Goal: Task Accomplishment & Management: Use online tool/utility

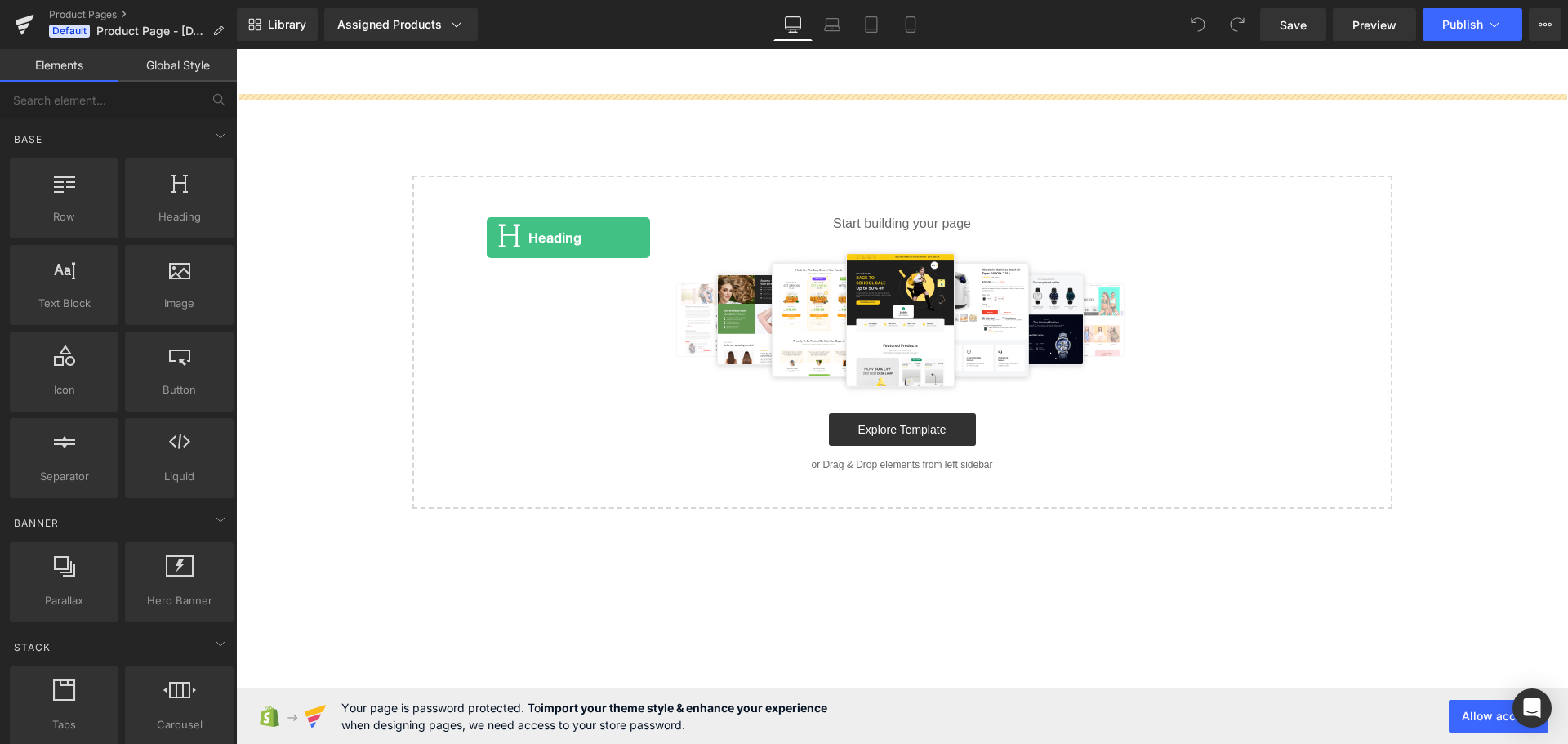
drag, startPoint x: 415, startPoint y: 231, endPoint x: 487, endPoint y: 238, distance: 72.3
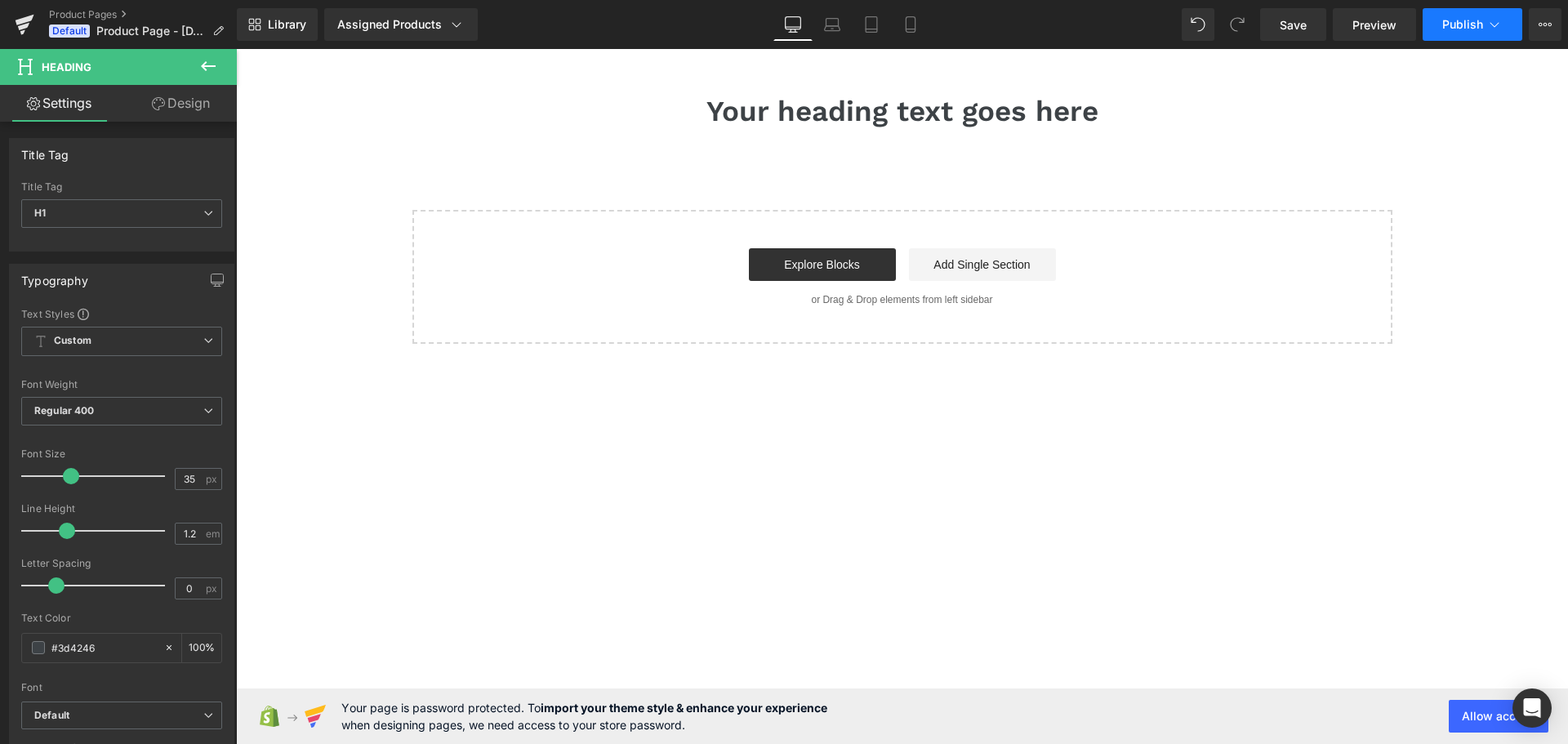
click at [1459, 31] on button "Publish" at bounding box center [1472, 24] width 99 height 33
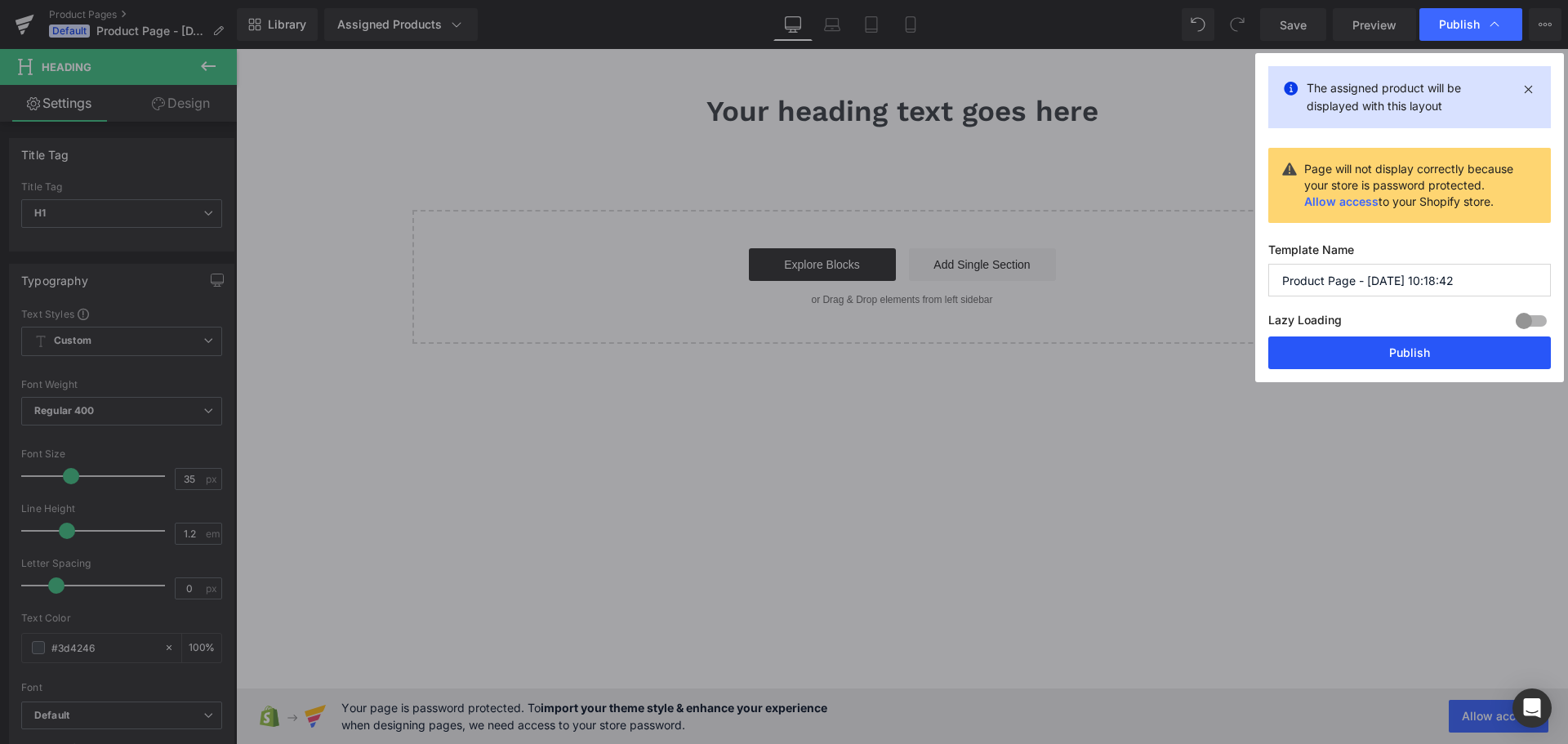
click at [1383, 355] on button "Publish" at bounding box center [1409, 352] width 283 height 33
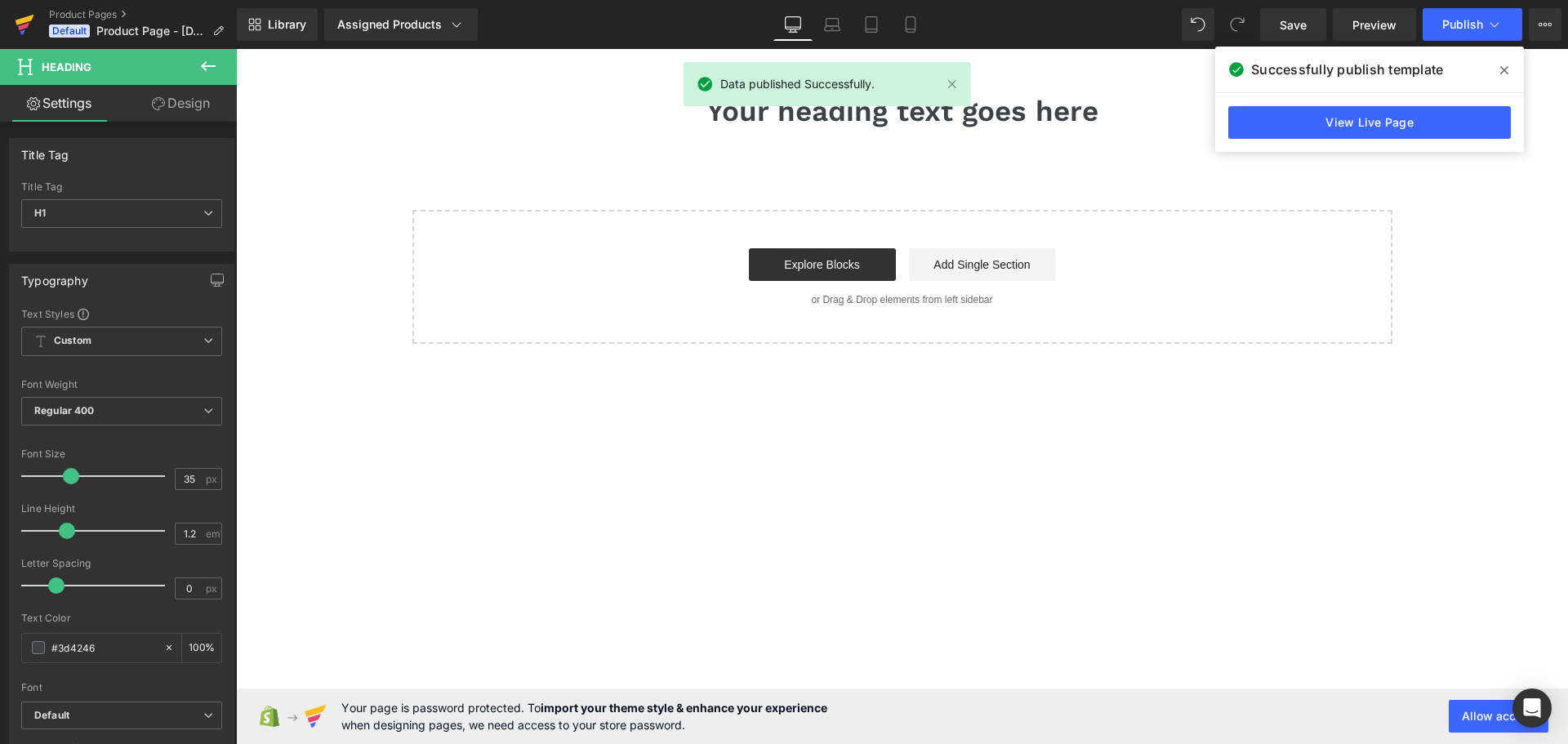
click at [18, 20] on icon at bounding box center [25, 20] width 19 height 11
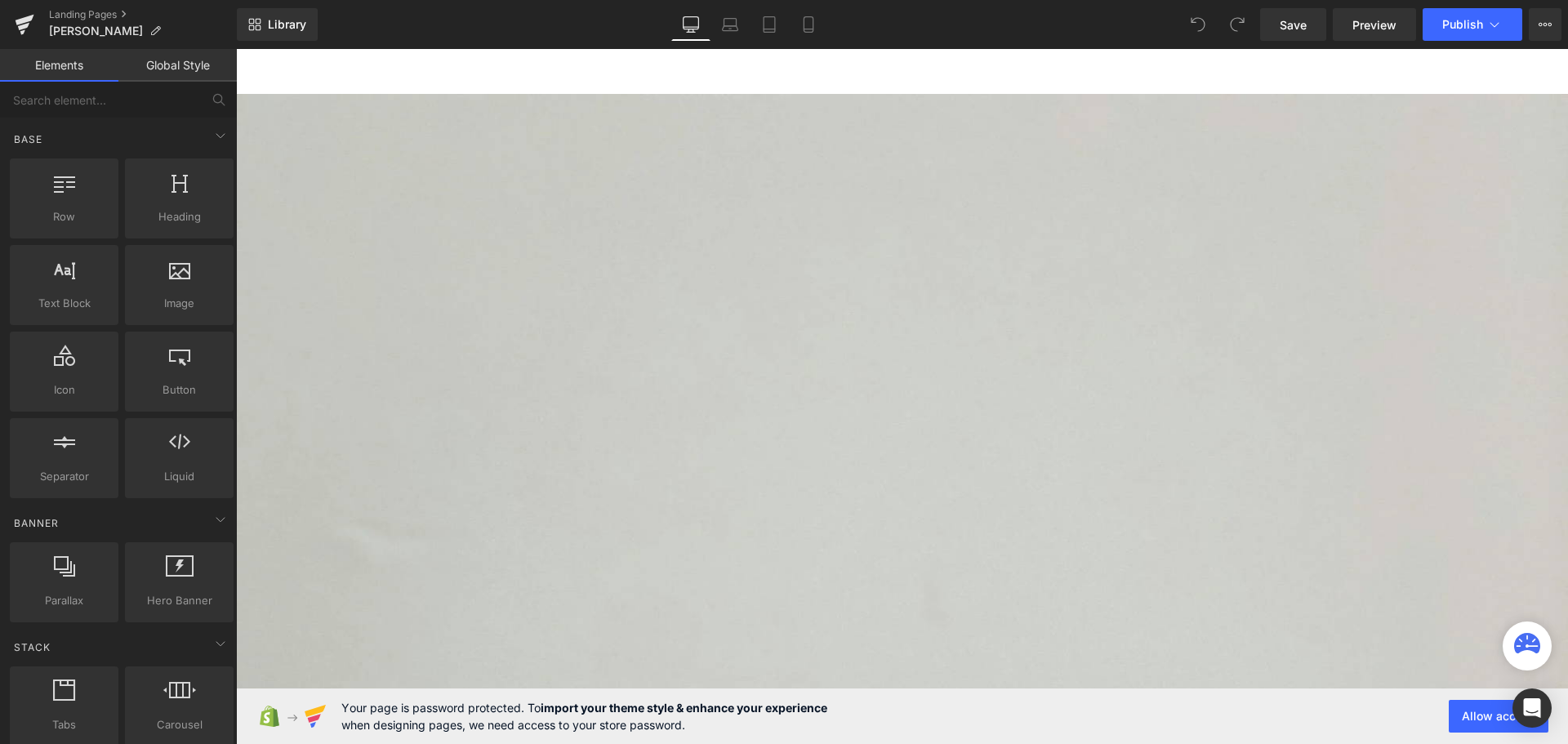
click at [162, 58] on link "Global Style" at bounding box center [177, 64] width 118 height 33
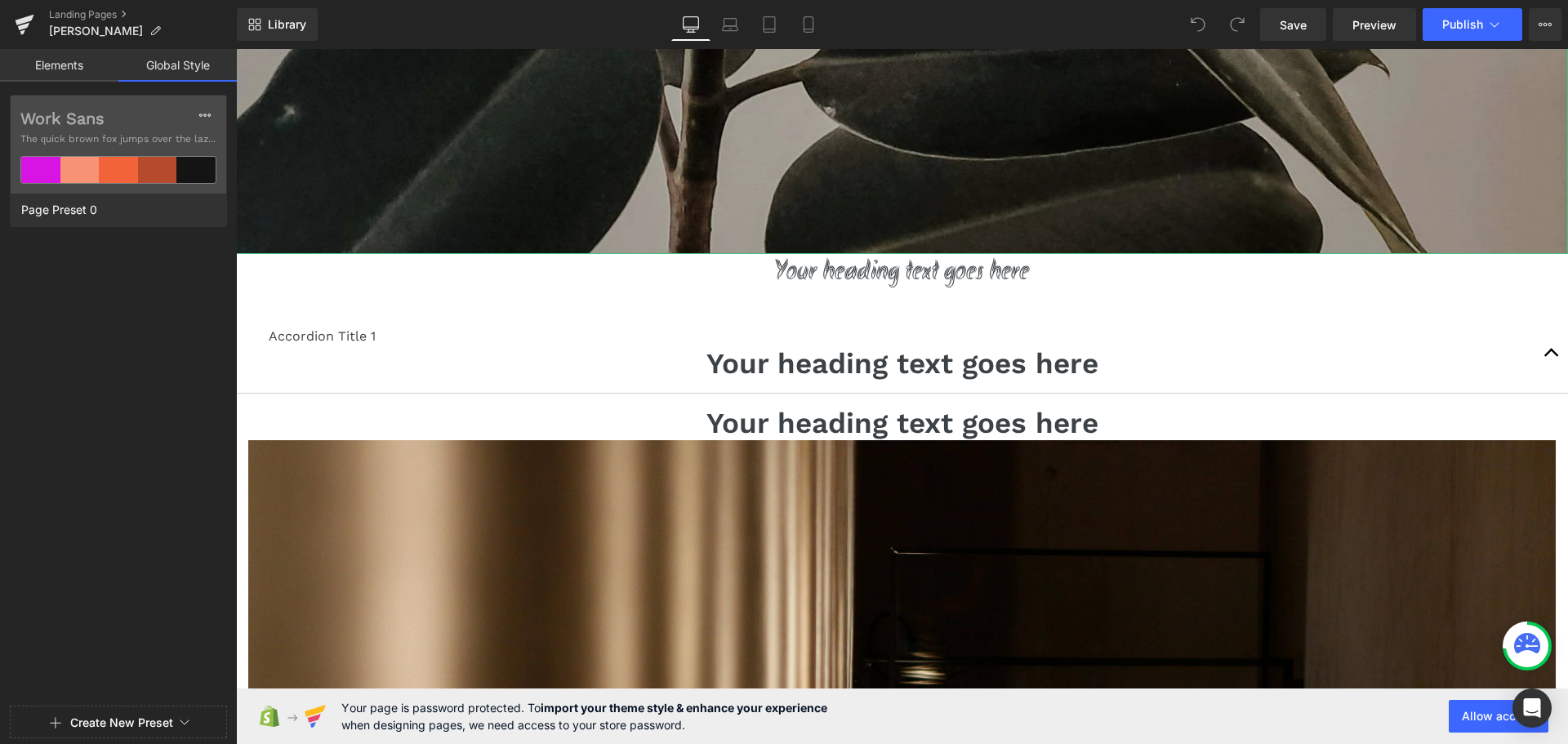
scroll to position [2369, 0]
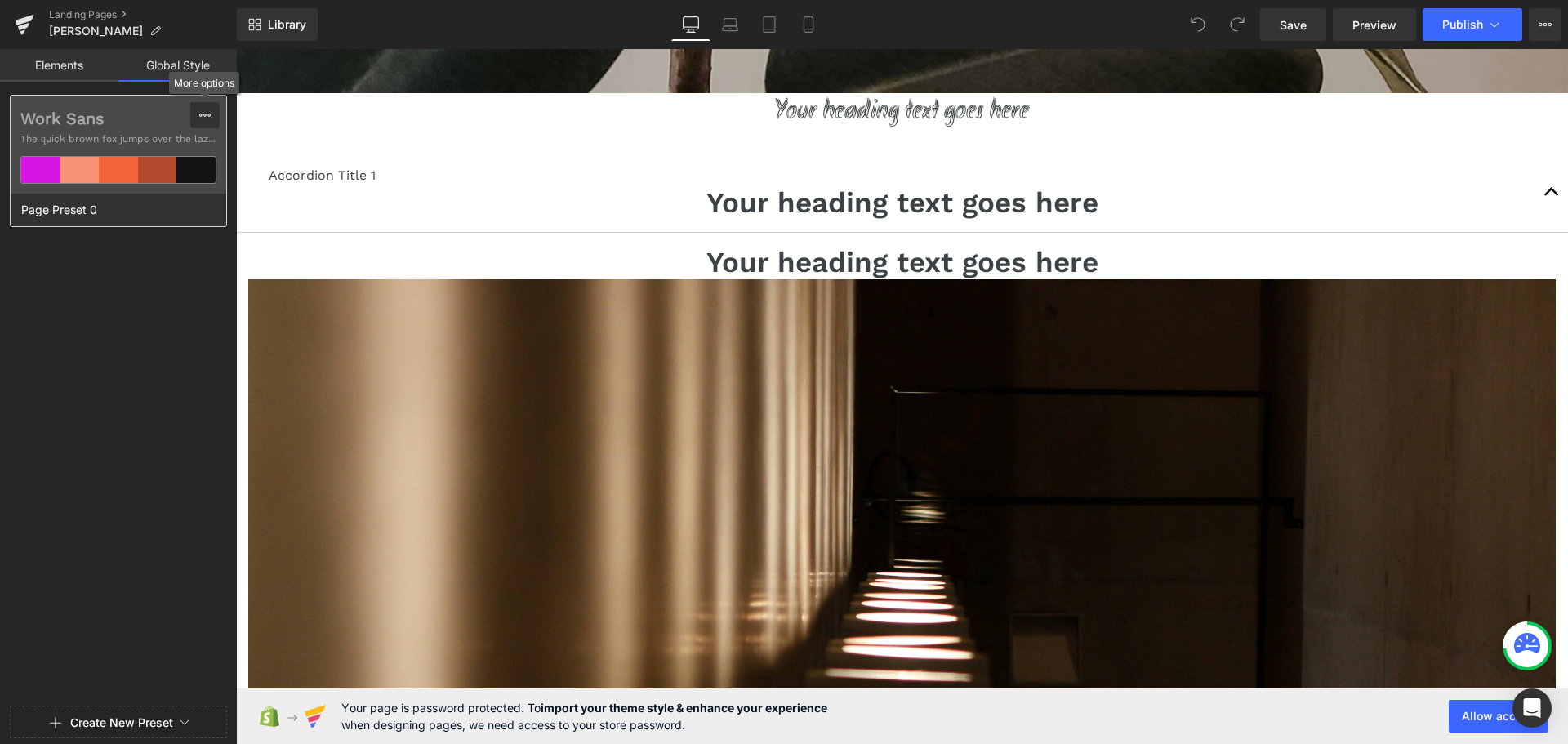
click at [212, 118] on button at bounding box center [205, 115] width 30 height 26
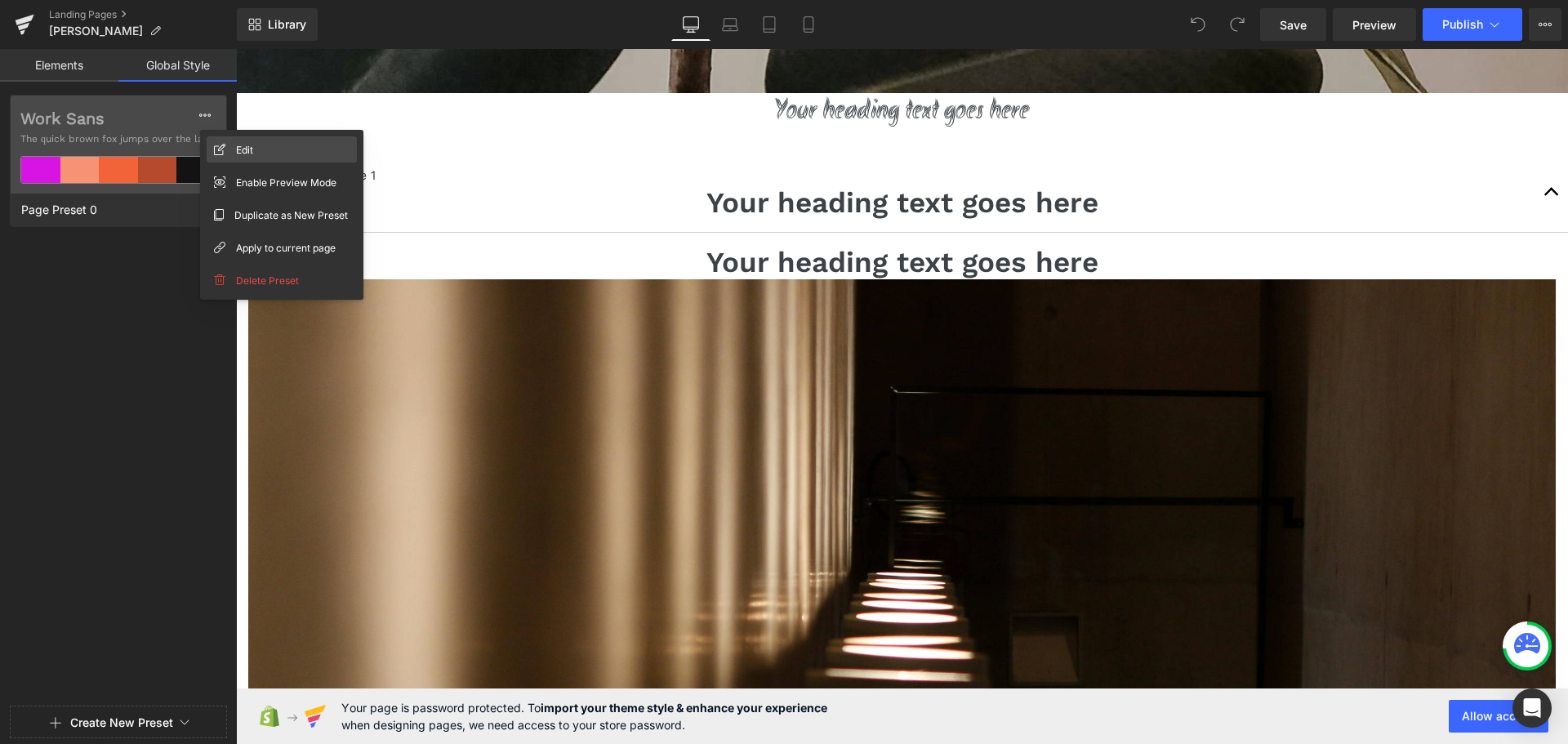
click at [243, 146] on span "Edit" at bounding box center [244, 149] width 17 height 17
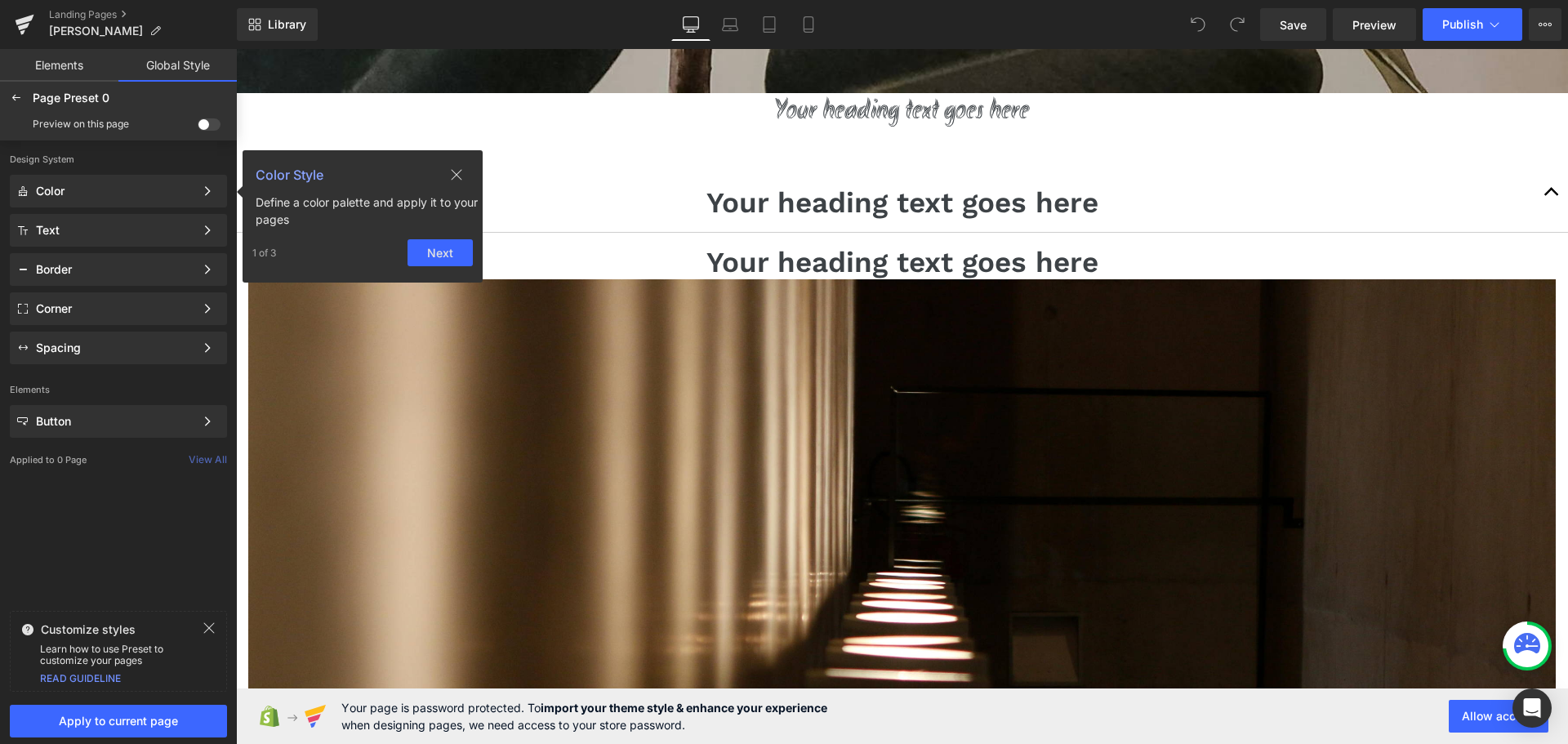
click at [205, 120] on span at bounding box center [208, 124] width 23 height 12
click at [197, 127] on input "checkbox" at bounding box center [197, 127] width 0 height 0
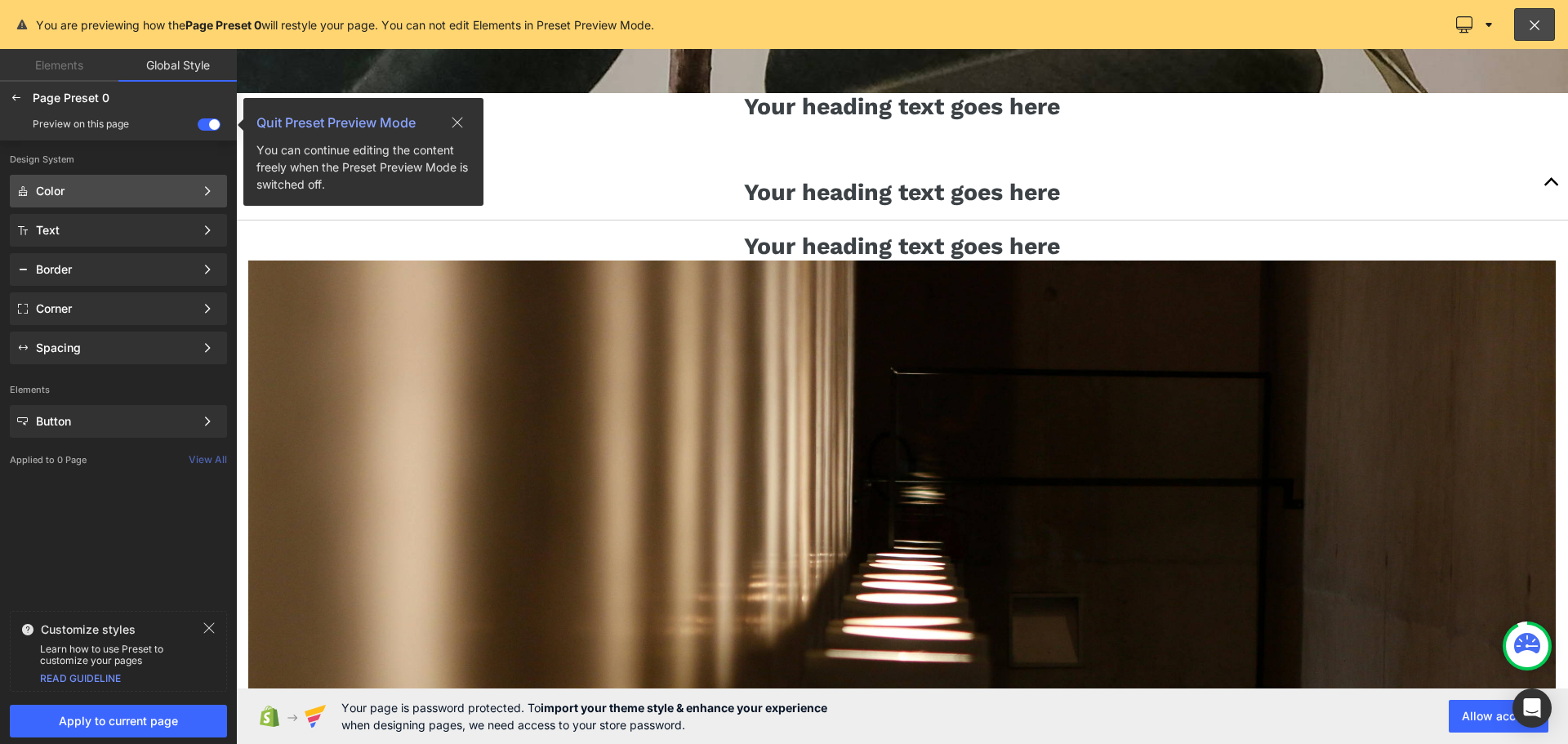
click at [192, 186] on div "Color" at bounding box center [115, 190] width 159 height 13
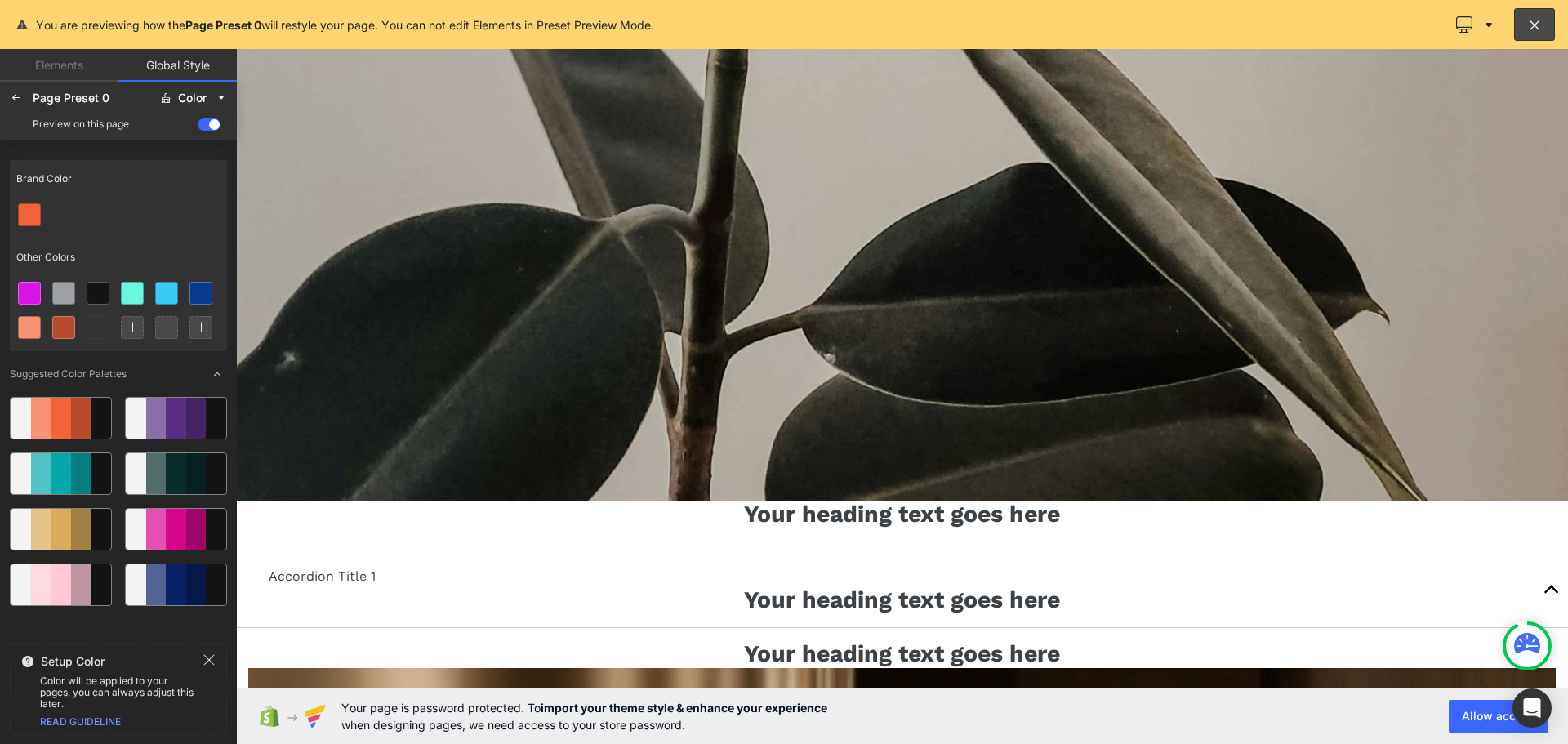
scroll to position [1935, 0]
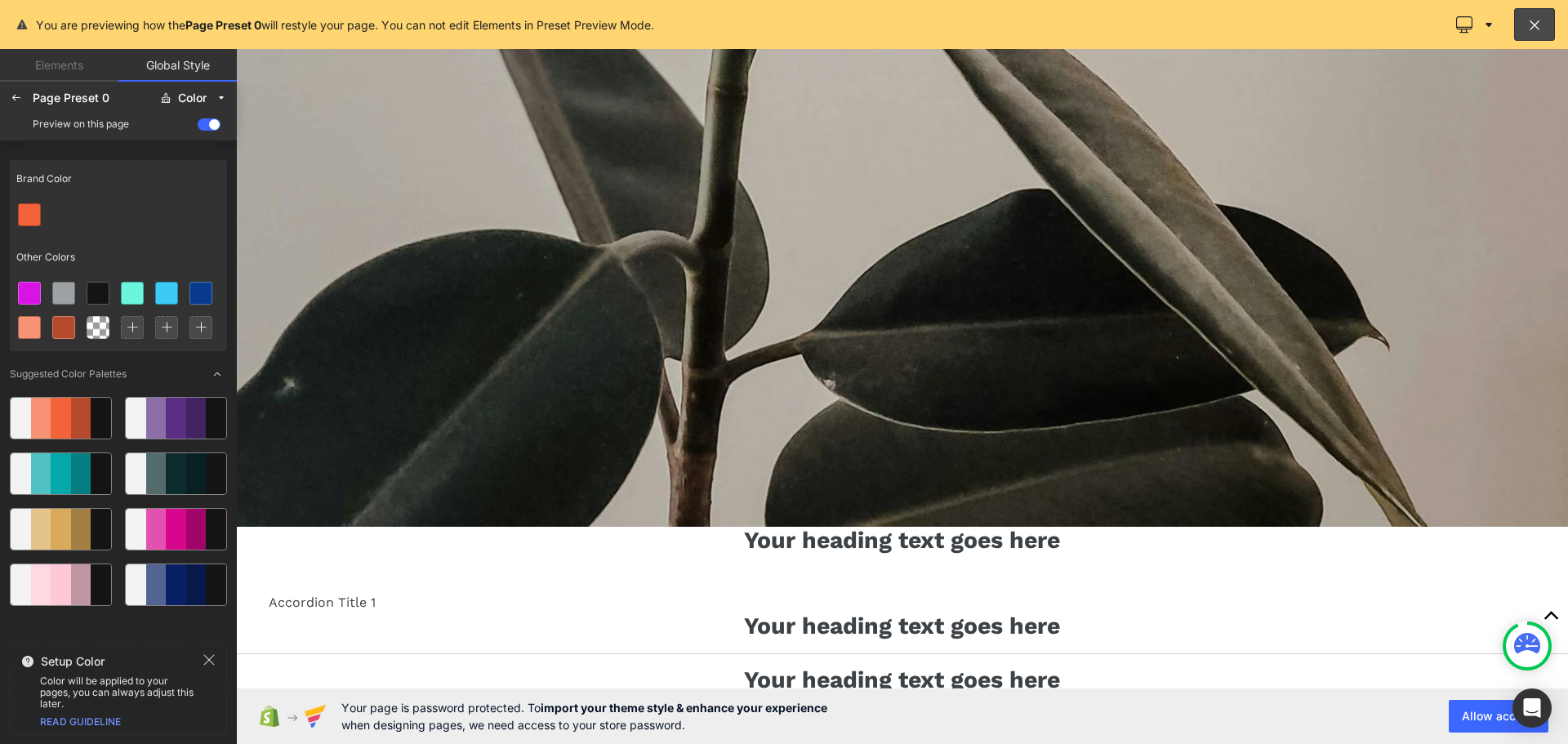
click at [211, 126] on span at bounding box center [208, 124] width 23 height 12
click at [197, 127] on input "checkbox" at bounding box center [197, 127] width 0 height 0
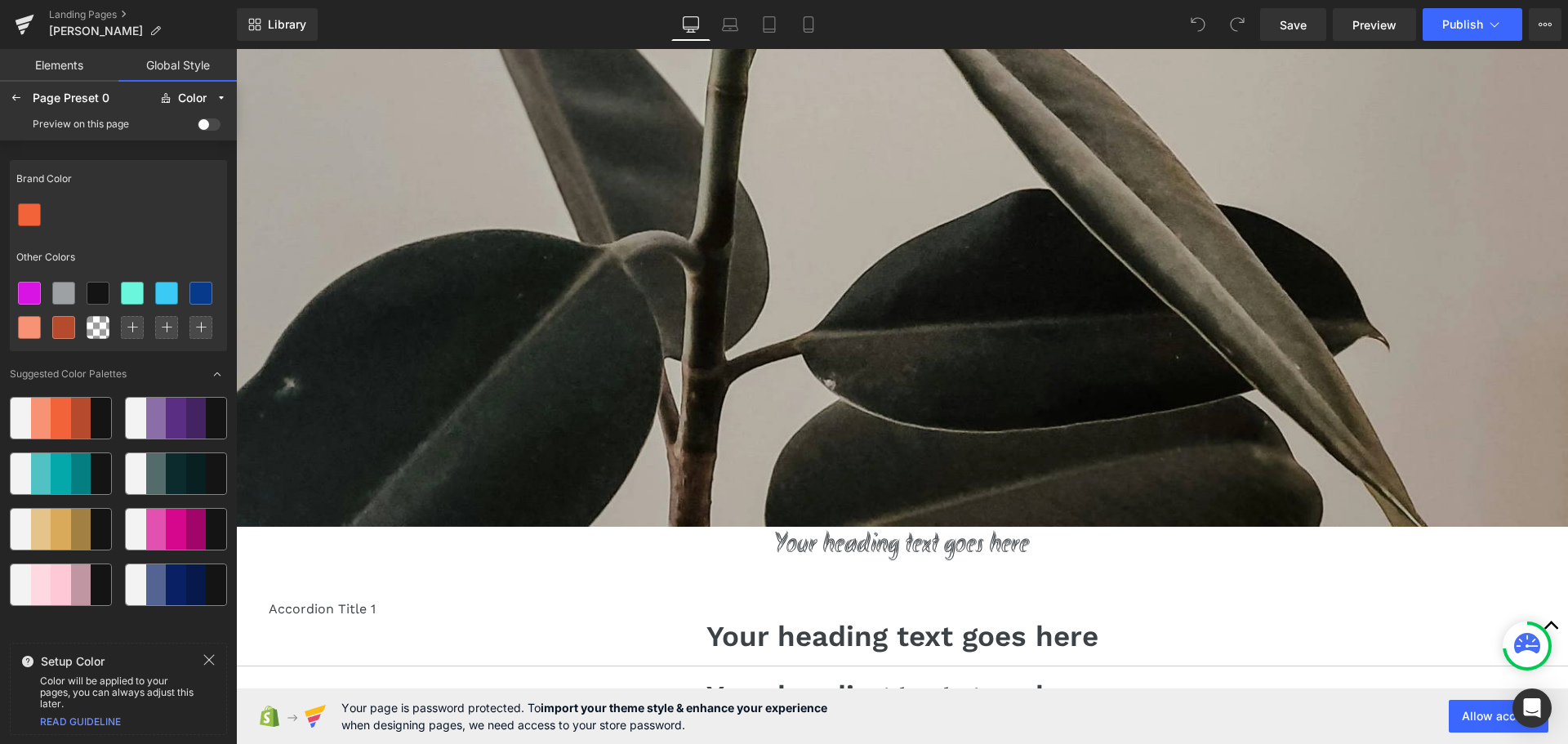
click at [205, 126] on span at bounding box center [208, 124] width 23 height 12
click at [197, 127] on input "checkbox" at bounding box center [197, 127] width 0 height 0
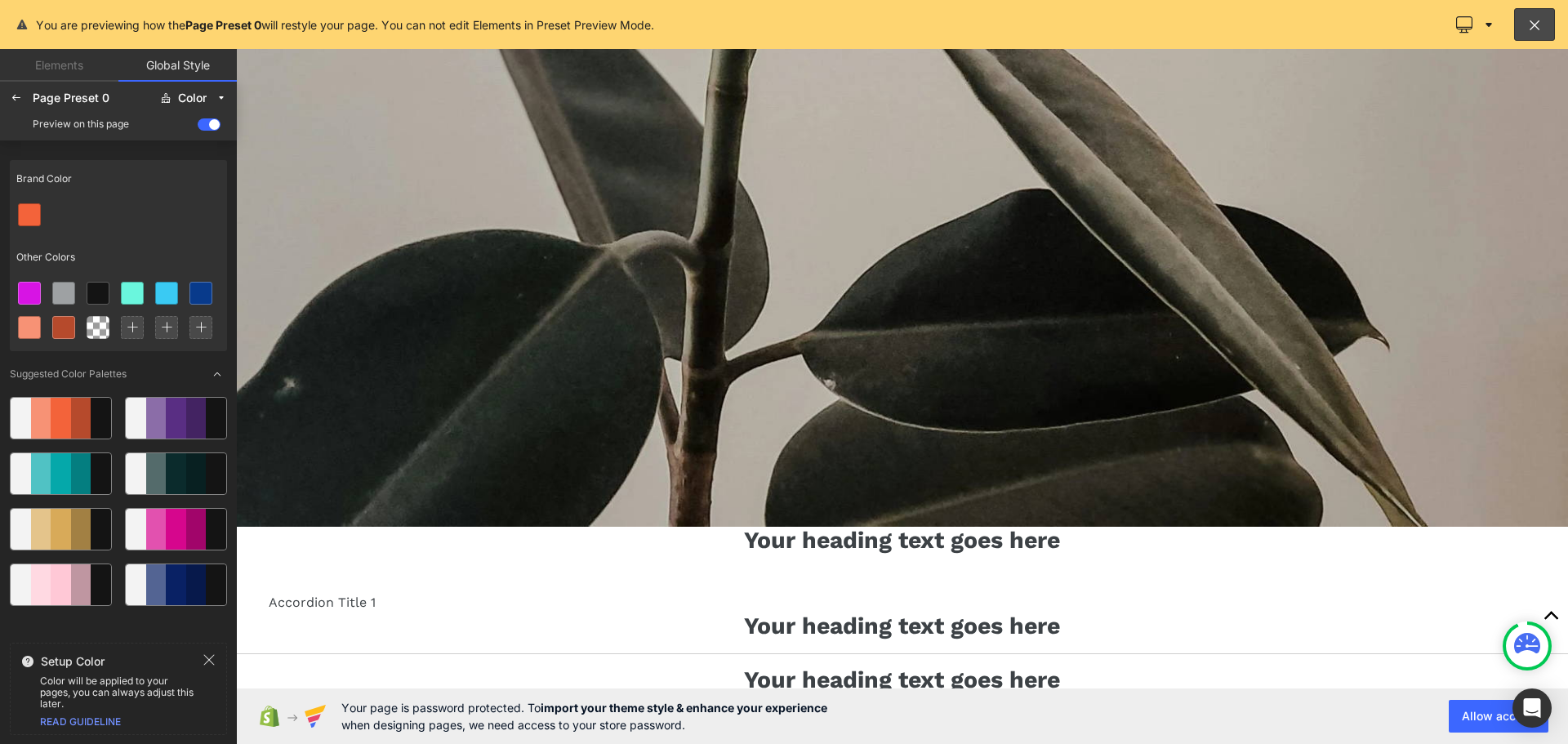
click at [205, 126] on span at bounding box center [208, 124] width 23 height 12
click at [197, 127] on input "checkbox" at bounding box center [197, 127] width 0 height 0
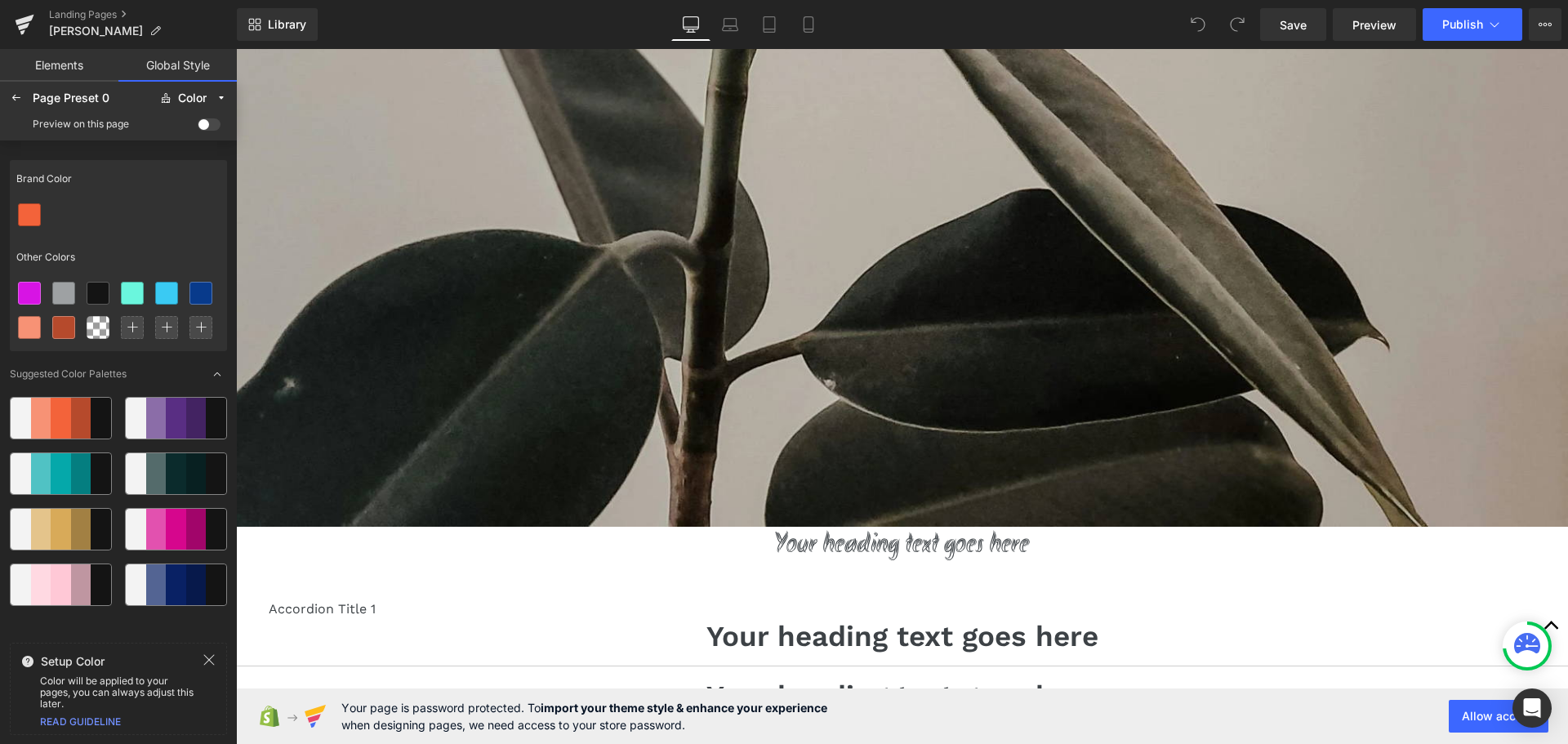
click at [205, 126] on span at bounding box center [208, 124] width 23 height 12
click at [197, 127] on input "checkbox" at bounding box center [197, 127] width 0 height 0
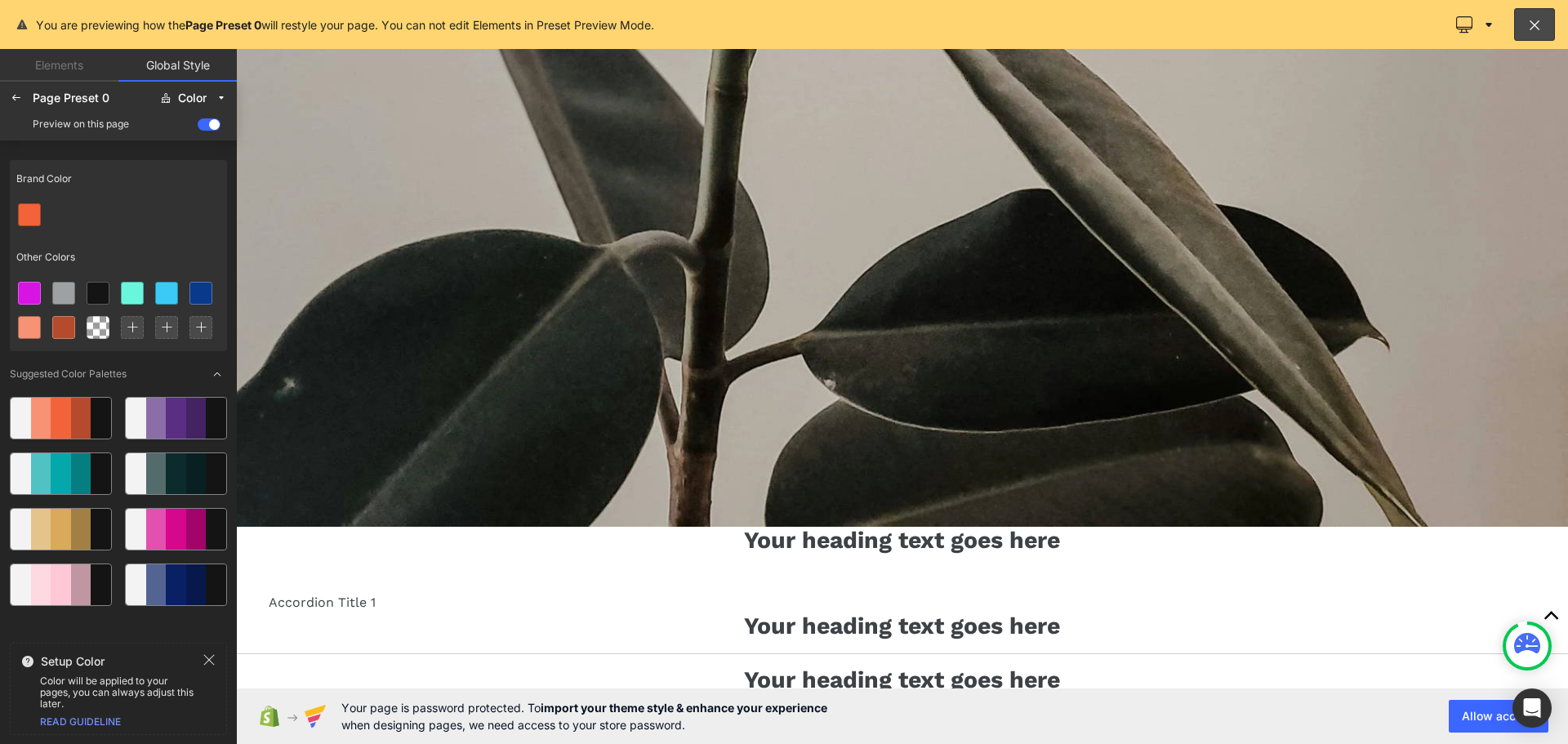
click at [783, 372] on div at bounding box center [902, 396] width 1332 height 695
click at [211, 123] on span at bounding box center [208, 124] width 23 height 12
click at [197, 127] on input "checkbox" at bounding box center [197, 127] width 0 height 0
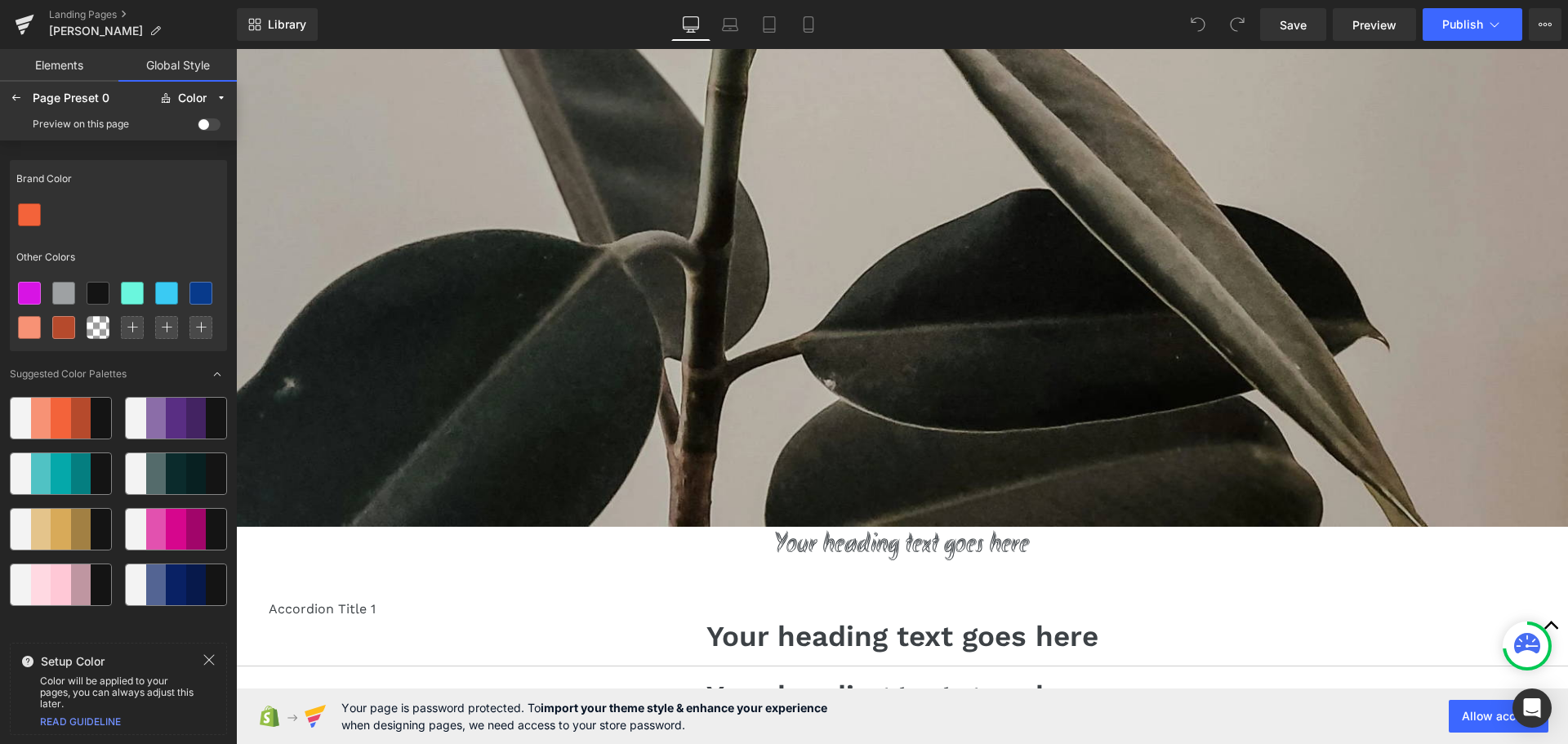
click at [211, 123] on span at bounding box center [208, 124] width 23 height 12
click at [197, 127] on input "checkbox" at bounding box center [197, 127] width 0 height 0
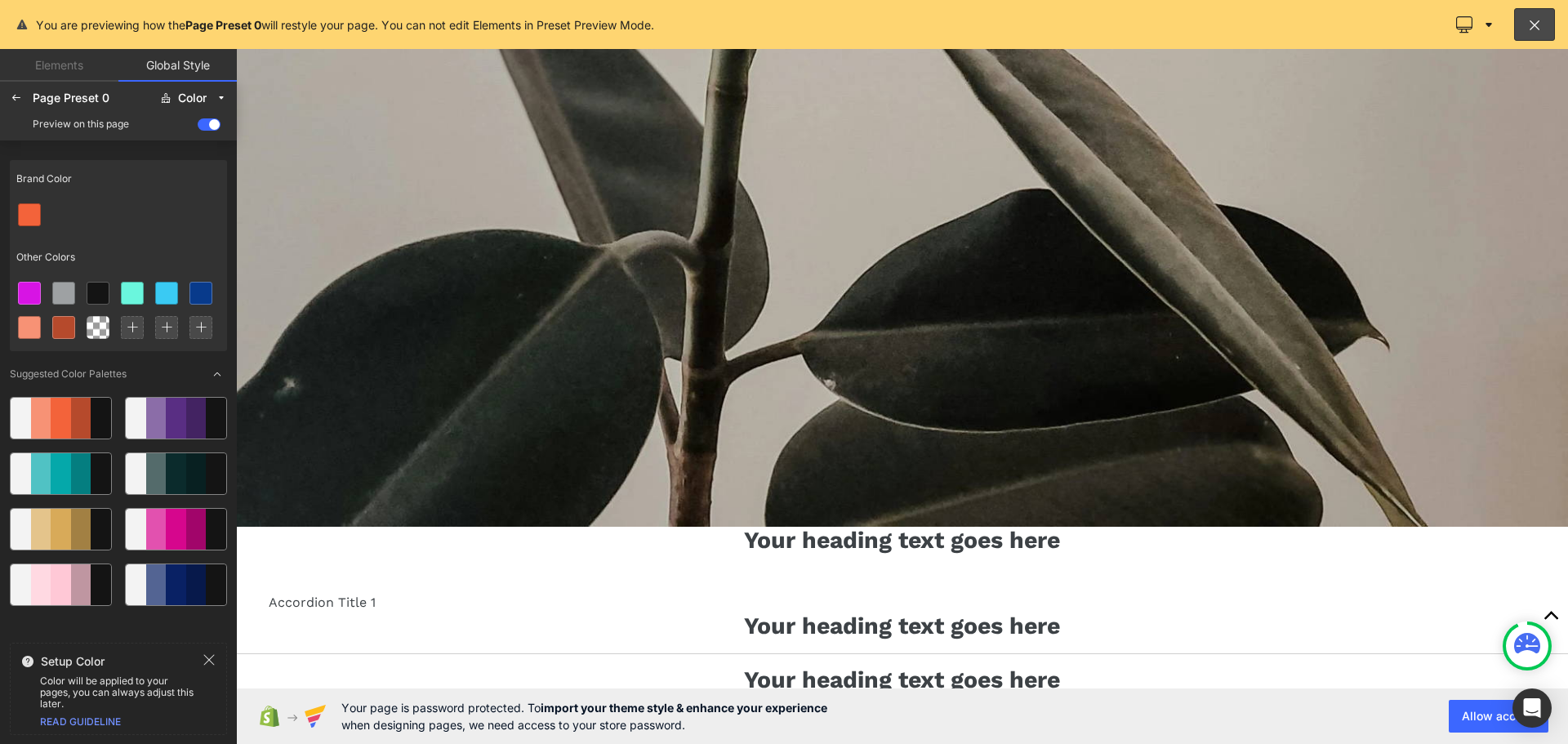
click at [211, 123] on span at bounding box center [208, 124] width 23 height 12
click at [197, 127] on input "checkbox" at bounding box center [197, 127] width 0 height 0
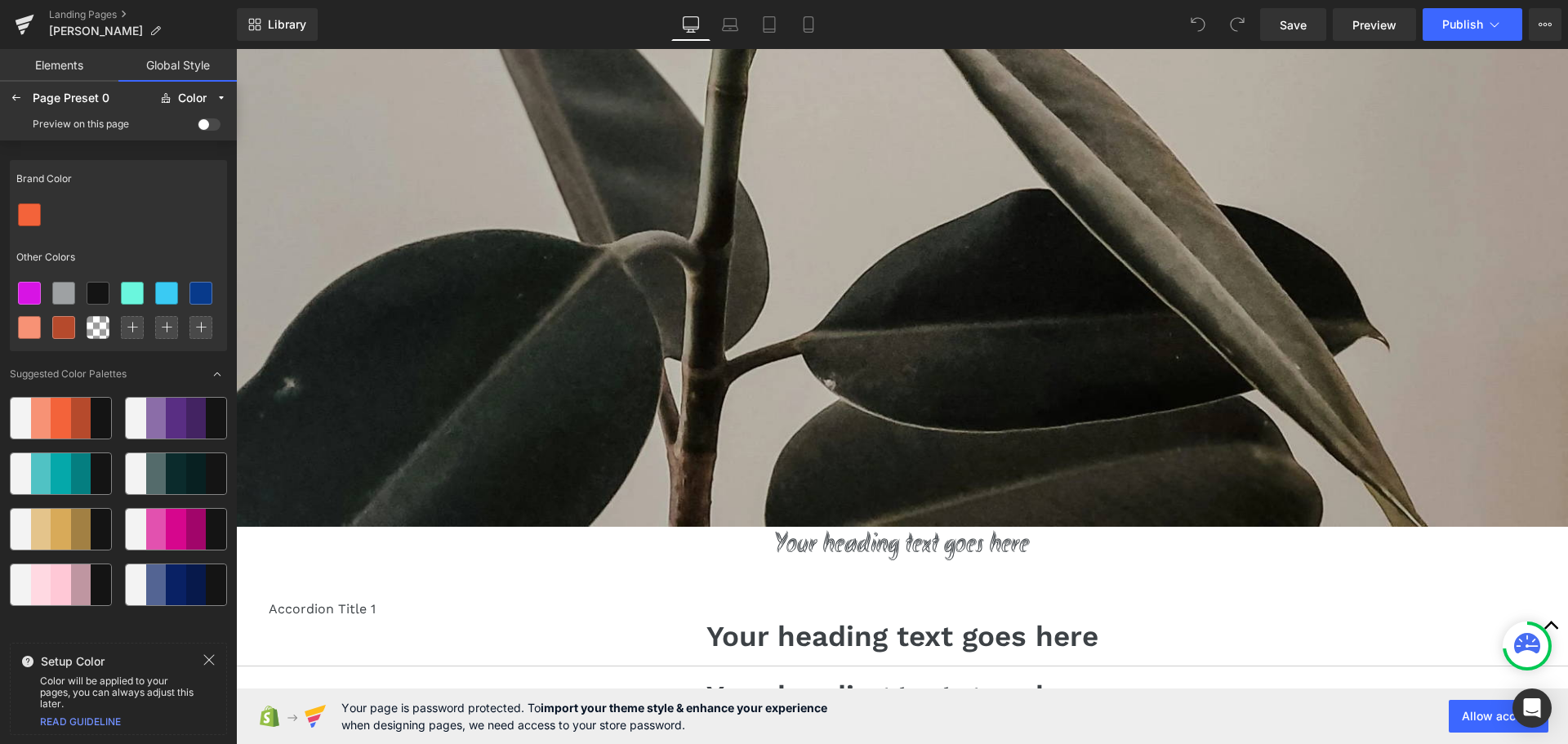
click at [211, 123] on span at bounding box center [208, 124] width 23 height 12
click at [197, 127] on input "checkbox" at bounding box center [197, 127] width 0 height 0
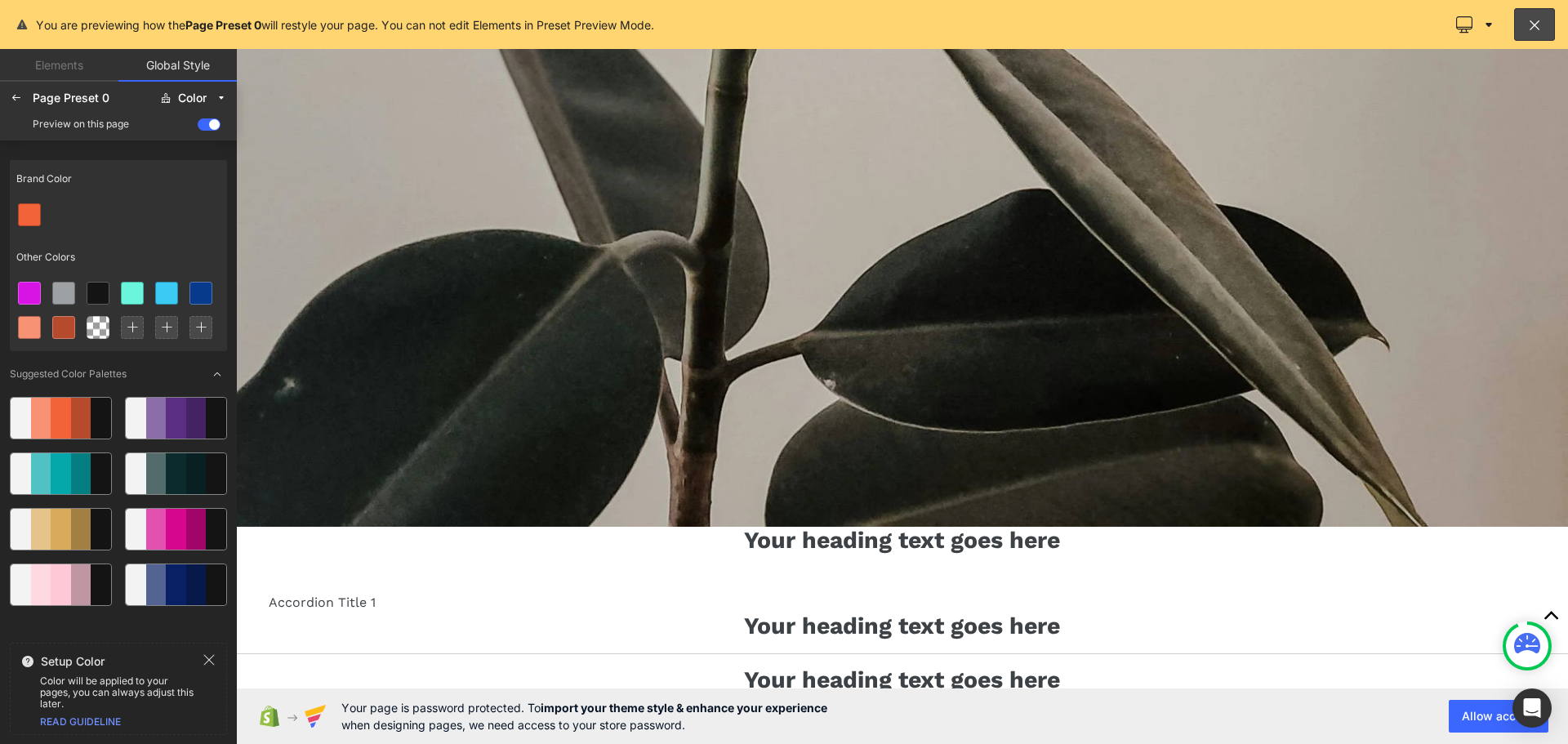
click at [211, 123] on span at bounding box center [208, 124] width 23 height 12
click at [197, 127] on input "checkbox" at bounding box center [197, 127] width 0 height 0
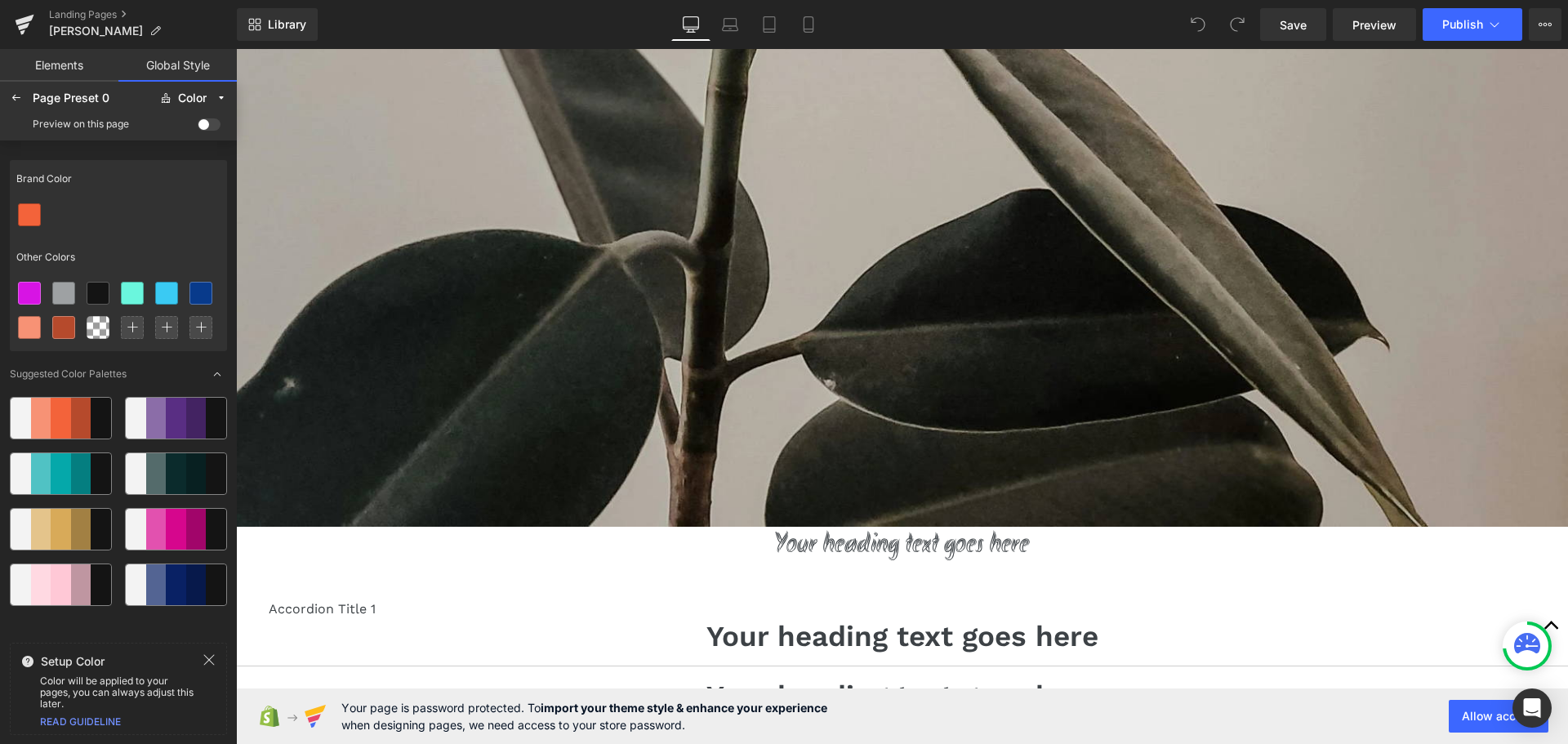
click at [52, 416] on div at bounding box center [60, 418] width 21 height 41
click at [79, 420] on div at bounding box center [81, 418] width 21 height 41
click at [101, 295] on icon at bounding box center [97, 293] width 13 height 13
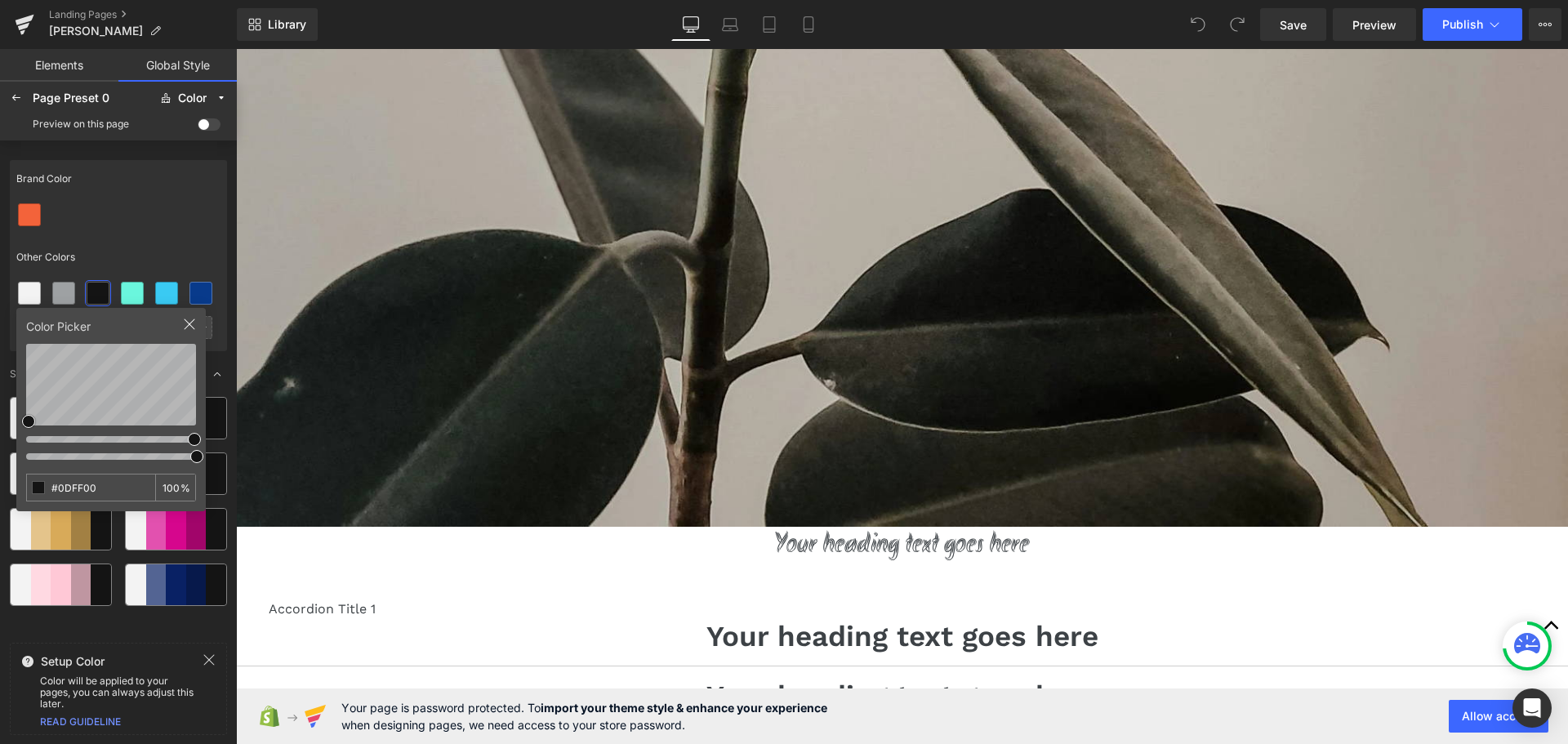
click at [143, 439] on div at bounding box center [110, 437] width 170 height 17
type input "#25F619"
click at [155, 244] on div "Other Colors" at bounding box center [118, 257] width 217 height 38
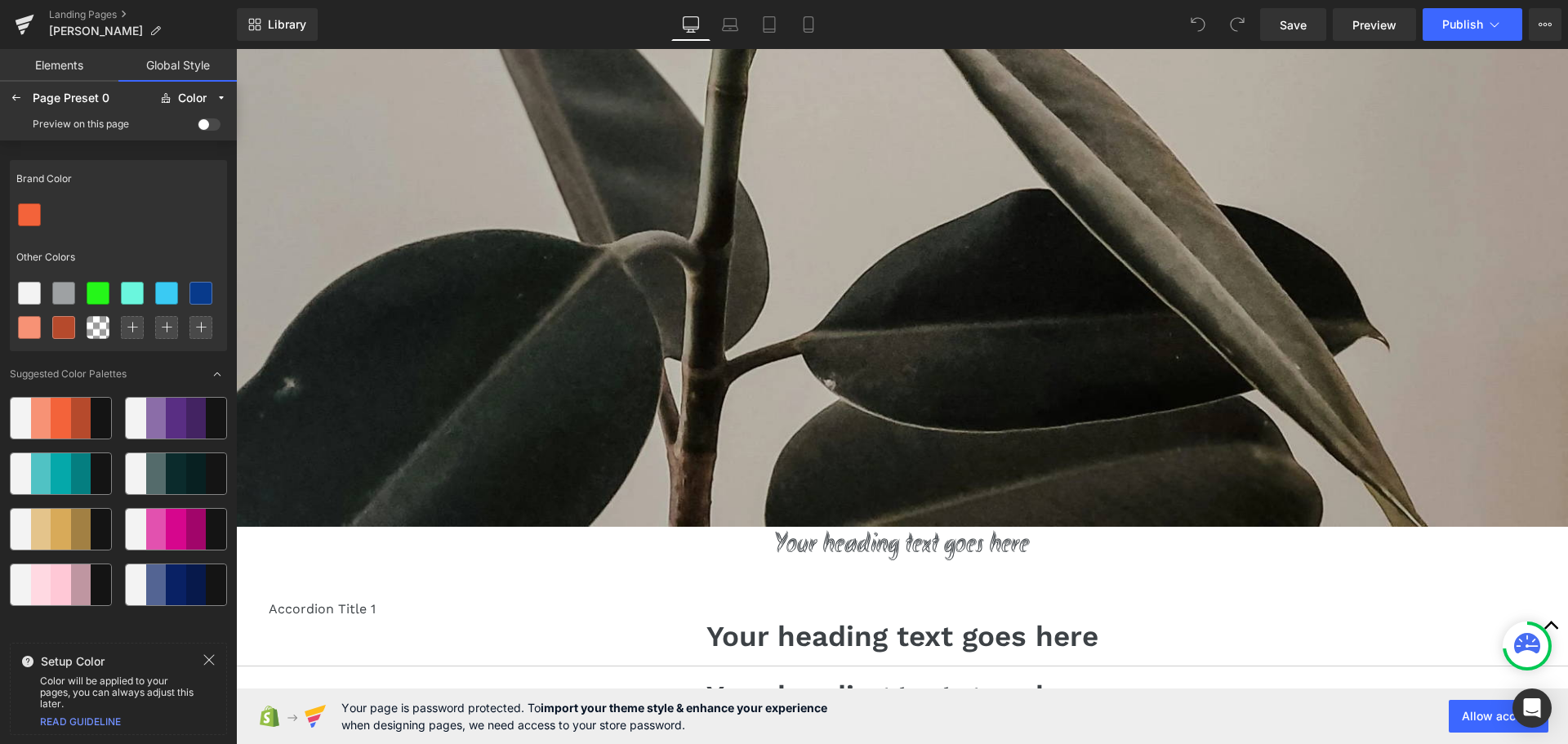
click at [203, 123] on span at bounding box center [208, 124] width 23 height 12
click at [197, 127] on input "checkbox" at bounding box center [197, 127] width 0 height 0
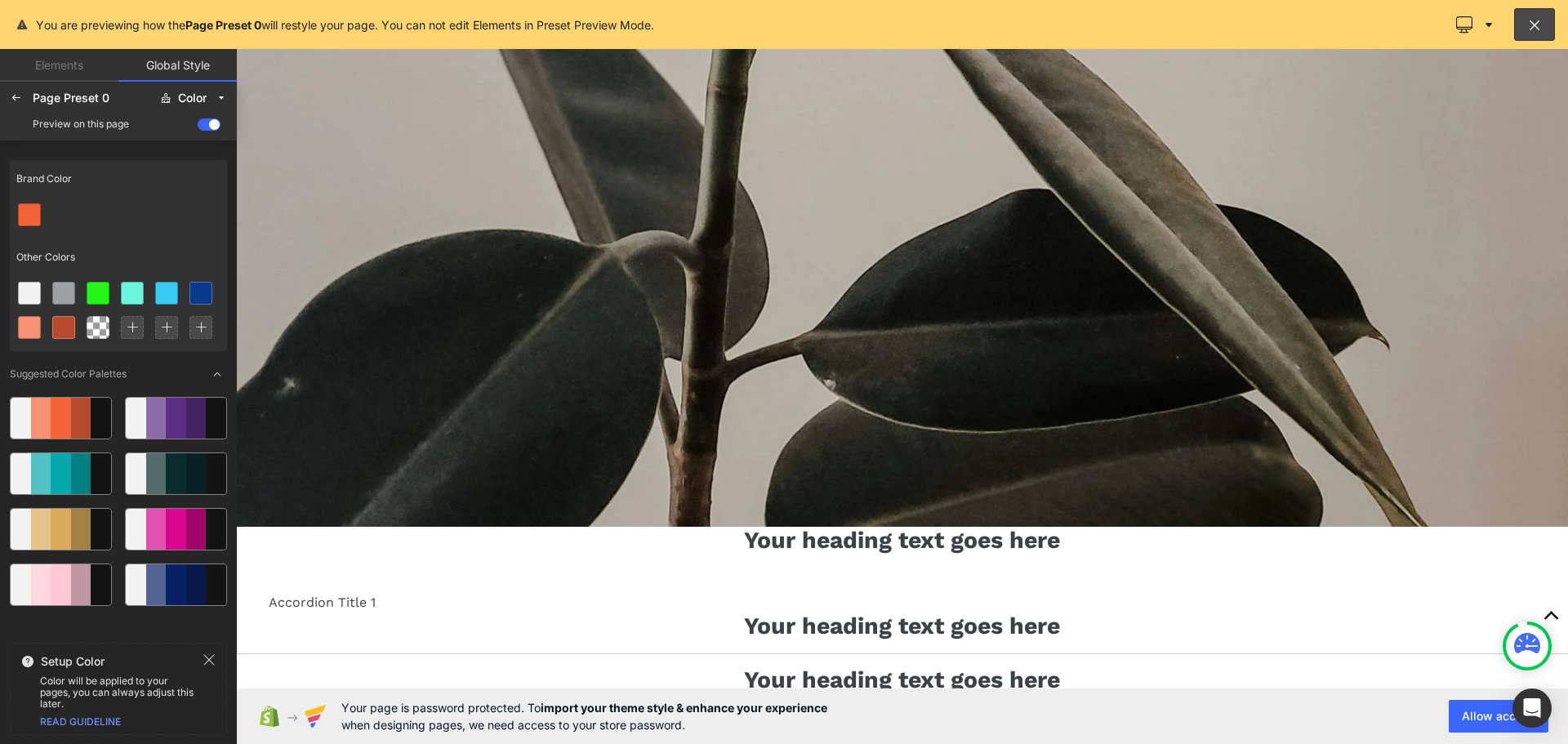
click at [203, 123] on span at bounding box center [208, 124] width 23 height 12
click at [197, 127] on input "checkbox" at bounding box center [197, 127] width 0 height 0
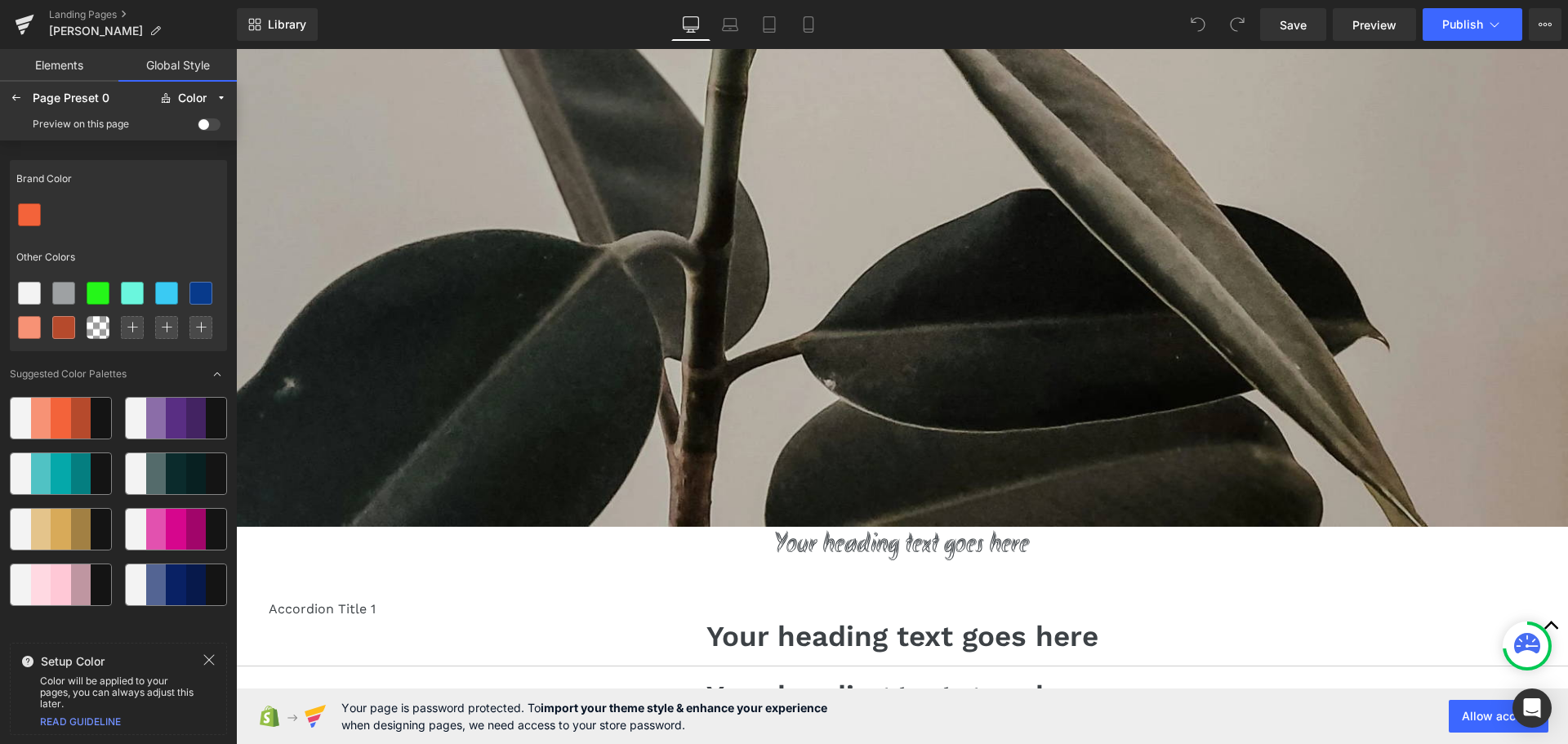
click at [203, 123] on span at bounding box center [208, 124] width 23 height 12
click at [197, 127] on input "checkbox" at bounding box center [197, 127] width 0 height 0
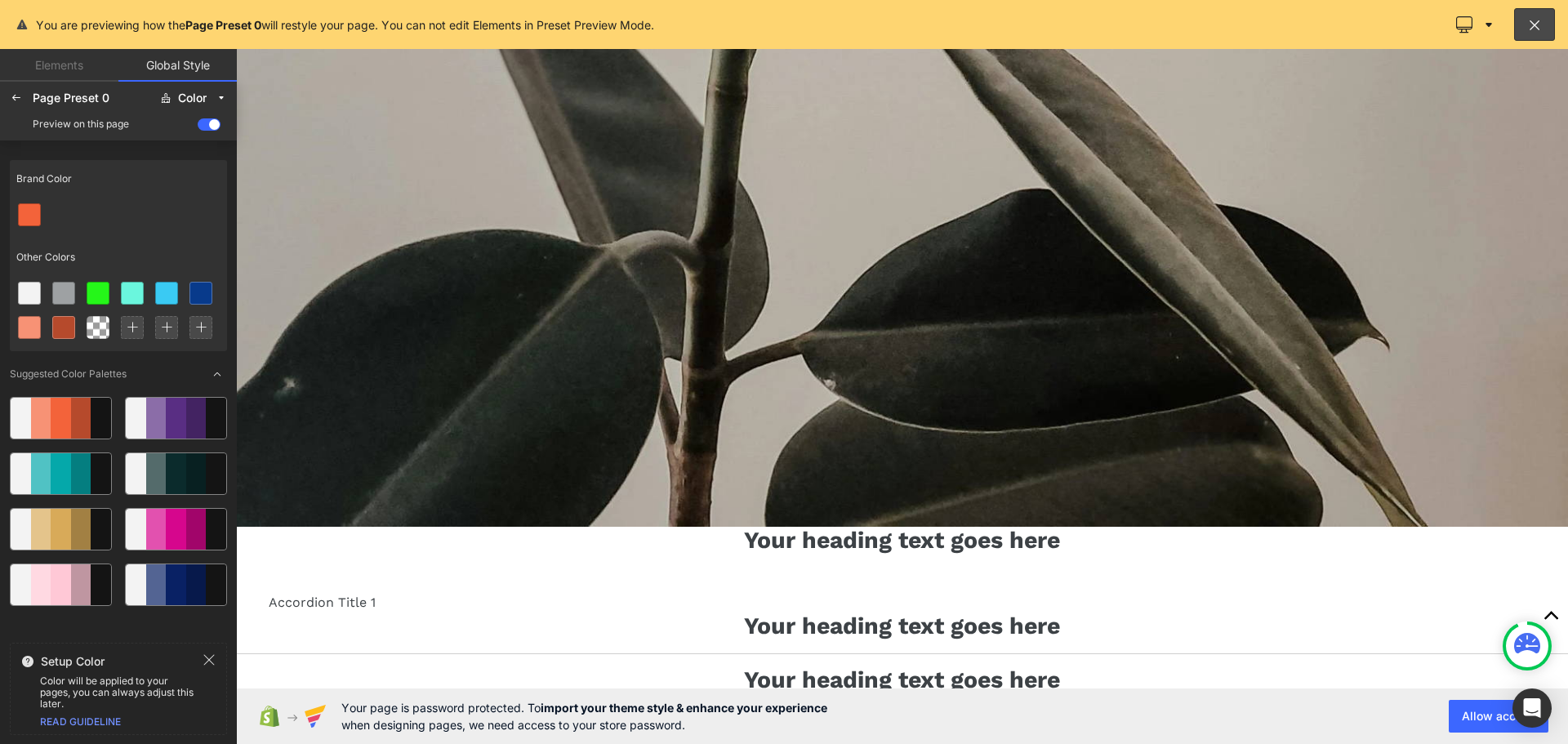
click at [203, 123] on span at bounding box center [208, 124] width 23 height 12
click at [197, 127] on input "checkbox" at bounding box center [197, 127] width 0 height 0
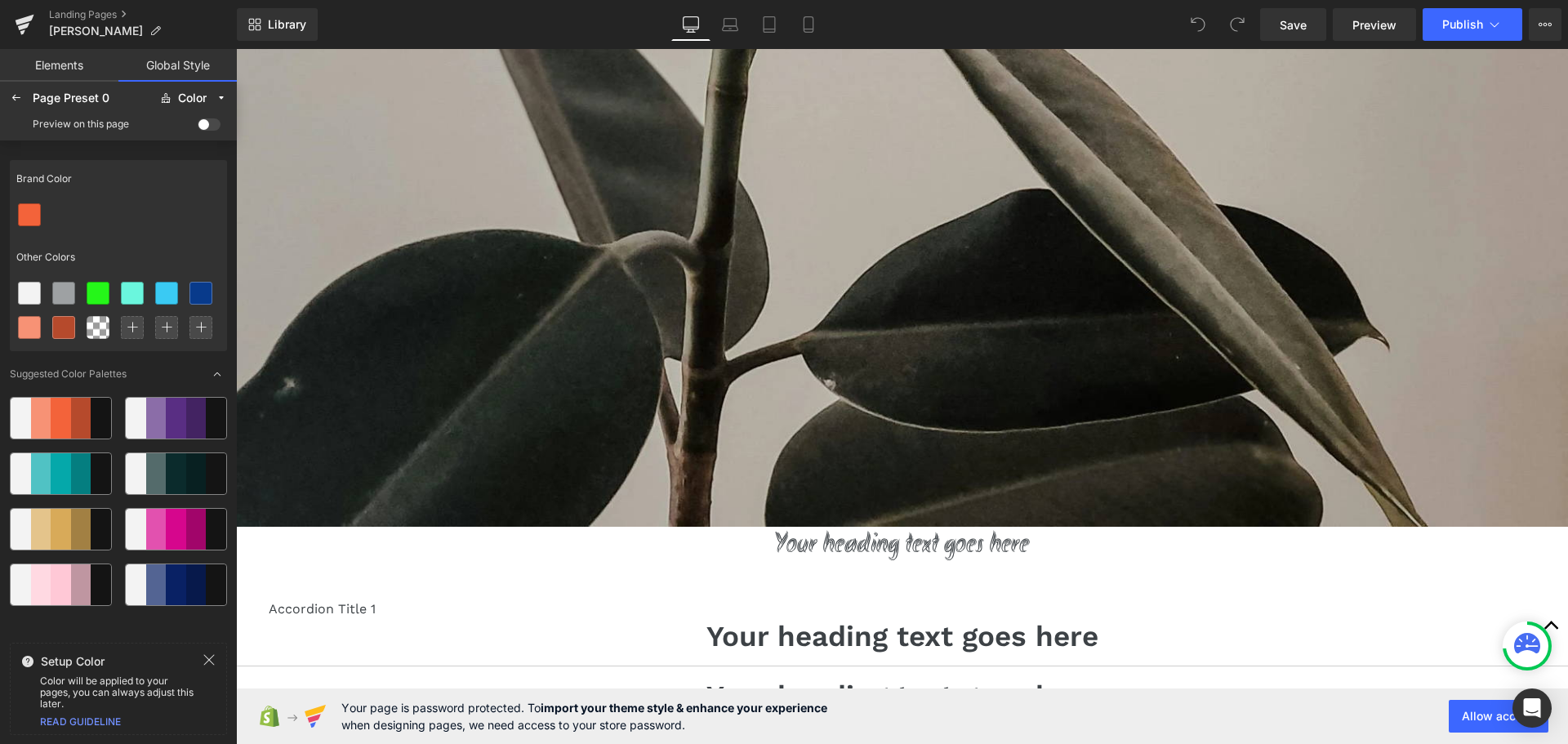
click at [203, 123] on span at bounding box center [208, 124] width 23 height 12
click at [197, 127] on input "checkbox" at bounding box center [197, 127] width 0 height 0
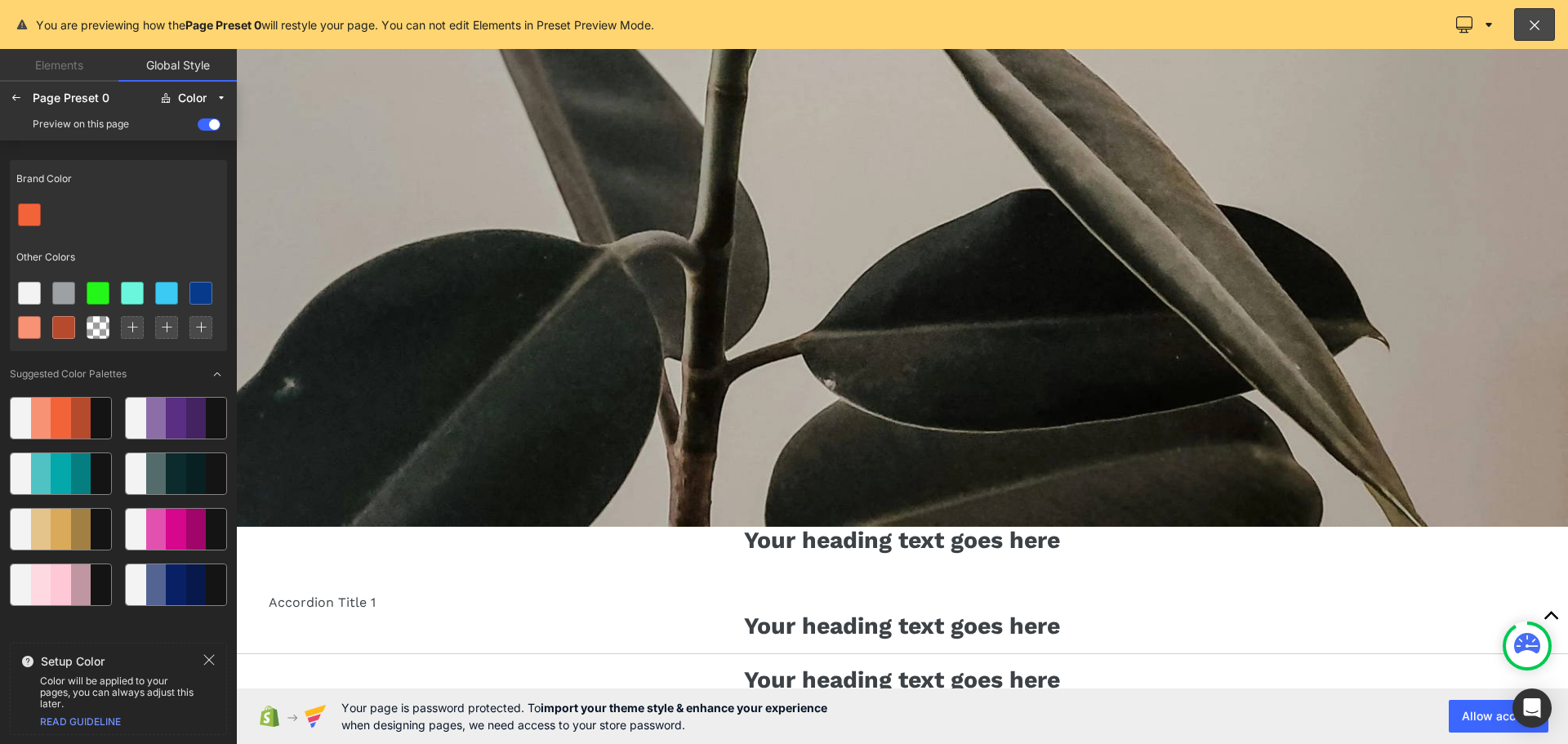
click at [203, 123] on span at bounding box center [208, 124] width 23 height 12
click at [197, 127] on input "checkbox" at bounding box center [197, 127] width 0 height 0
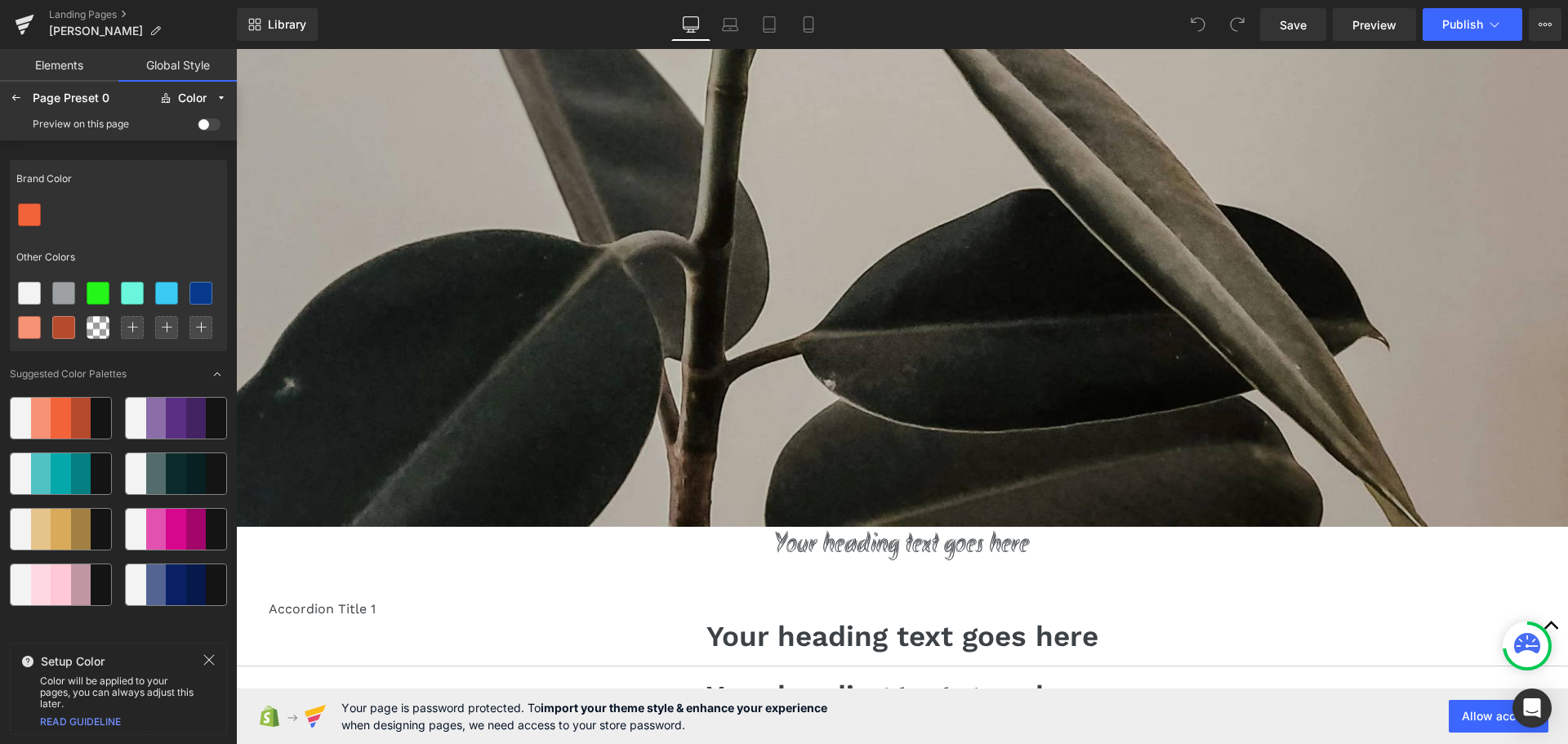
click at [203, 123] on span at bounding box center [208, 124] width 23 height 12
click at [197, 127] on input "checkbox" at bounding box center [197, 127] width 0 height 0
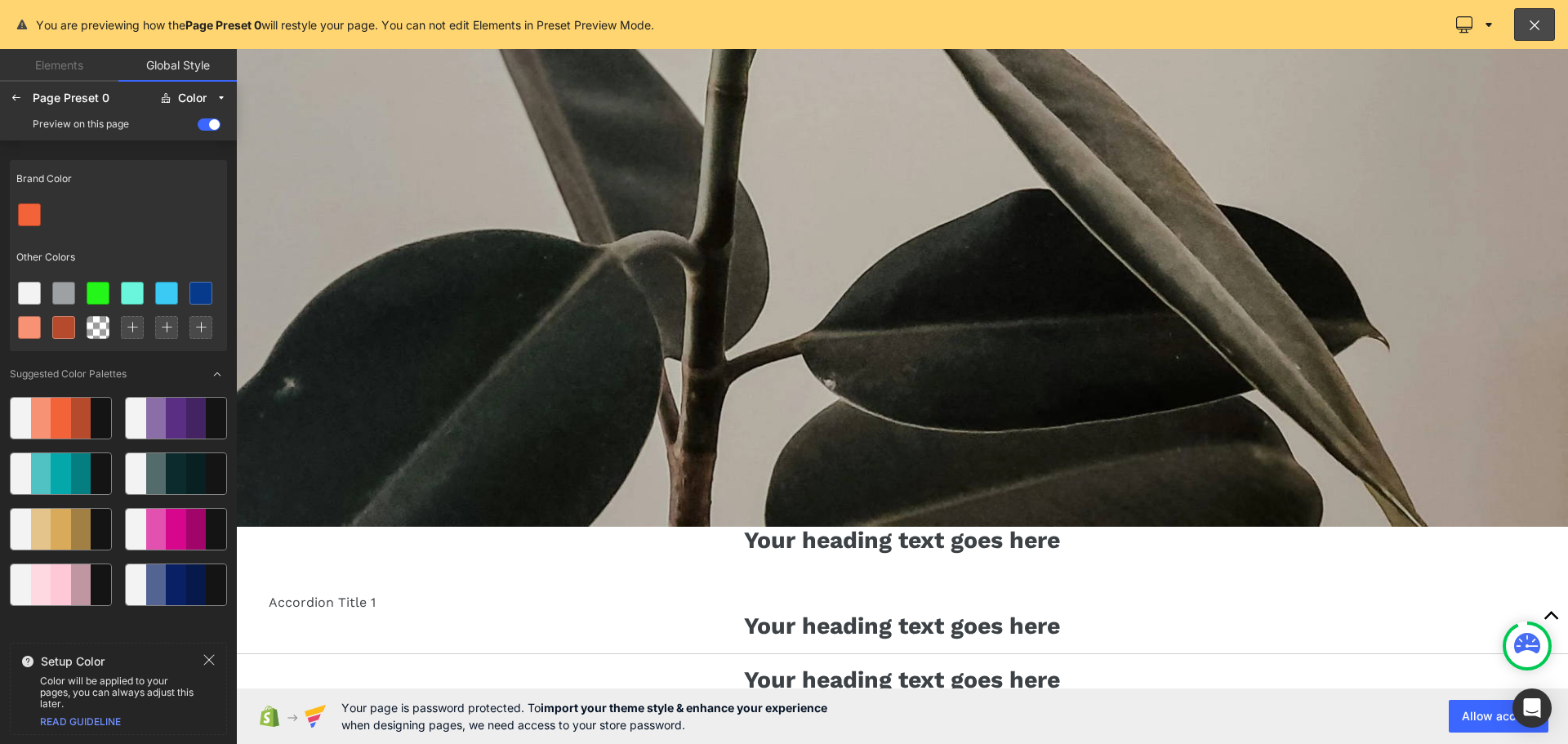
click at [203, 123] on span at bounding box center [208, 124] width 23 height 12
click at [197, 127] on input "checkbox" at bounding box center [197, 127] width 0 height 0
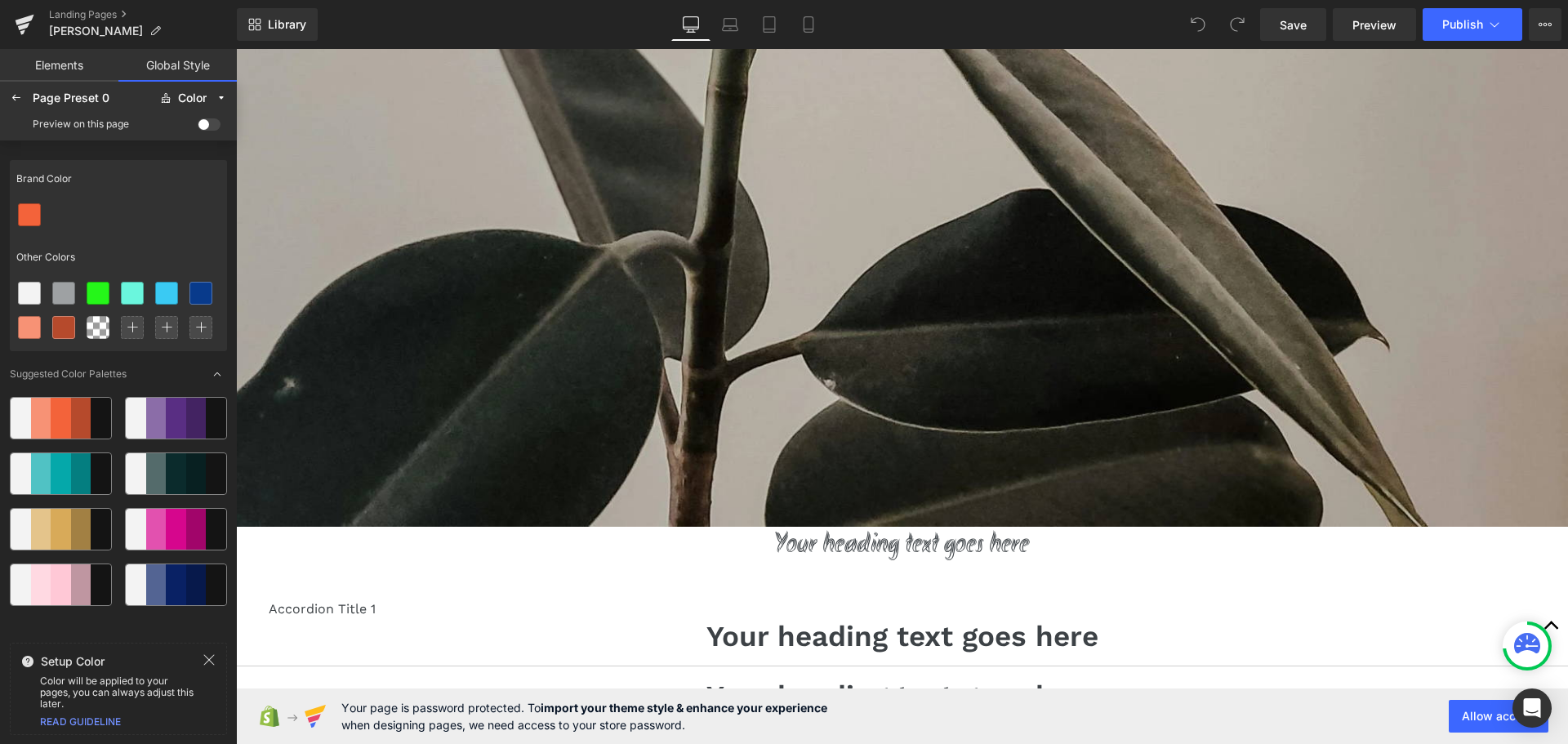
click at [203, 123] on span at bounding box center [208, 124] width 23 height 12
click at [197, 127] on input "checkbox" at bounding box center [197, 127] width 0 height 0
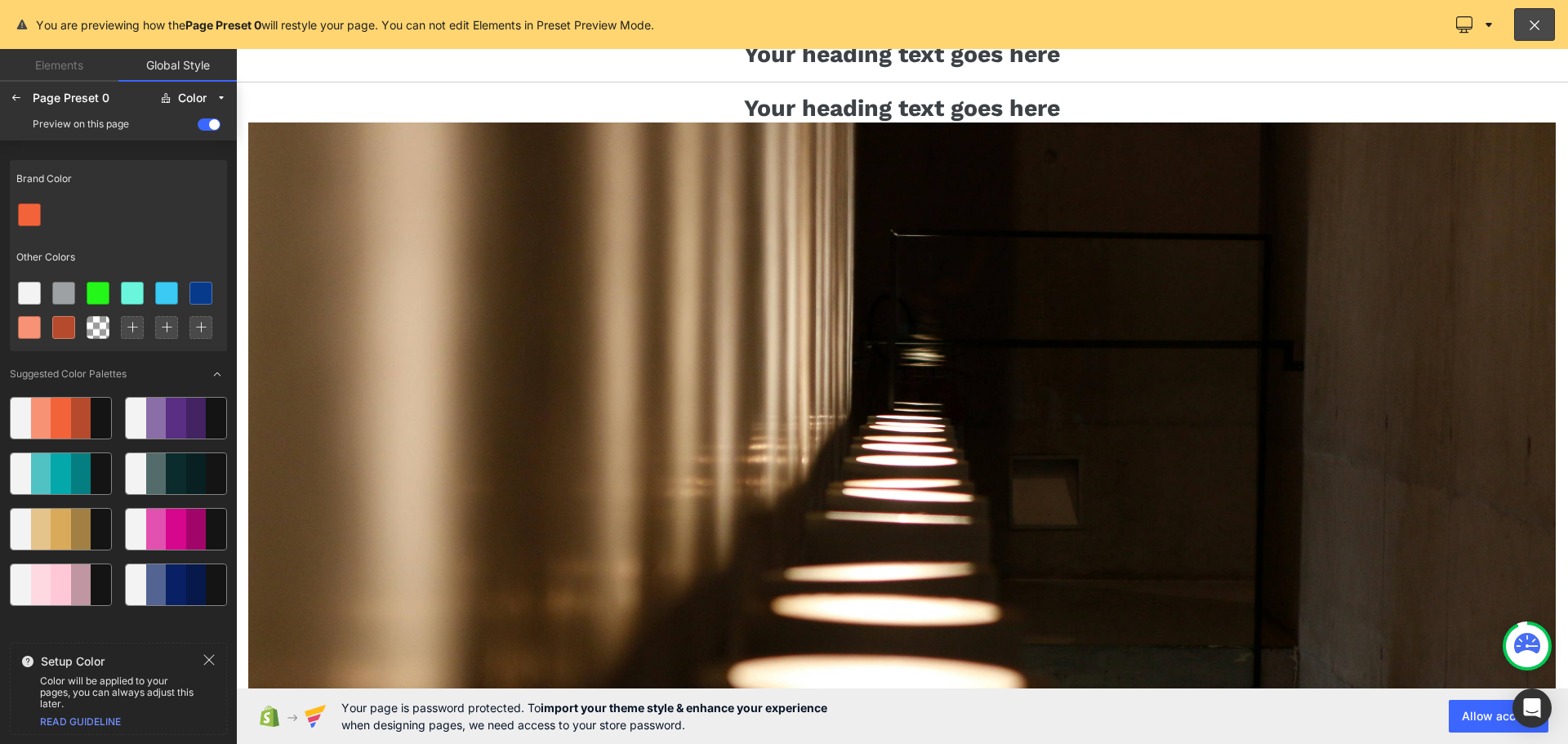
click at [213, 125] on span at bounding box center [208, 124] width 23 height 12
click at [197, 127] on input "checkbox" at bounding box center [197, 127] width 0 height 0
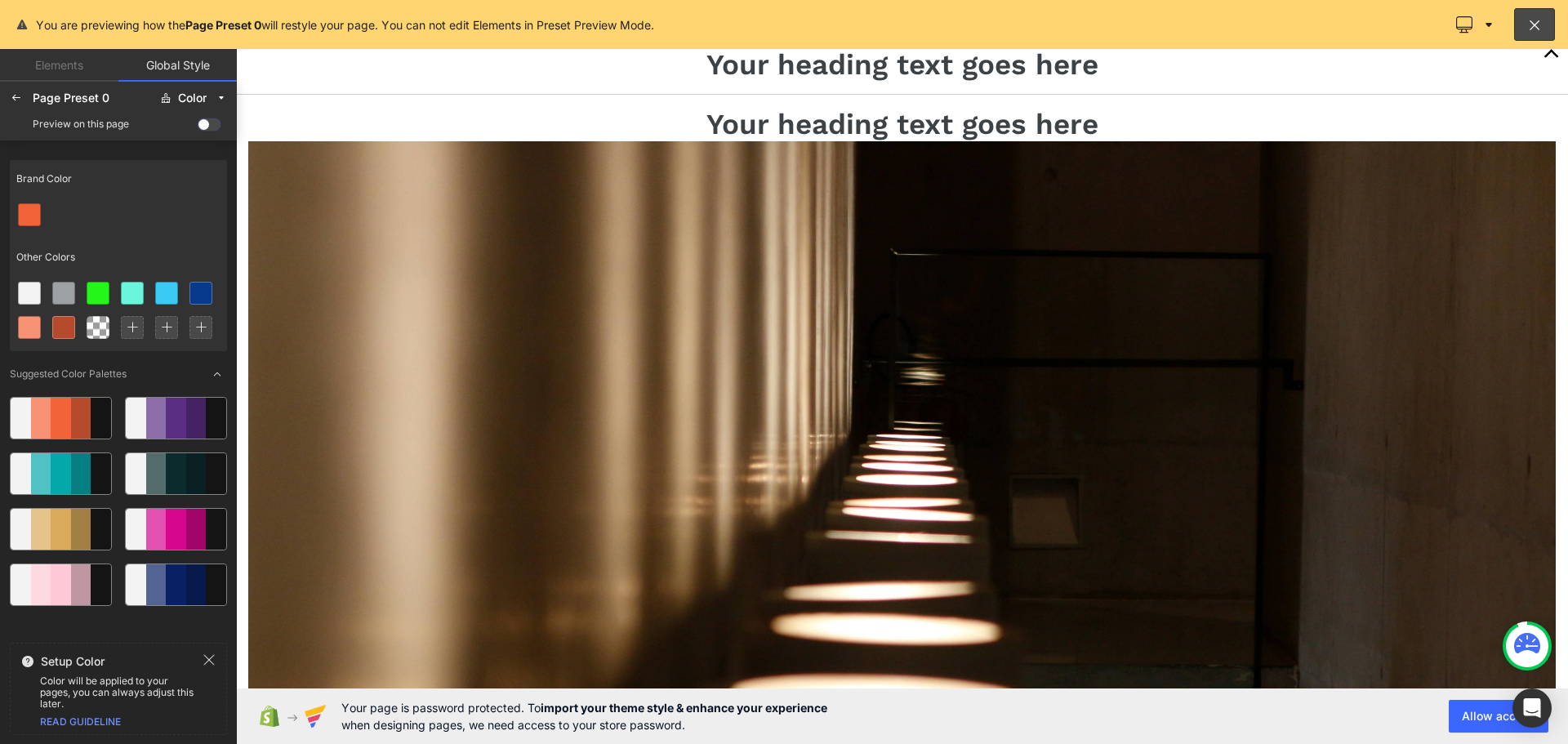
scroll to position [2514, 0]
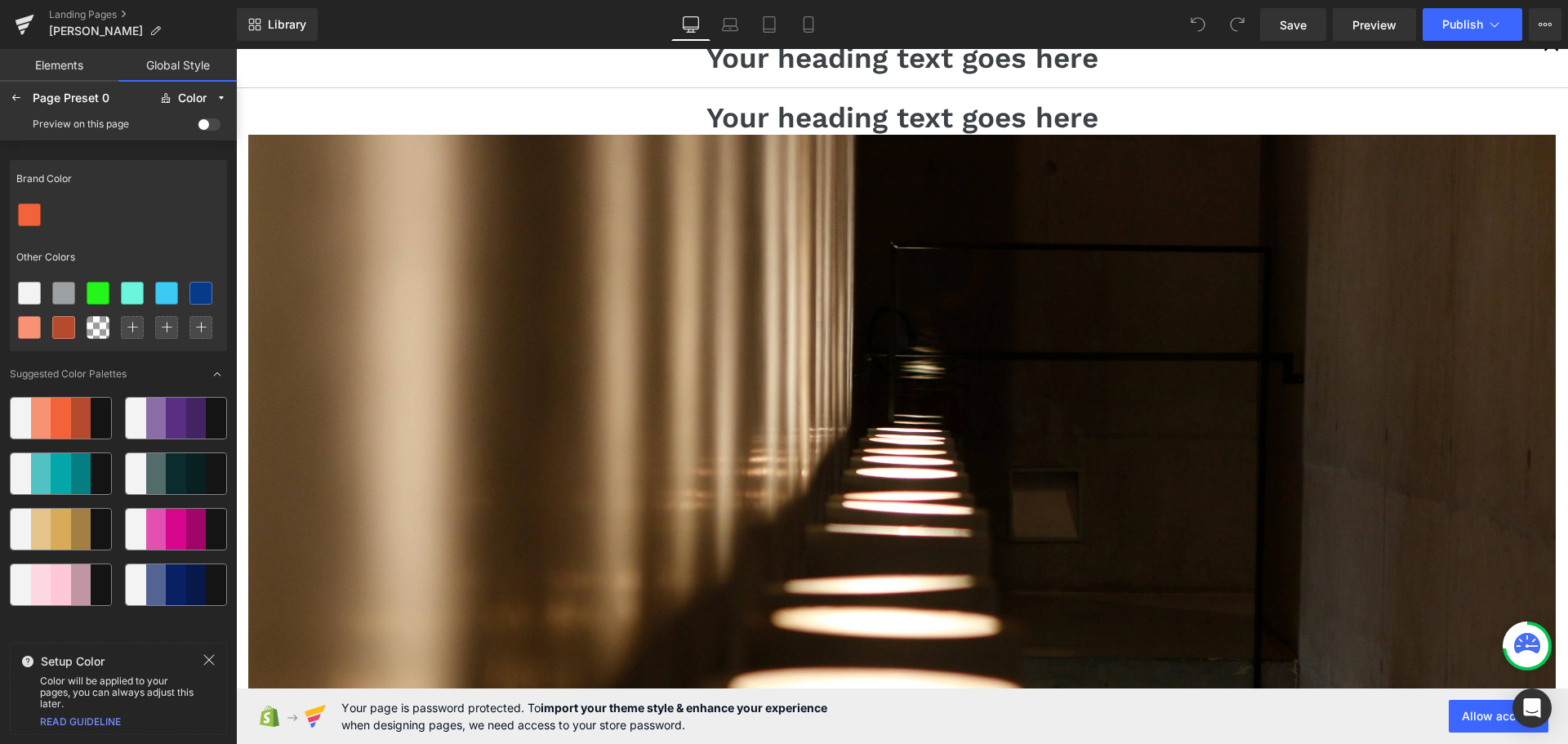
click at [54, 71] on link "Elements" at bounding box center [59, 64] width 118 height 33
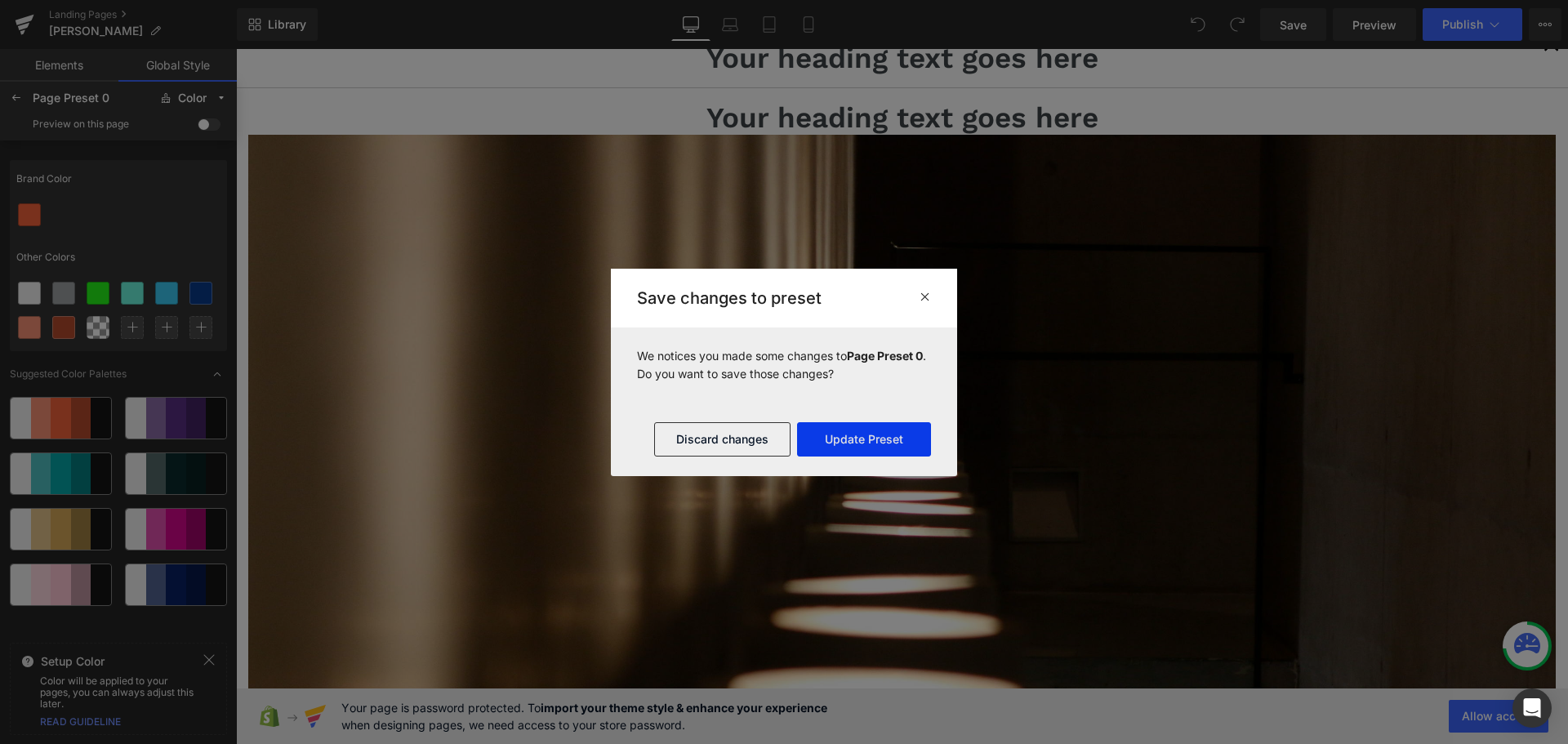
click at [862, 437] on button "Update Preset" at bounding box center [864, 439] width 134 height 35
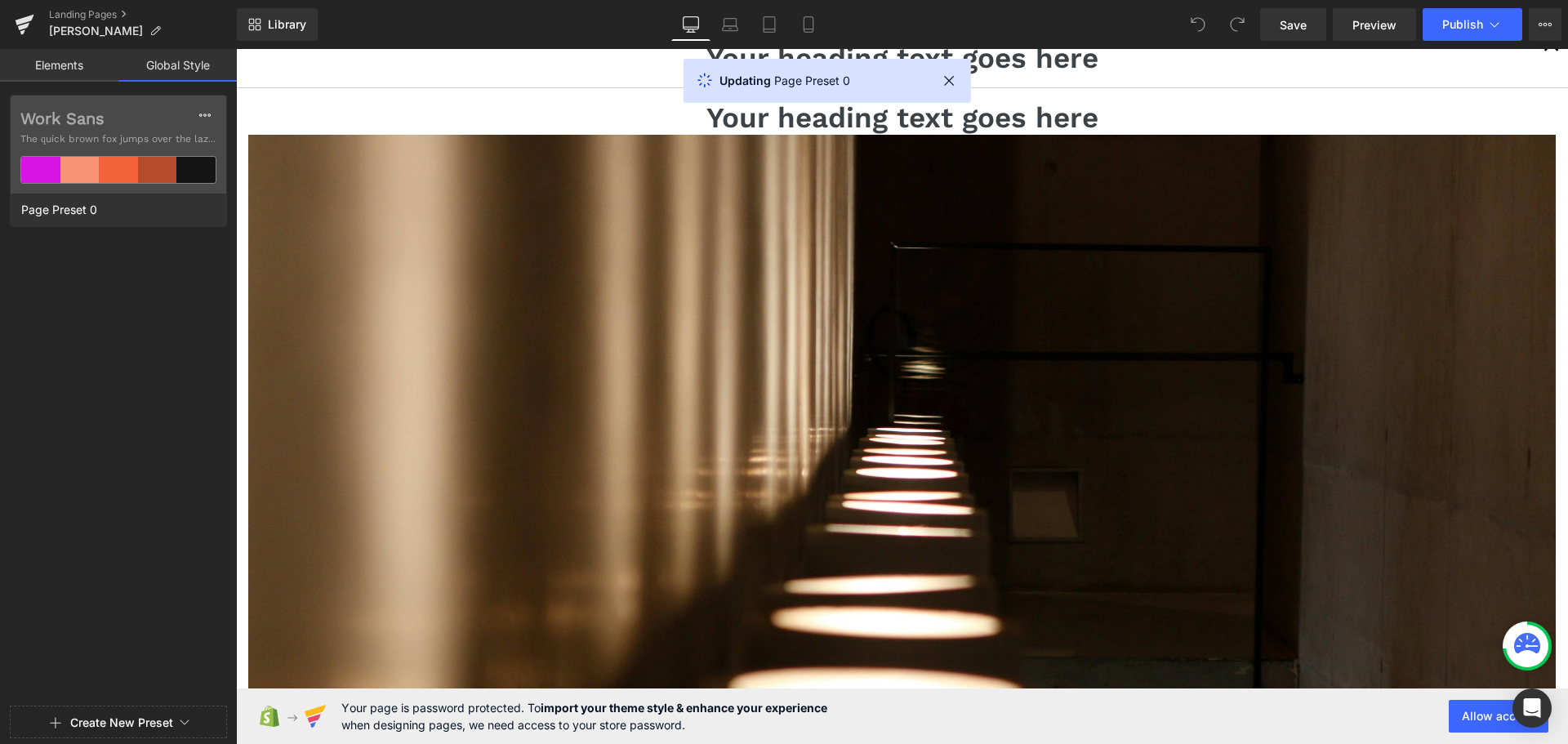
click at [64, 77] on div at bounding box center [118, 372] width 237 height 744
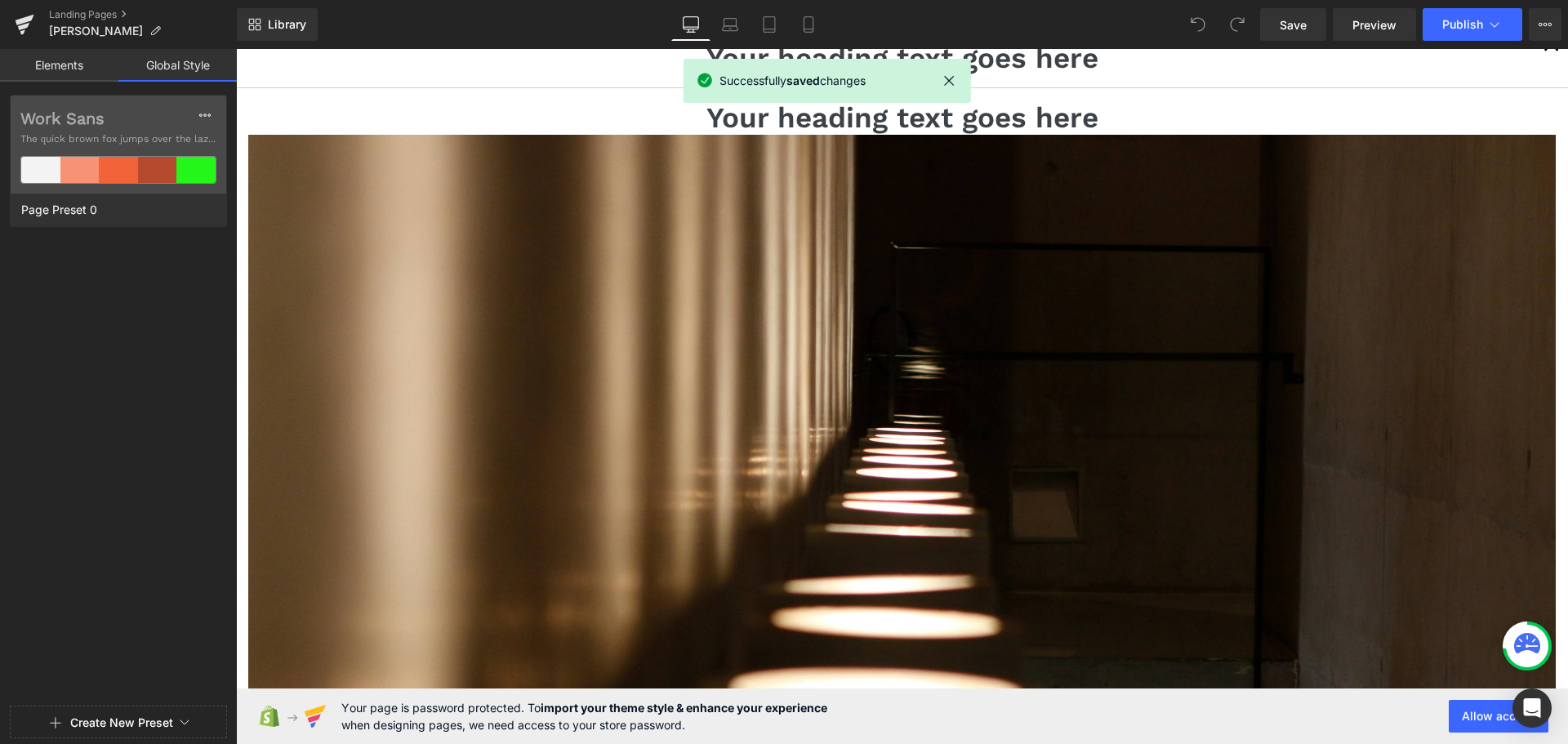
click at [65, 58] on link "Elements" at bounding box center [59, 64] width 118 height 33
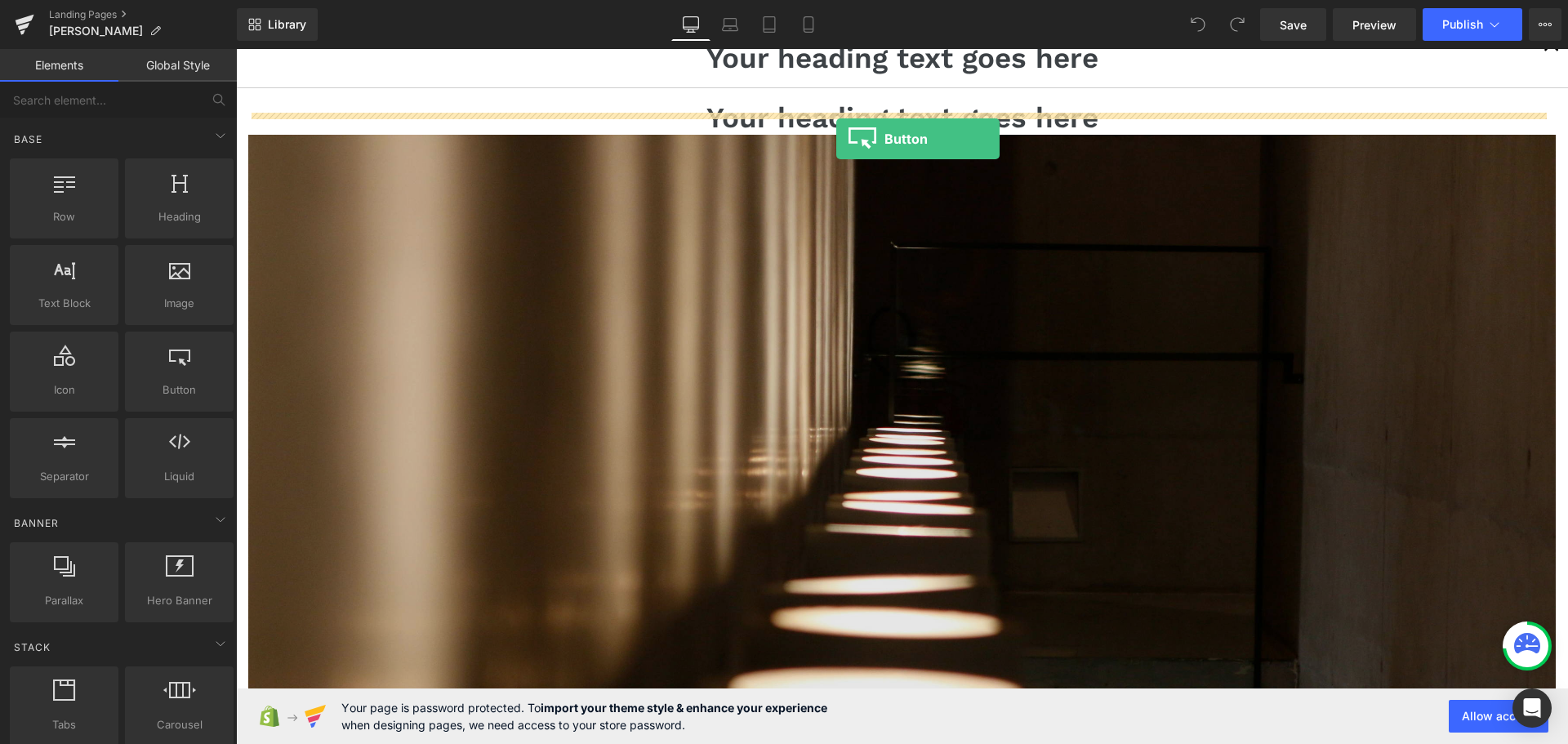
drag, startPoint x: 416, startPoint y: 424, endPoint x: 836, endPoint y: 139, distance: 507.6
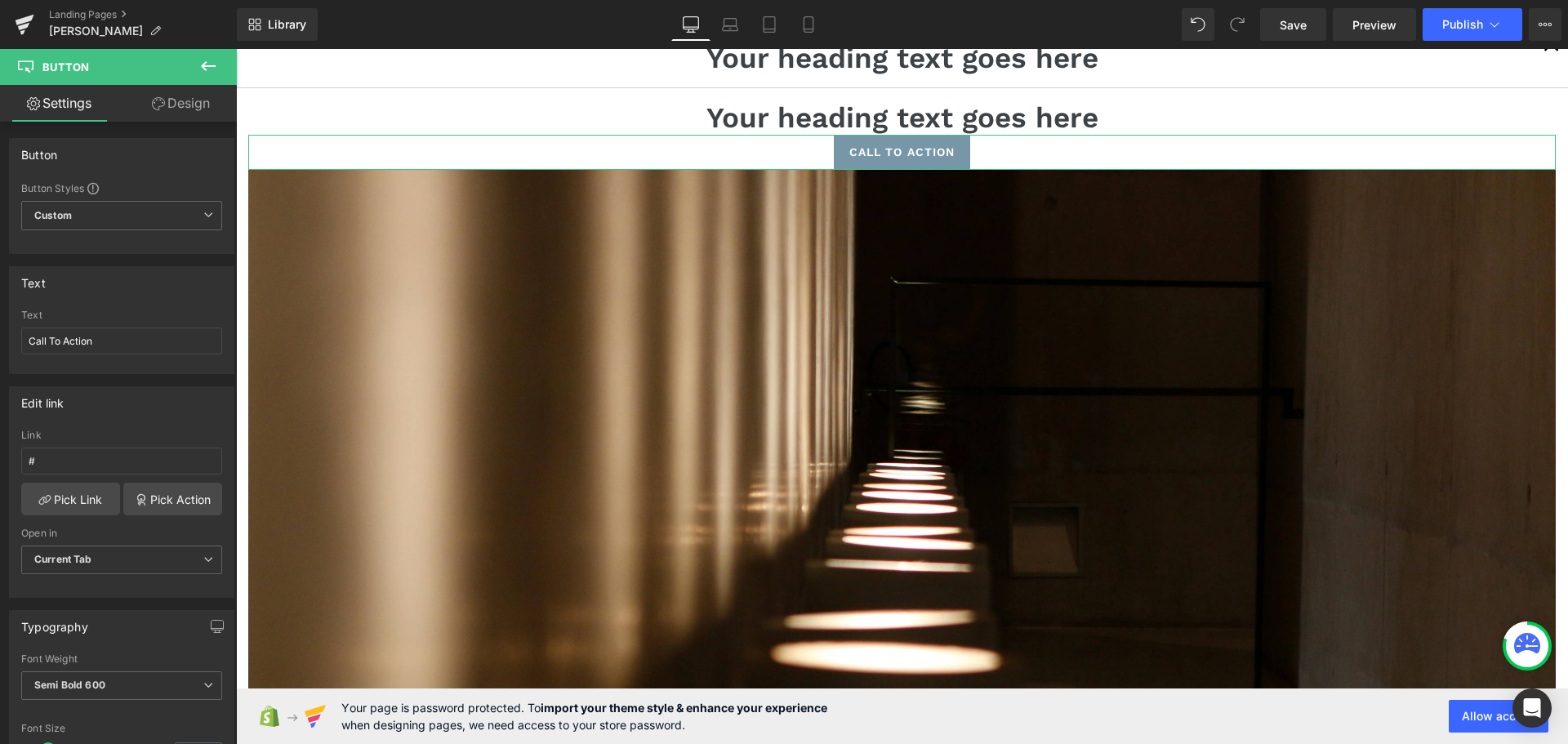
click at [172, 99] on link "Design" at bounding box center [181, 103] width 118 height 37
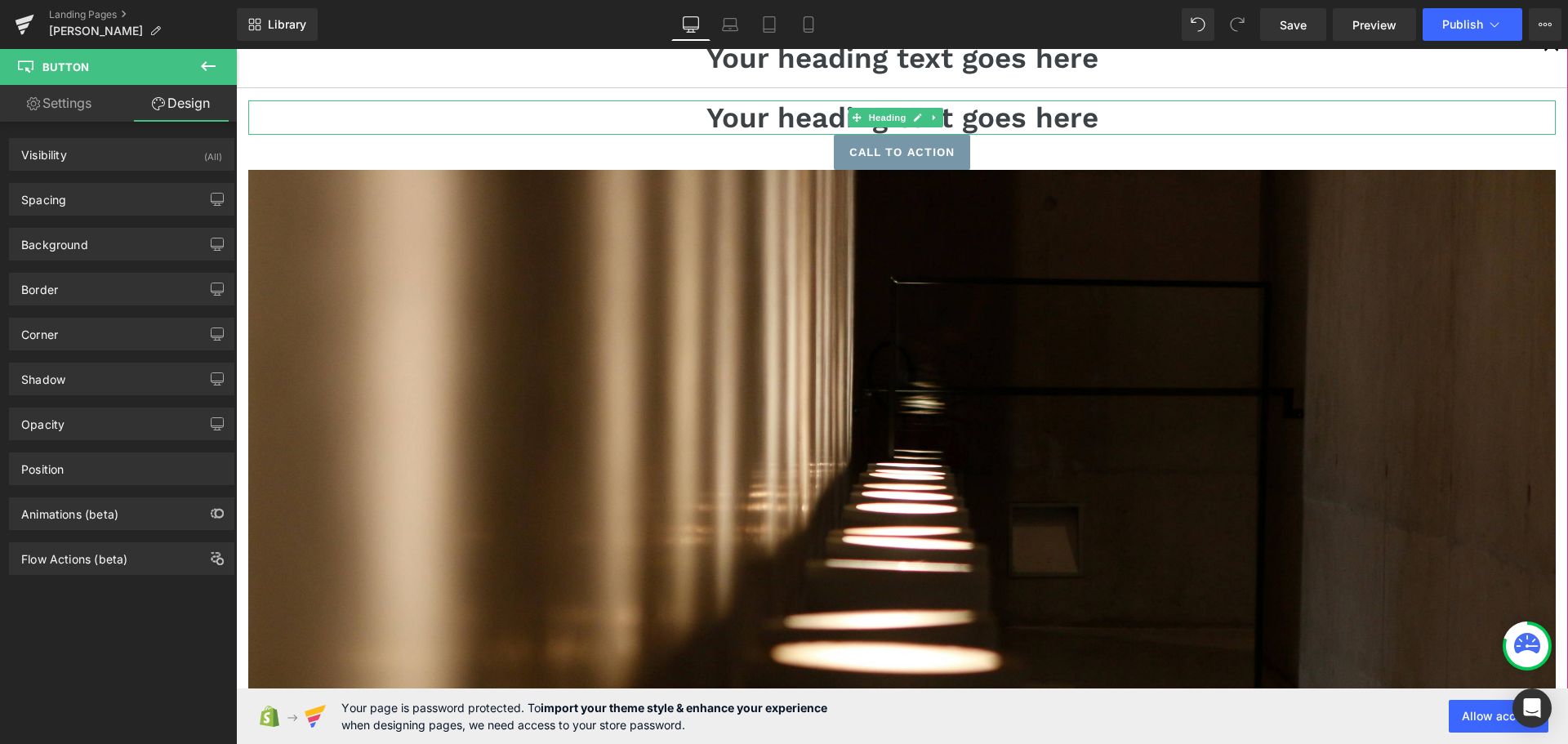
click at [381, 100] on h1 "Your heading text goes here" at bounding box center [902, 117] width 1307 height 35
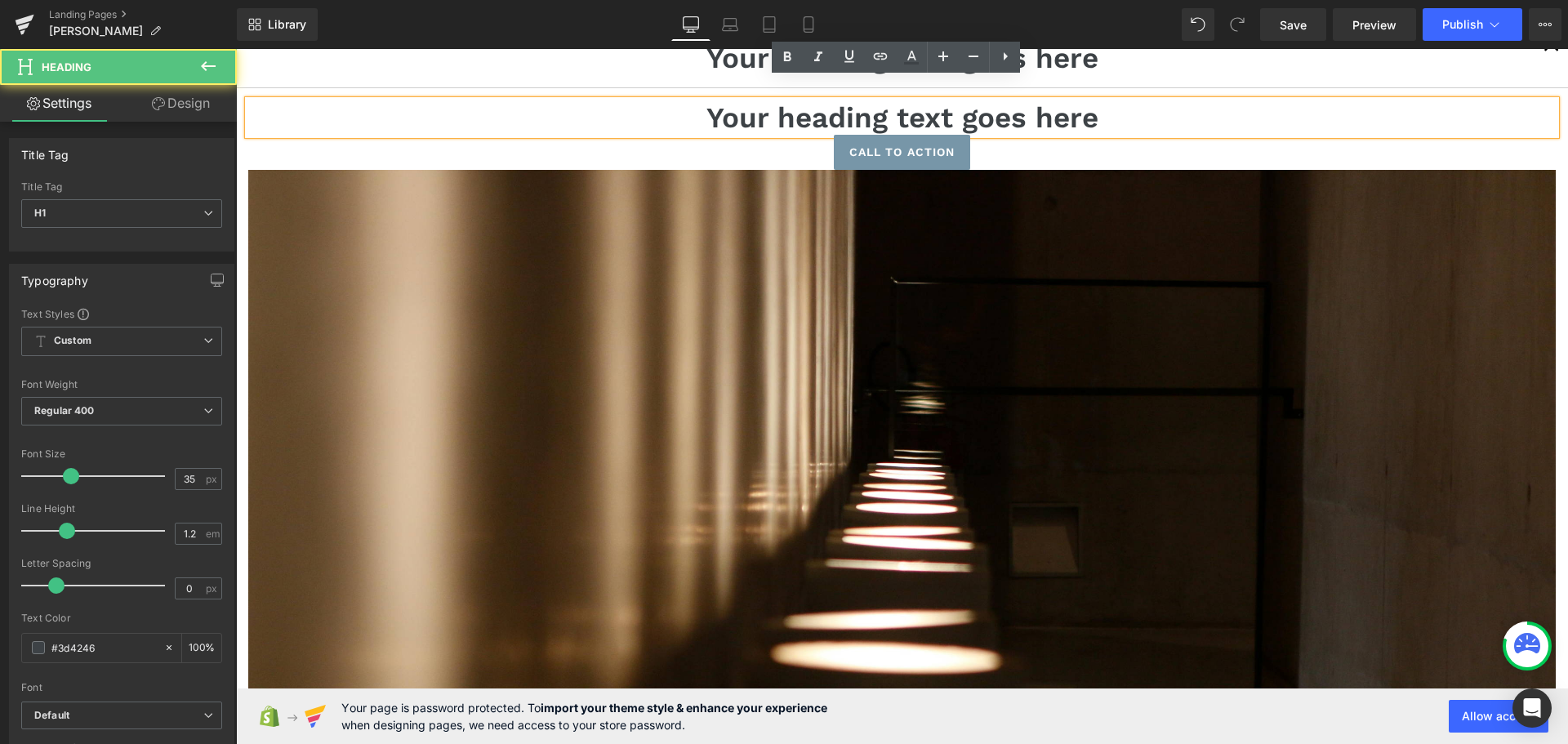
click at [363, 100] on div "Your heading text goes here" at bounding box center [902, 117] width 1307 height 35
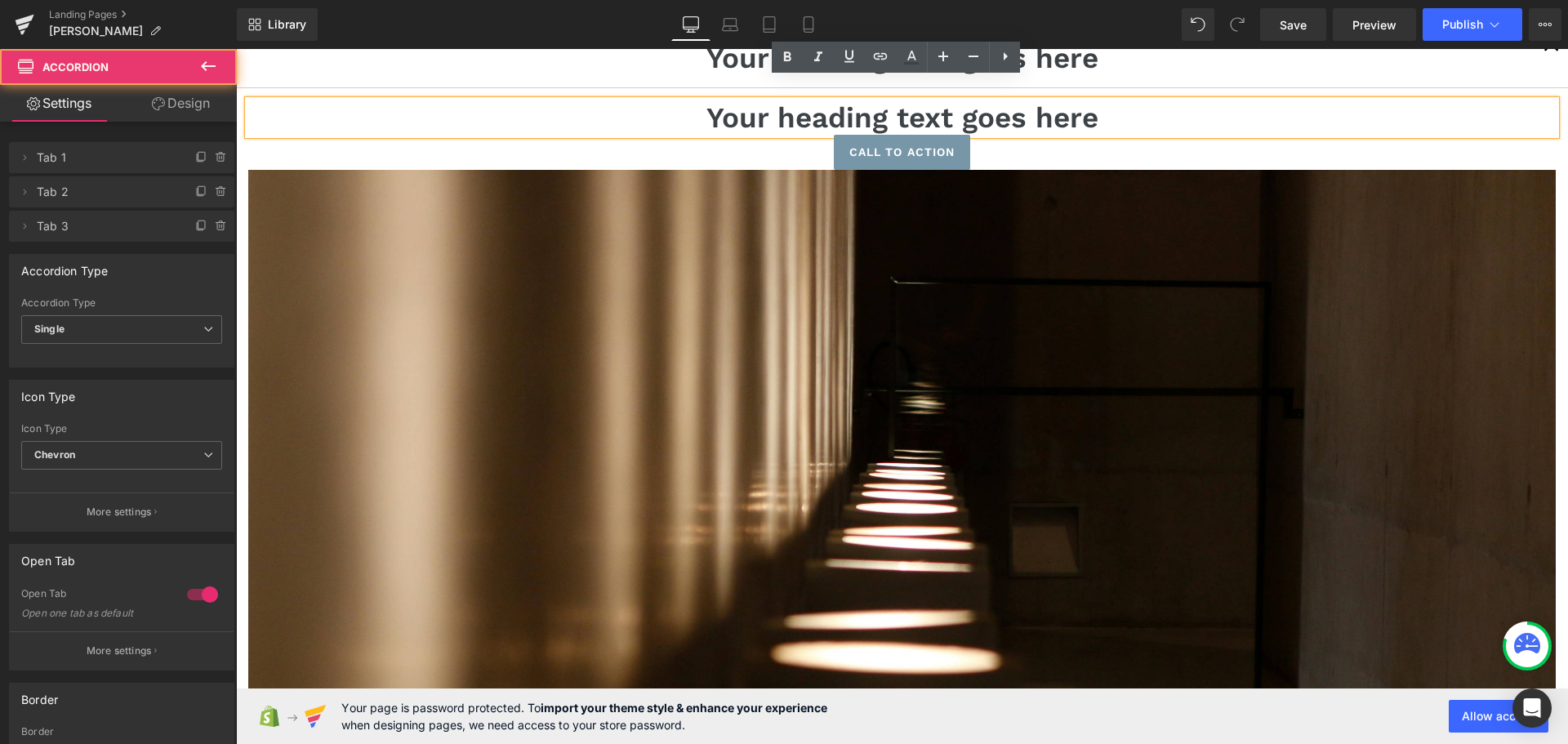
click at [352, 60] on div "Accordion Title 1 Text Block Your heading text goes here Heading" at bounding box center [902, 48] width 1332 height 81
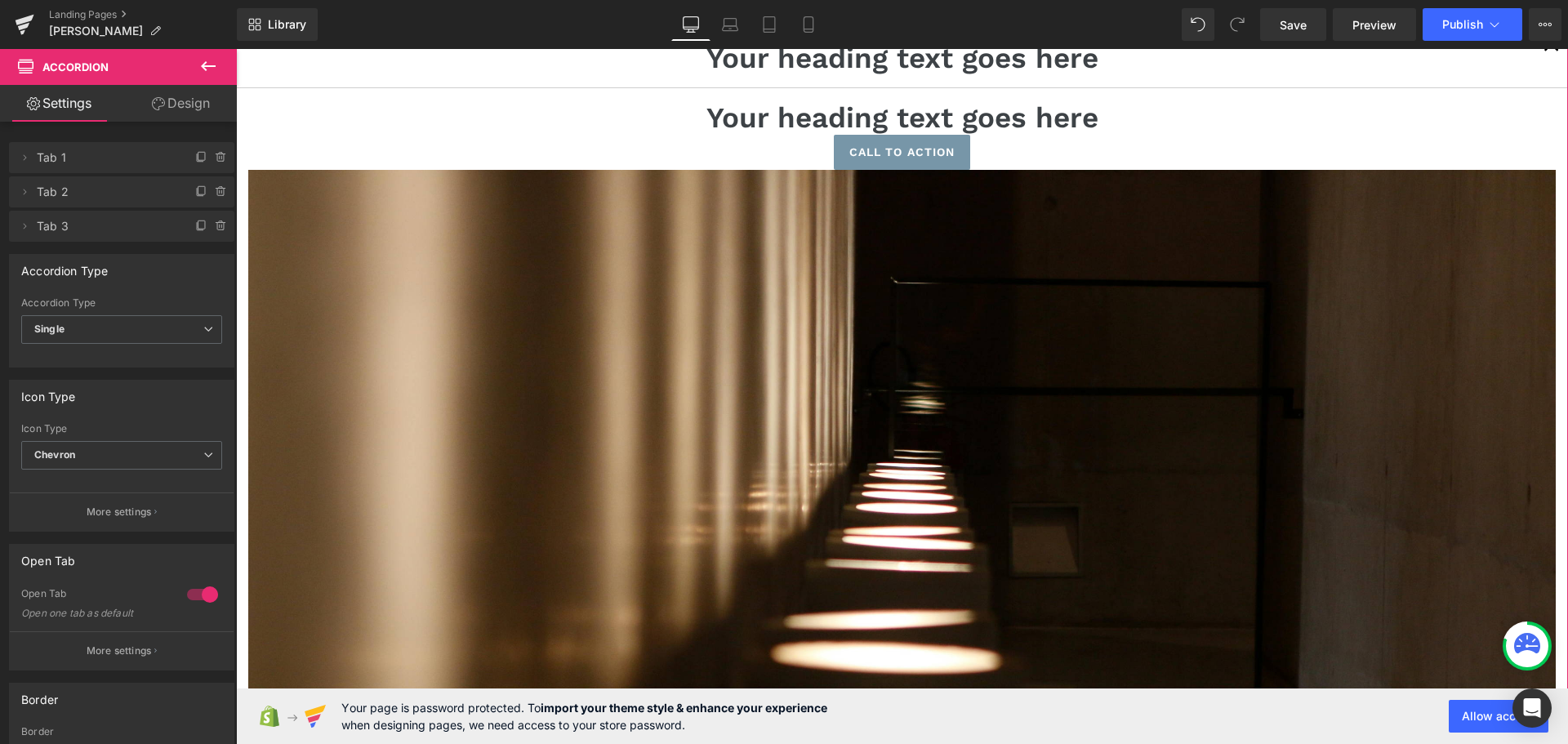
click at [331, 135] on div "Call To Action Button" at bounding box center [902, 152] width 1307 height 35
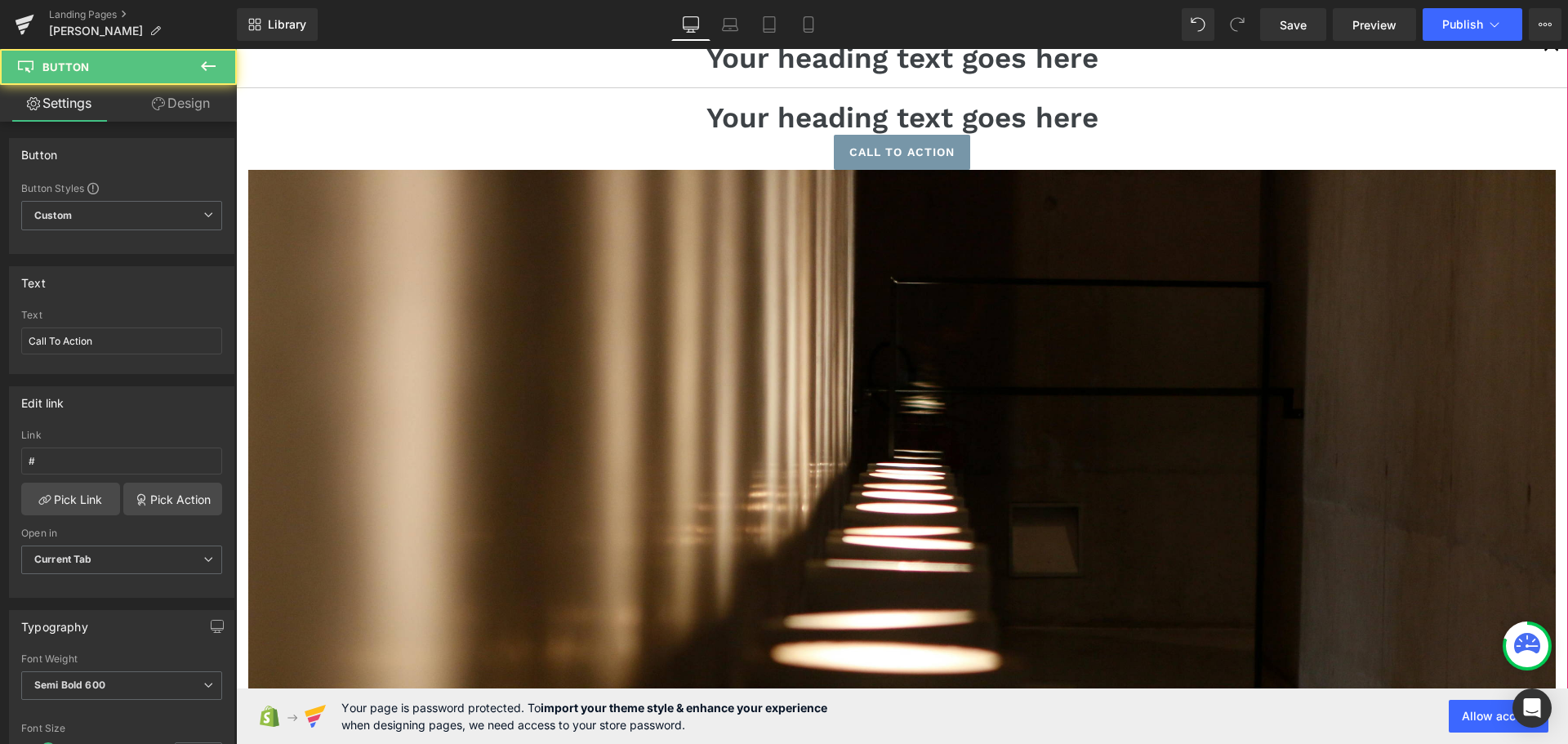
click at [243, 99] on article "Your heading text goes here Heading Call To Action Button Image" at bounding box center [902, 571] width 1332 height 966
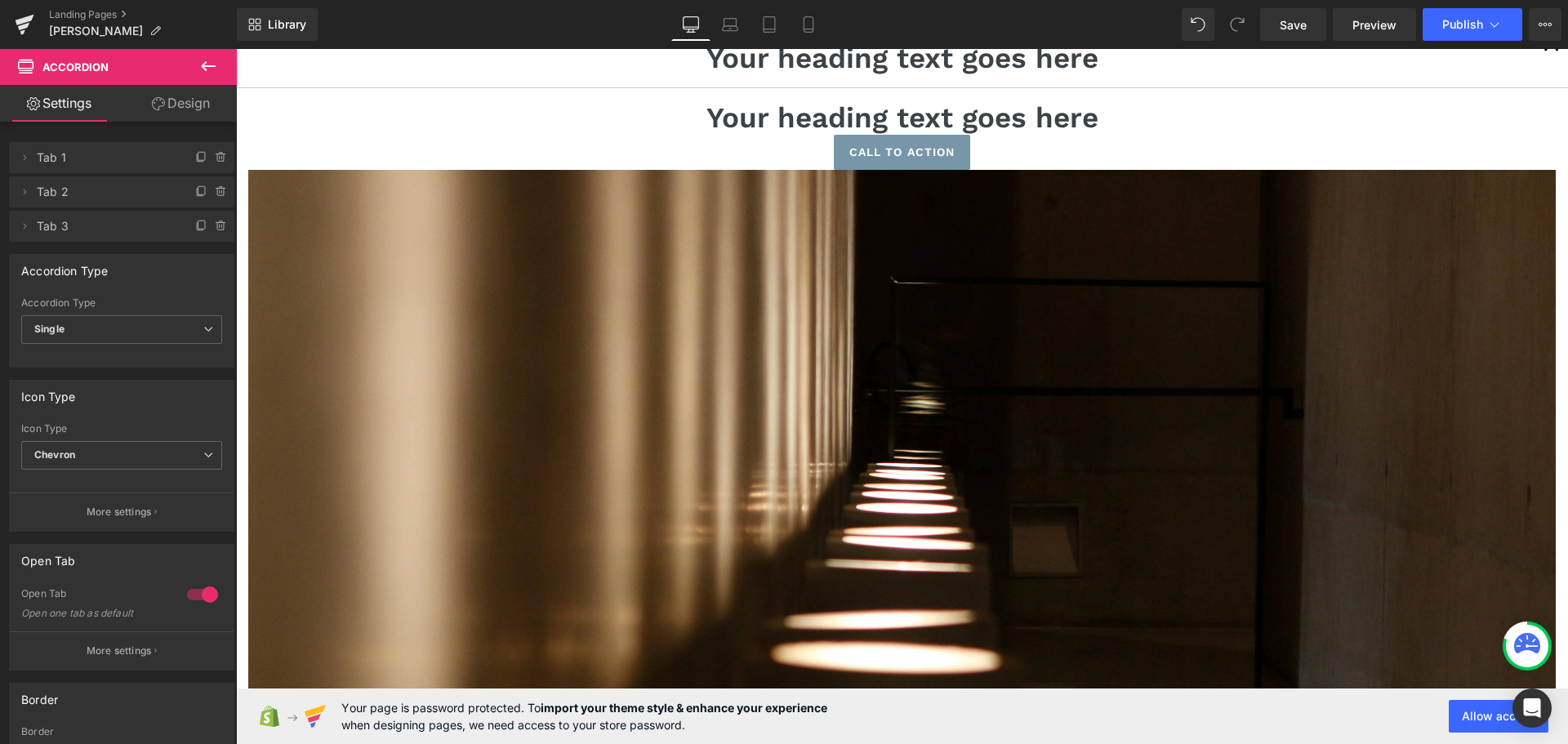
click at [271, 135] on div "Call To Action" at bounding box center [902, 152] width 1307 height 35
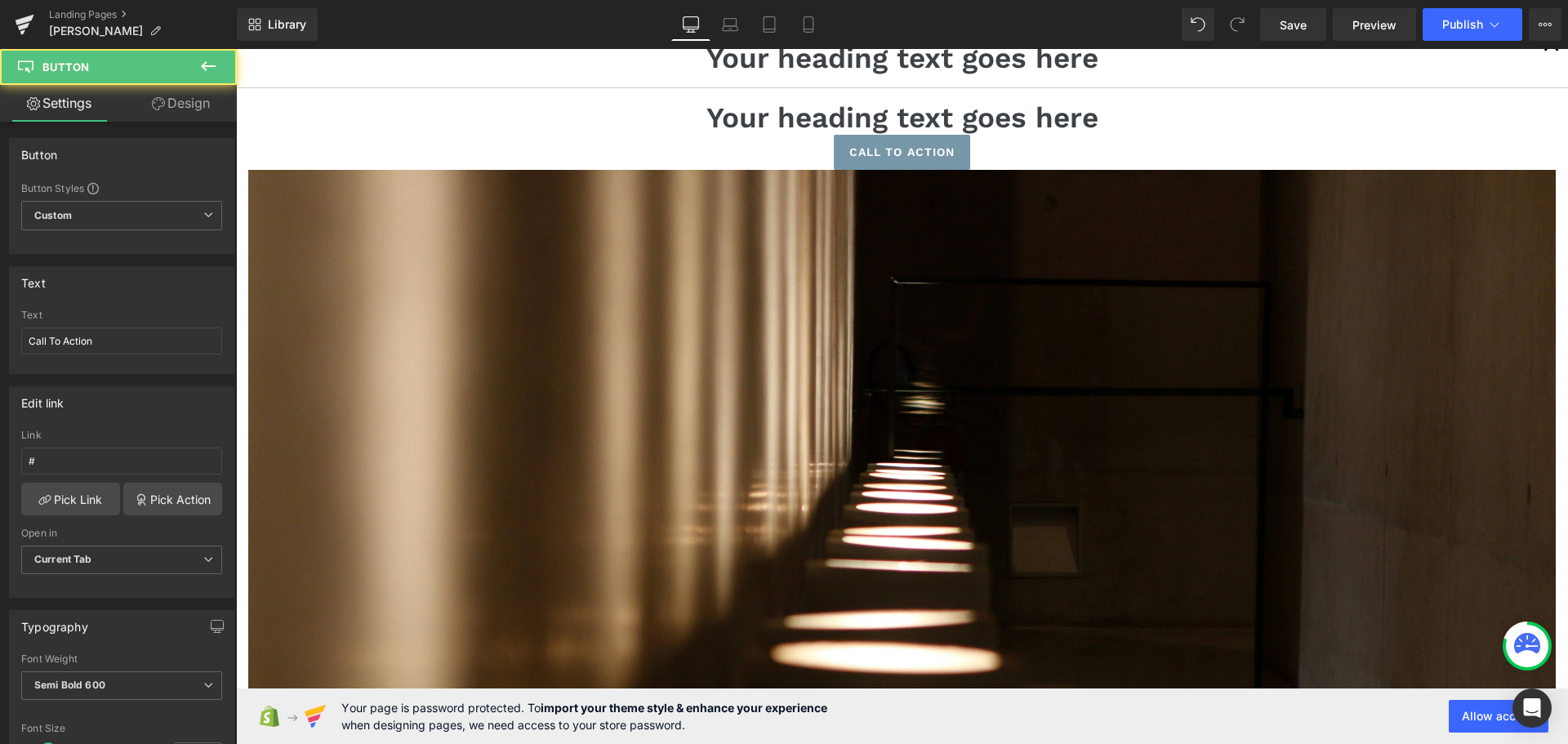
click at [209, 64] on icon at bounding box center [208, 66] width 20 height 20
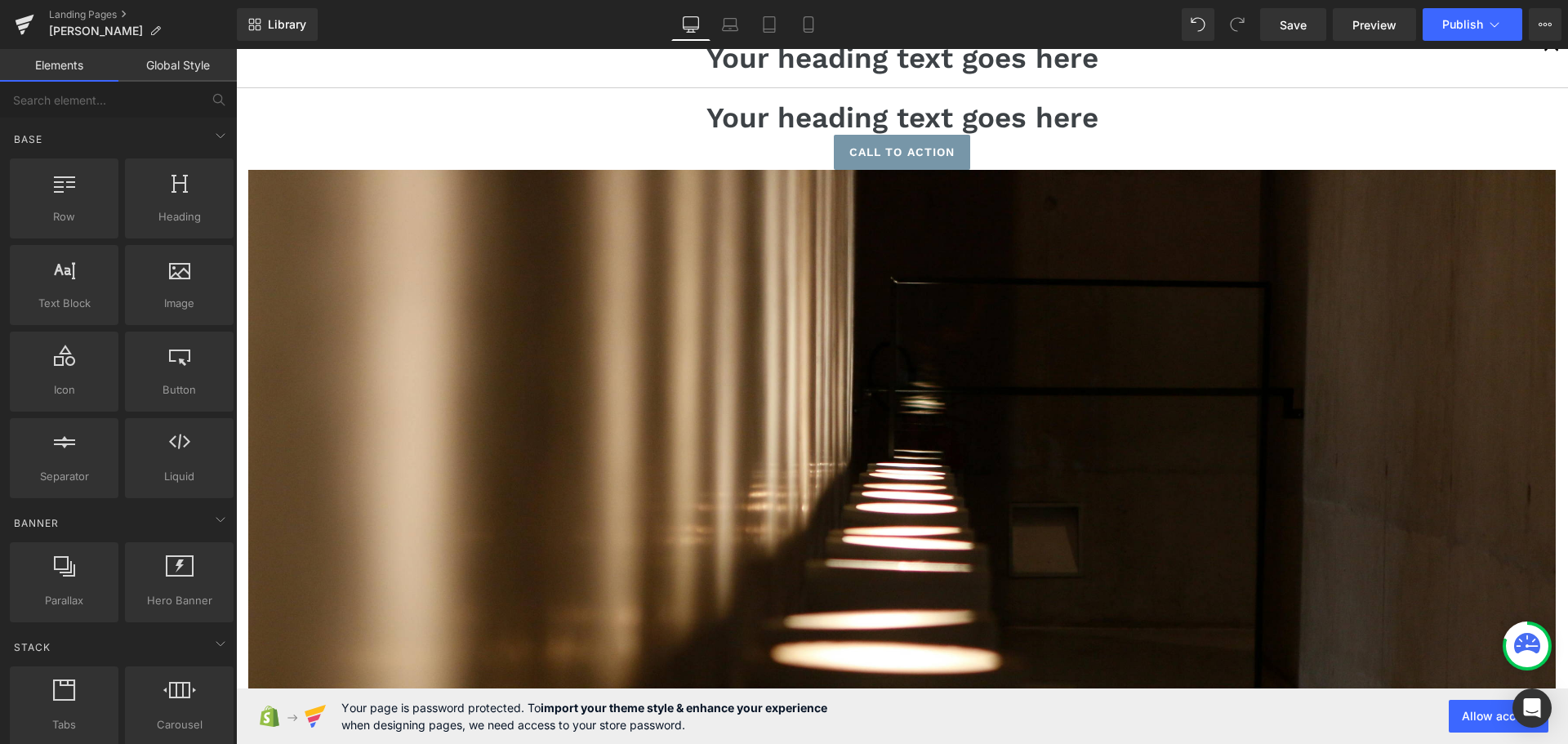
click at [185, 65] on link "Global Style" at bounding box center [177, 64] width 118 height 33
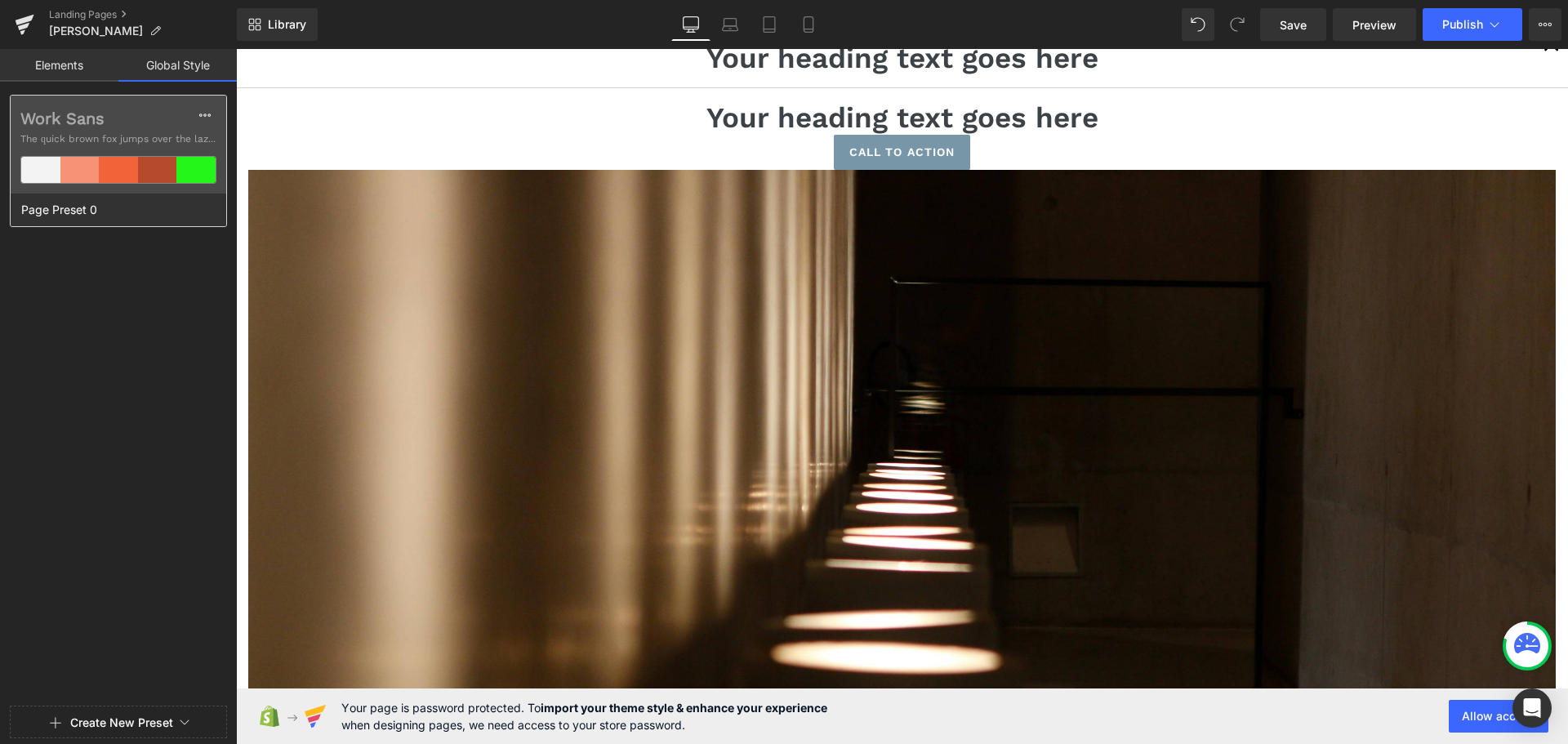
click at [195, 130] on div "Work Sans The quick brown fox jumps over the lazy..." at bounding box center [118, 144] width 215 height 98
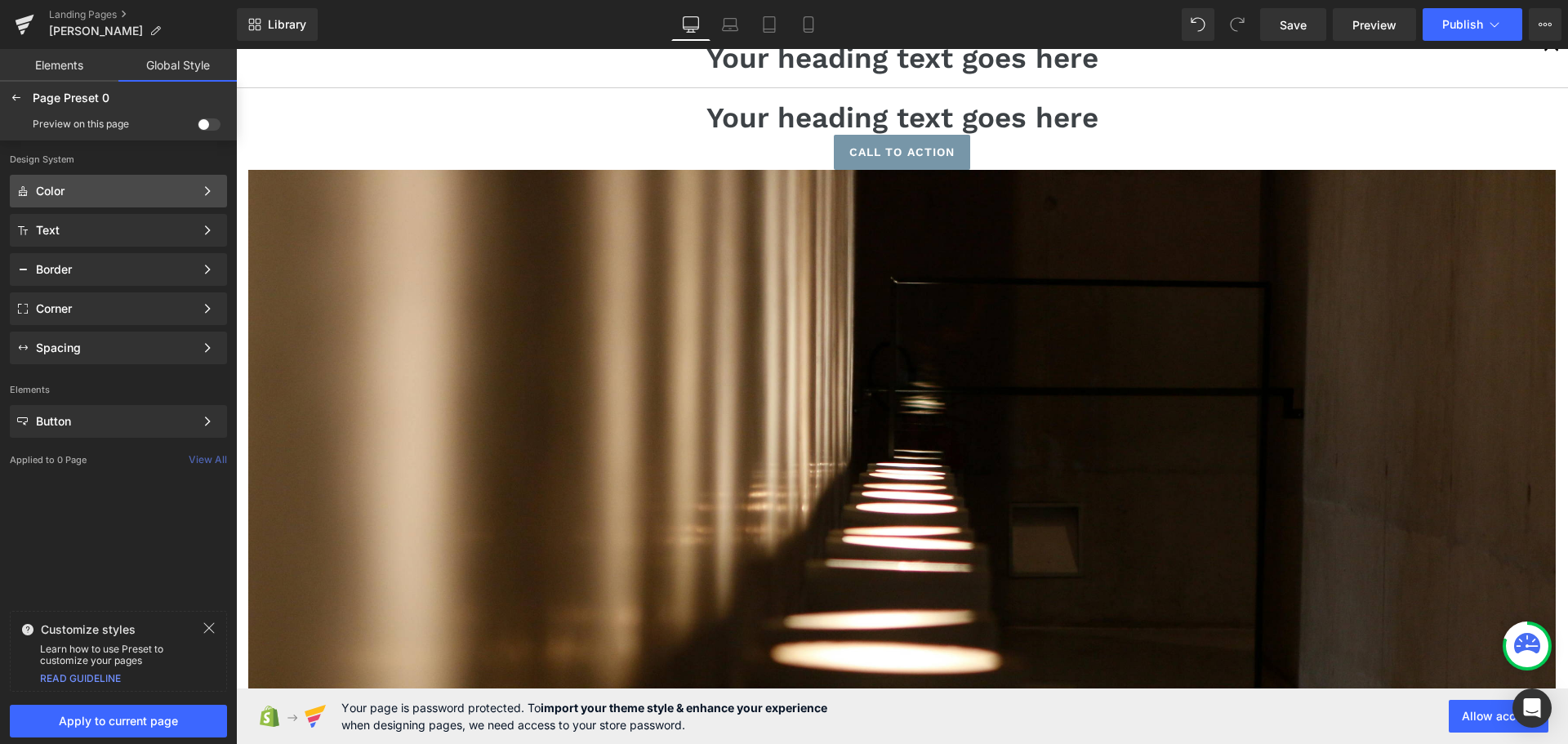
click at [188, 189] on div "Color" at bounding box center [115, 190] width 159 height 13
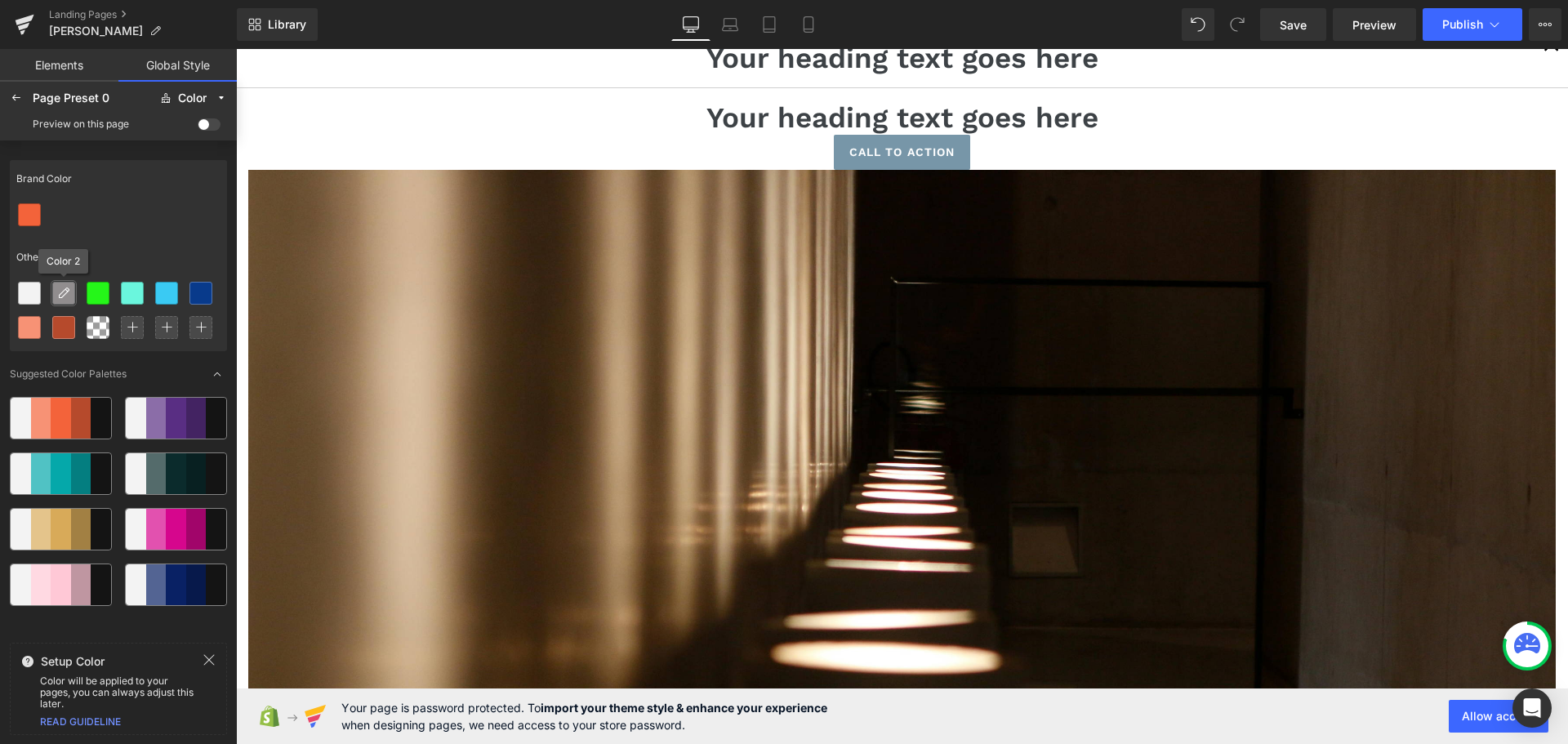
click at [63, 289] on icon at bounding box center [63, 293] width 13 height 13
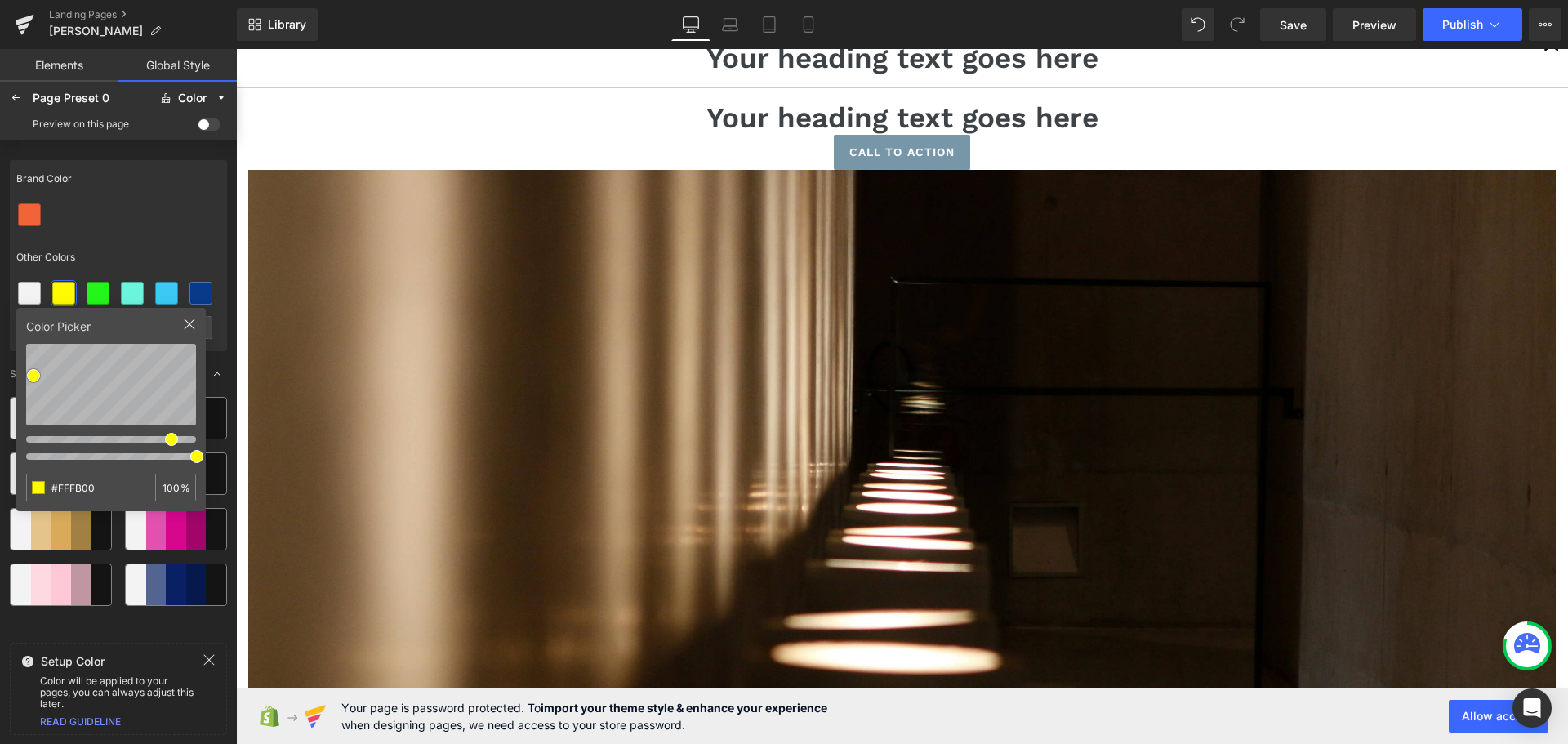
click at [171, 437] on div at bounding box center [110, 437] width 170 height 17
type input "#E1DE1B"
click at [198, 231] on div at bounding box center [118, 214] width 217 height 35
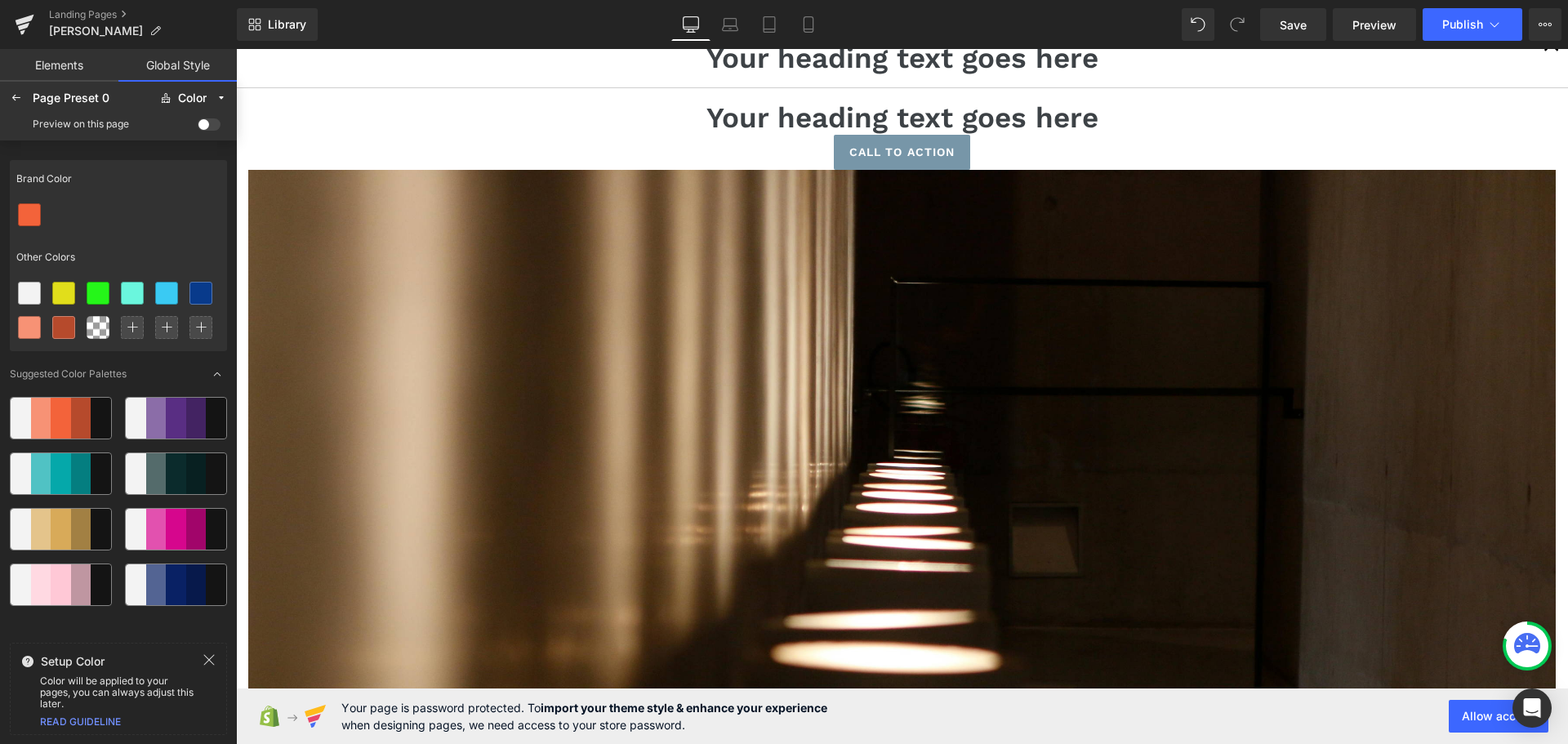
click at [206, 126] on span at bounding box center [208, 124] width 23 height 12
click at [197, 127] on input "checkbox" at bounding box center [197, 127] width 0 height 0
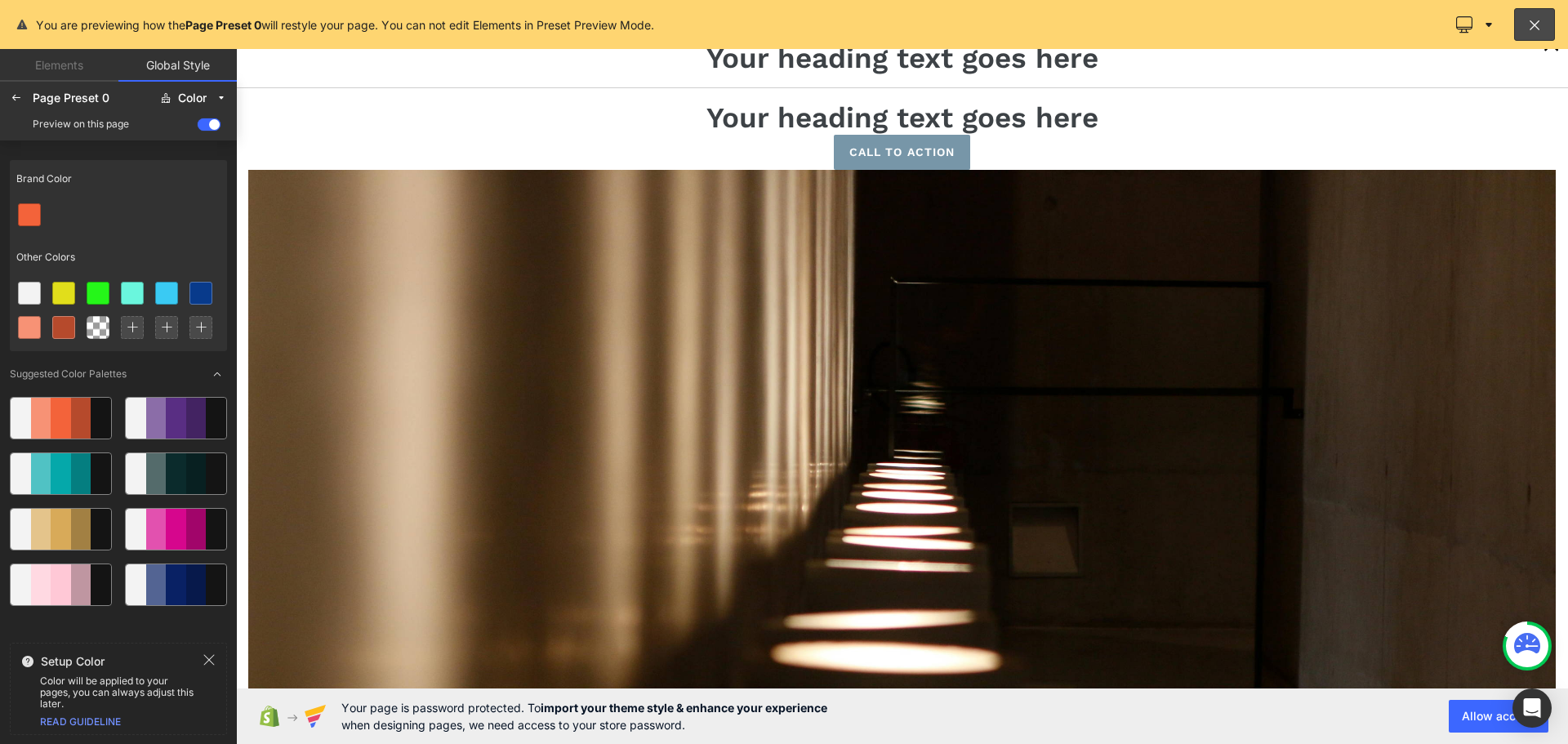
scroll to position [2507, 0]
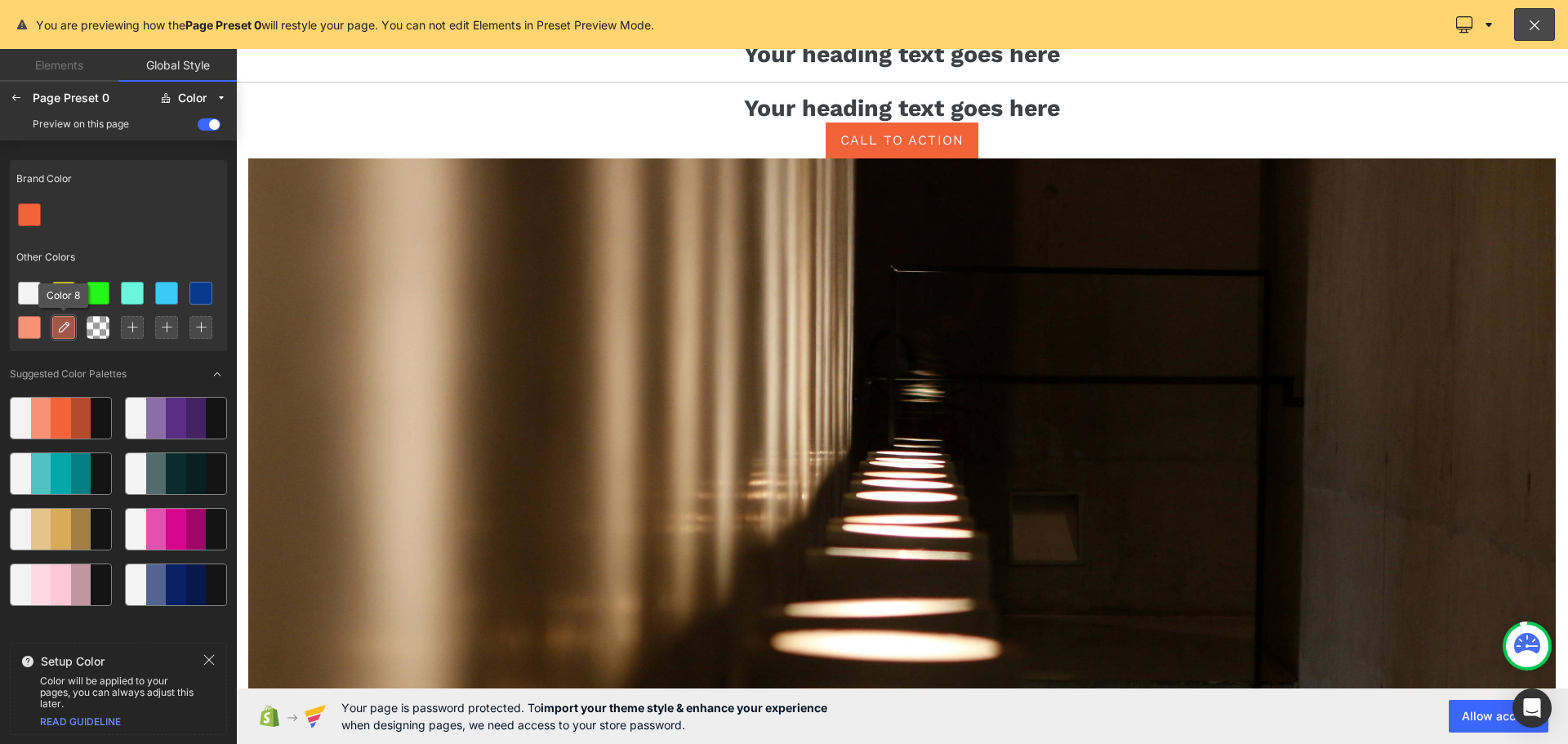
click at [59, 322] on icon at bounding box center [63, 327] width 13 height 13
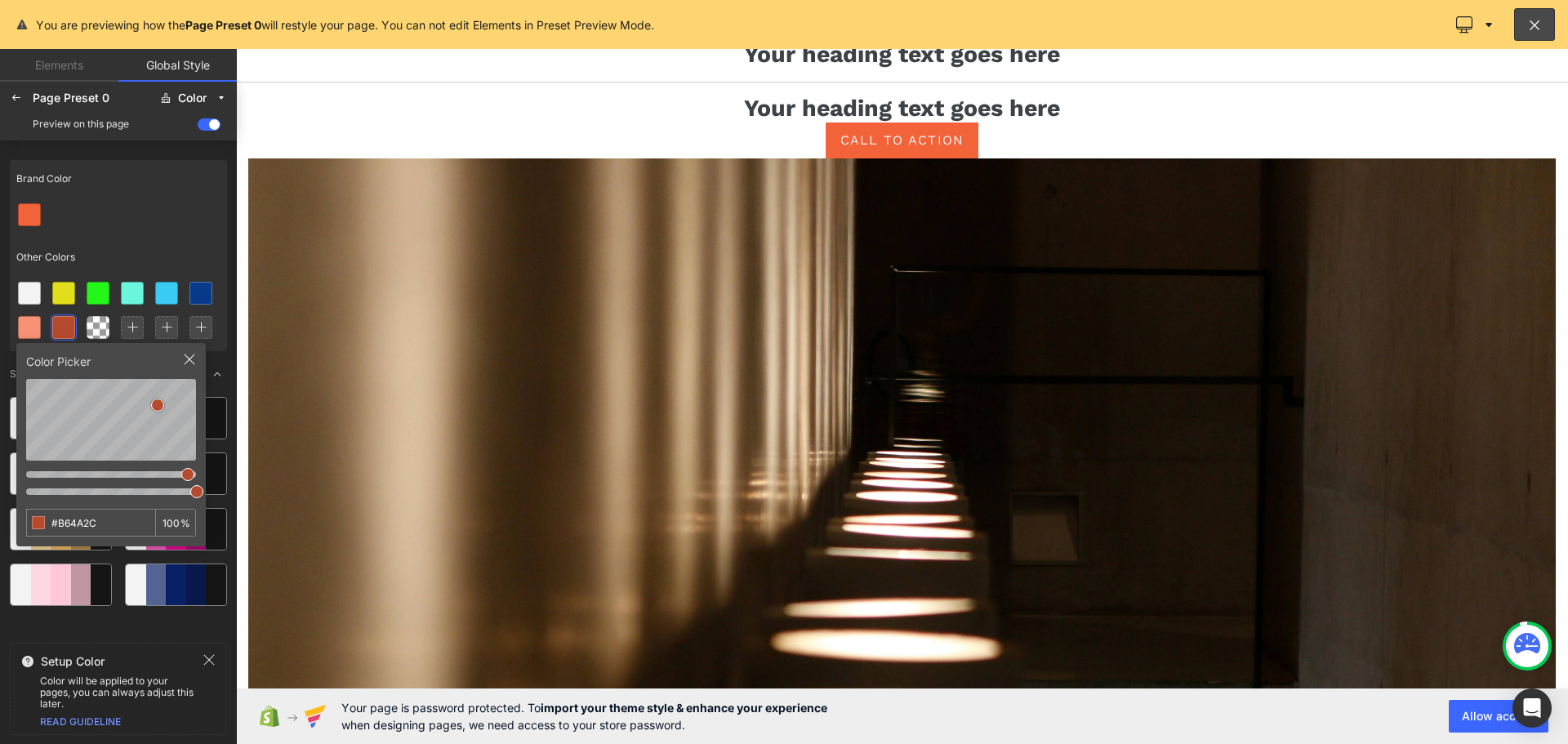
click at [835, 118] on div at bounding box center [902, 396] width 1332 height 695
click at [154, 172] on div "Brand Color" at bounding box center [118, 179] width 217 height 38
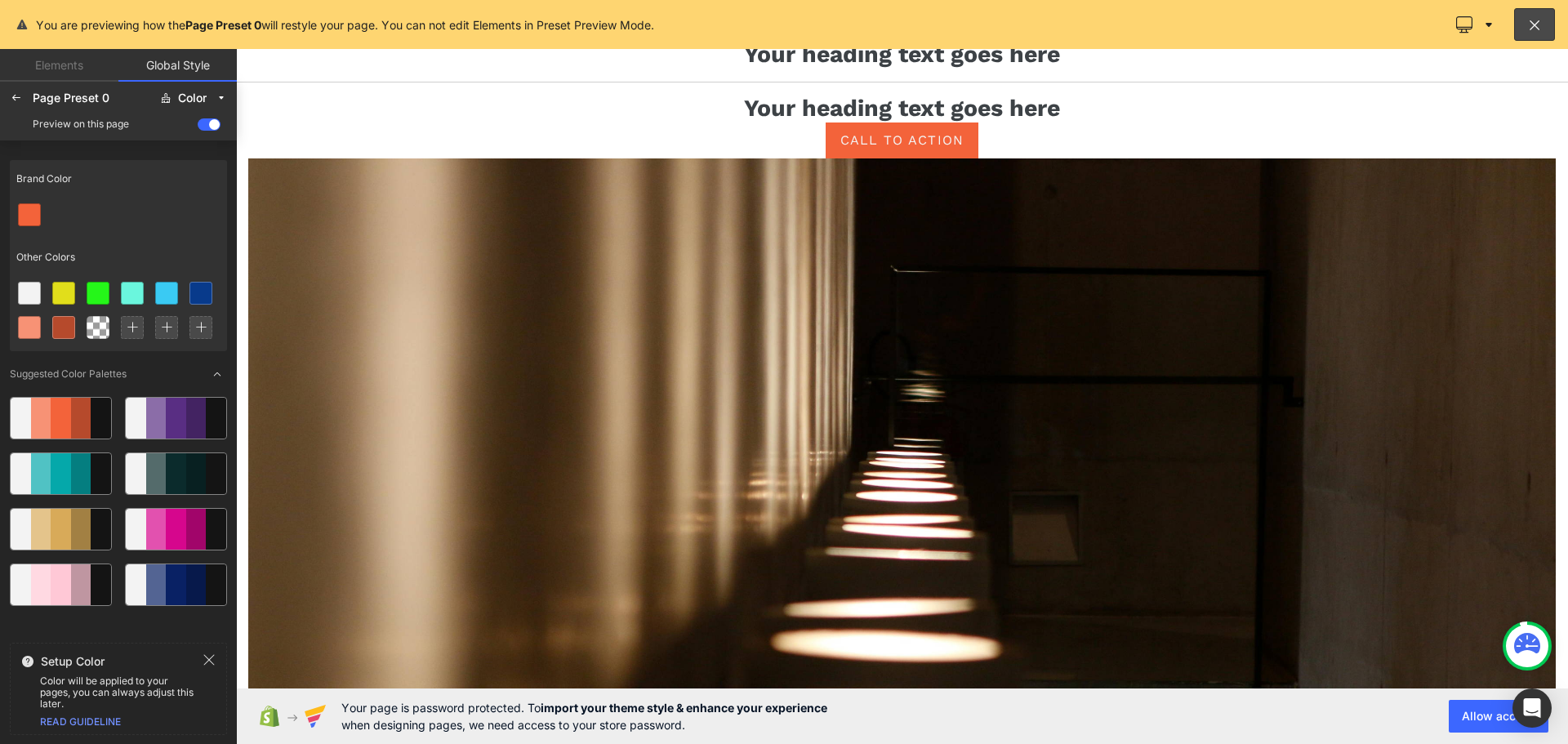
click at [52, 216] on div at bounding box center [118, 214] width 217 height 35
click at [209, 126] on span at bounding box center [208, 124] width 23 height 12
click at [197, 127] on input "checkbox" at bounding box center [197, 127] width 0 height 0
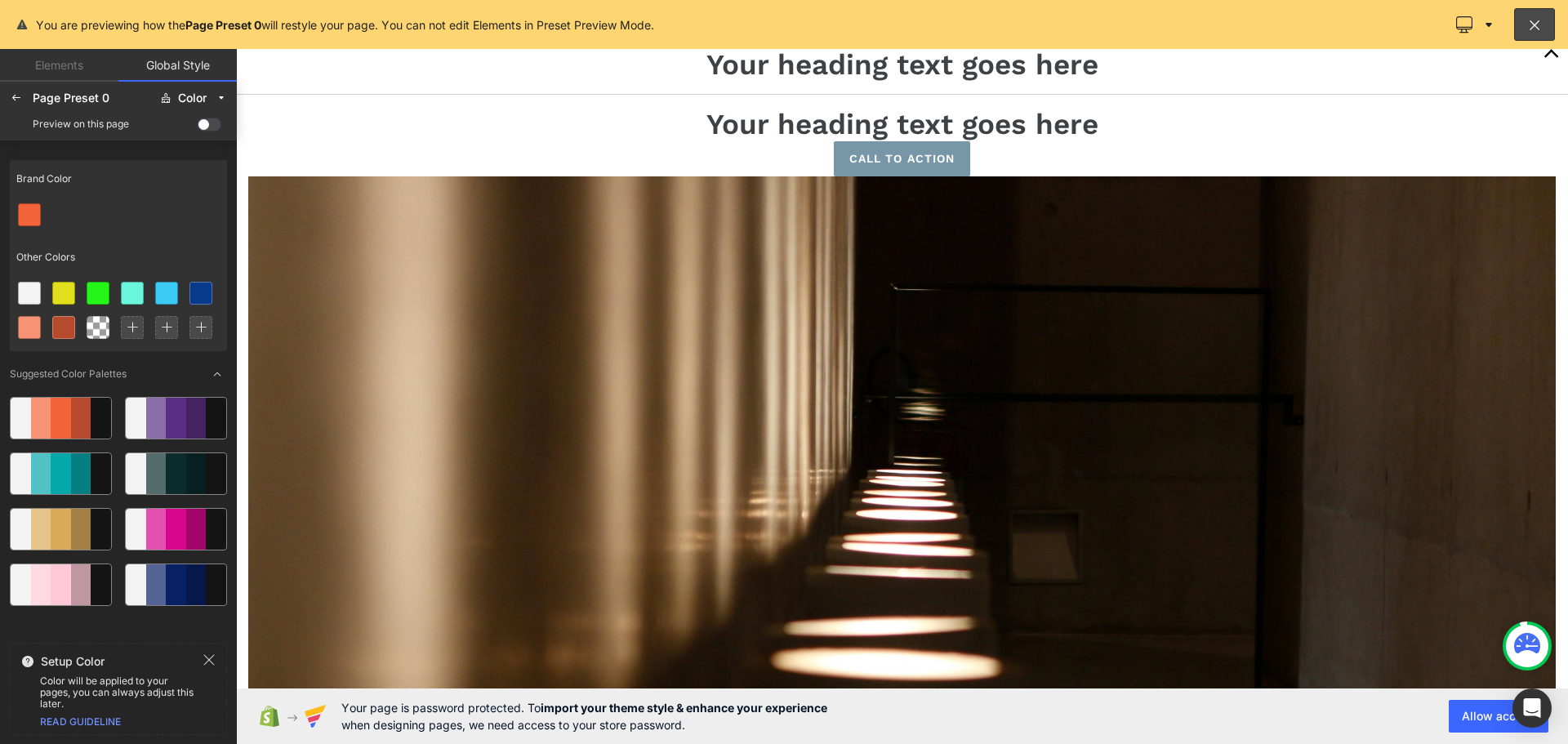
scroll to position [2514, 0]
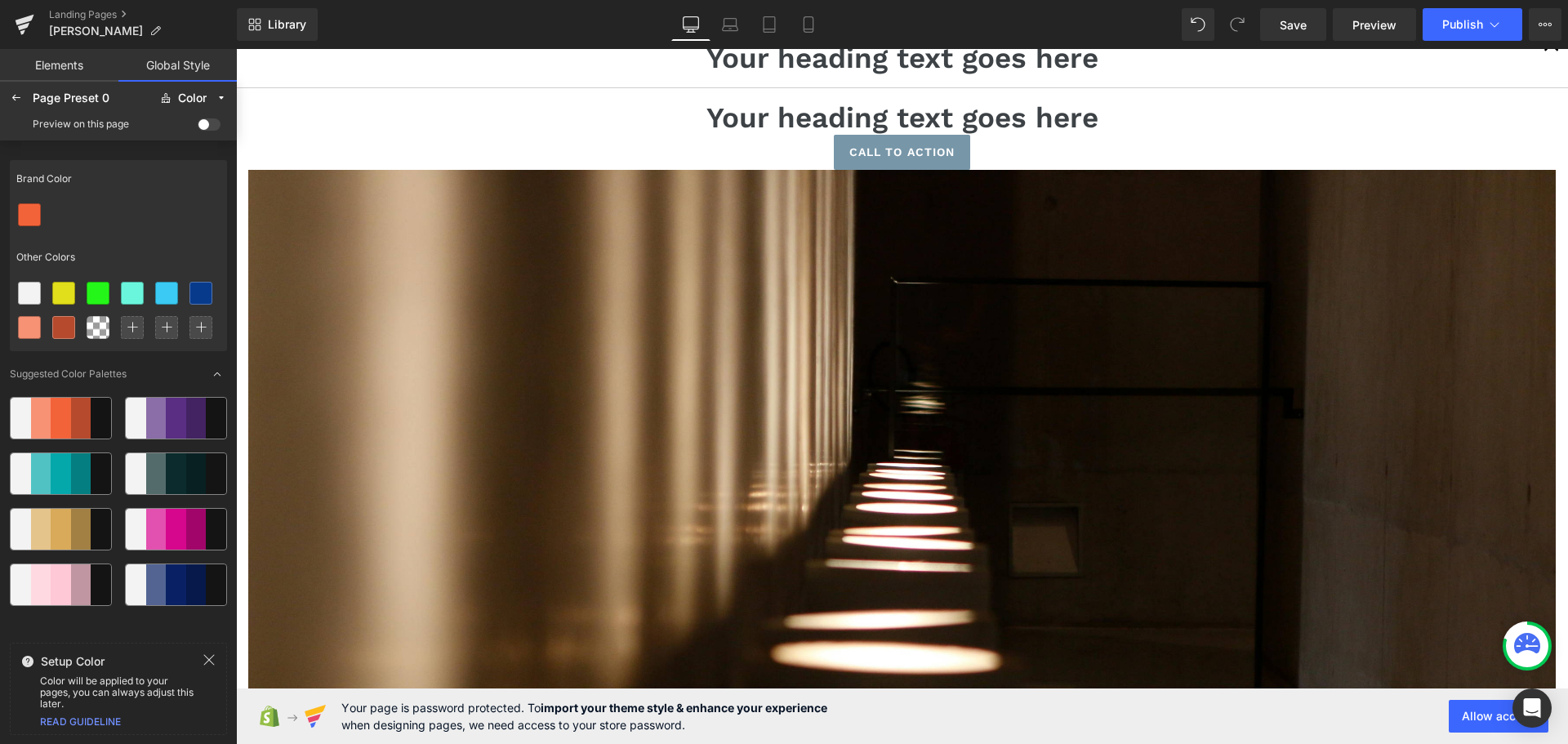
click at [209, 126] on span at bounding box center [208, 124] width 23 height 12
click at [197, 127] on input "checkbox" at bounding box center [197, 127] width 0 height 0
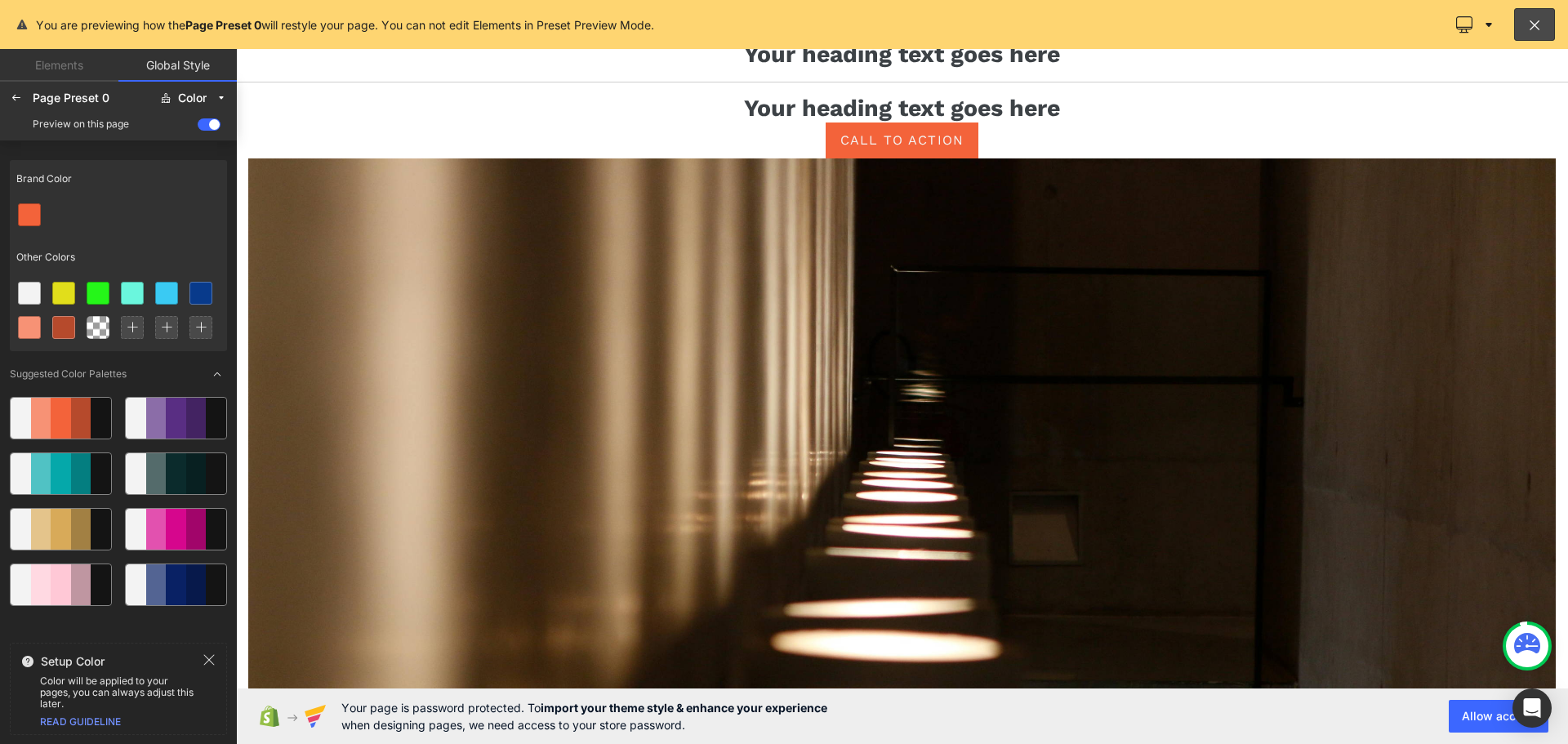
click at [209, 126] on span at bounding box center [208, 124] width 23 height 12
click at [197, 127] on input "checkbox" at bounding box center [197, 127] width 0 height 0
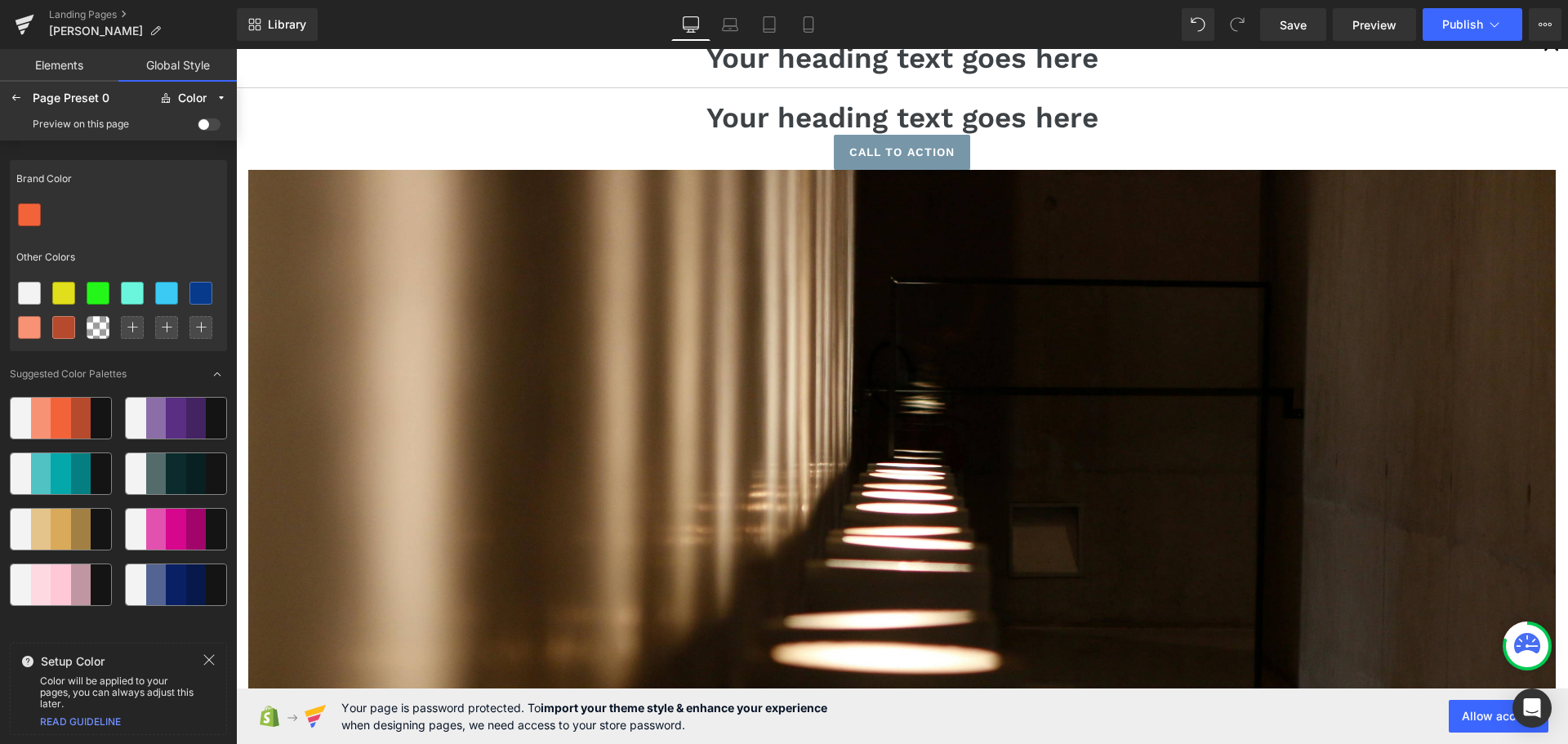
click at [209, 126] on span at bounding box center [208, 124] width 23 height 12
click at [197, 127] on input "checkbox" at bounding box center [197, 127] width 0 height 0
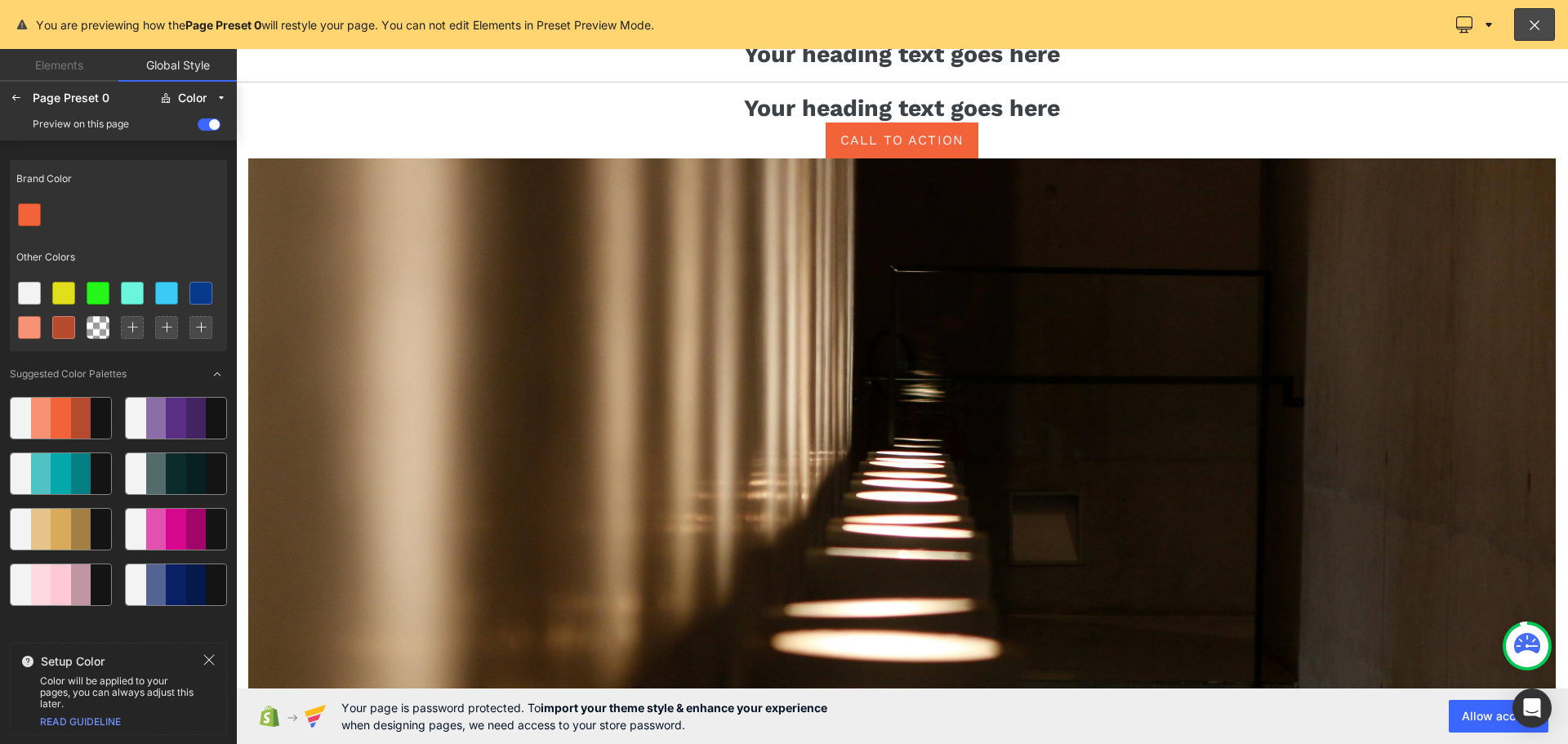
click at [209, 126] on span at bounding box center [208, 124] width 23 height 12
click at [197, 127] on input "checkbox" at bounding box center [197, 127] width 0 height 0
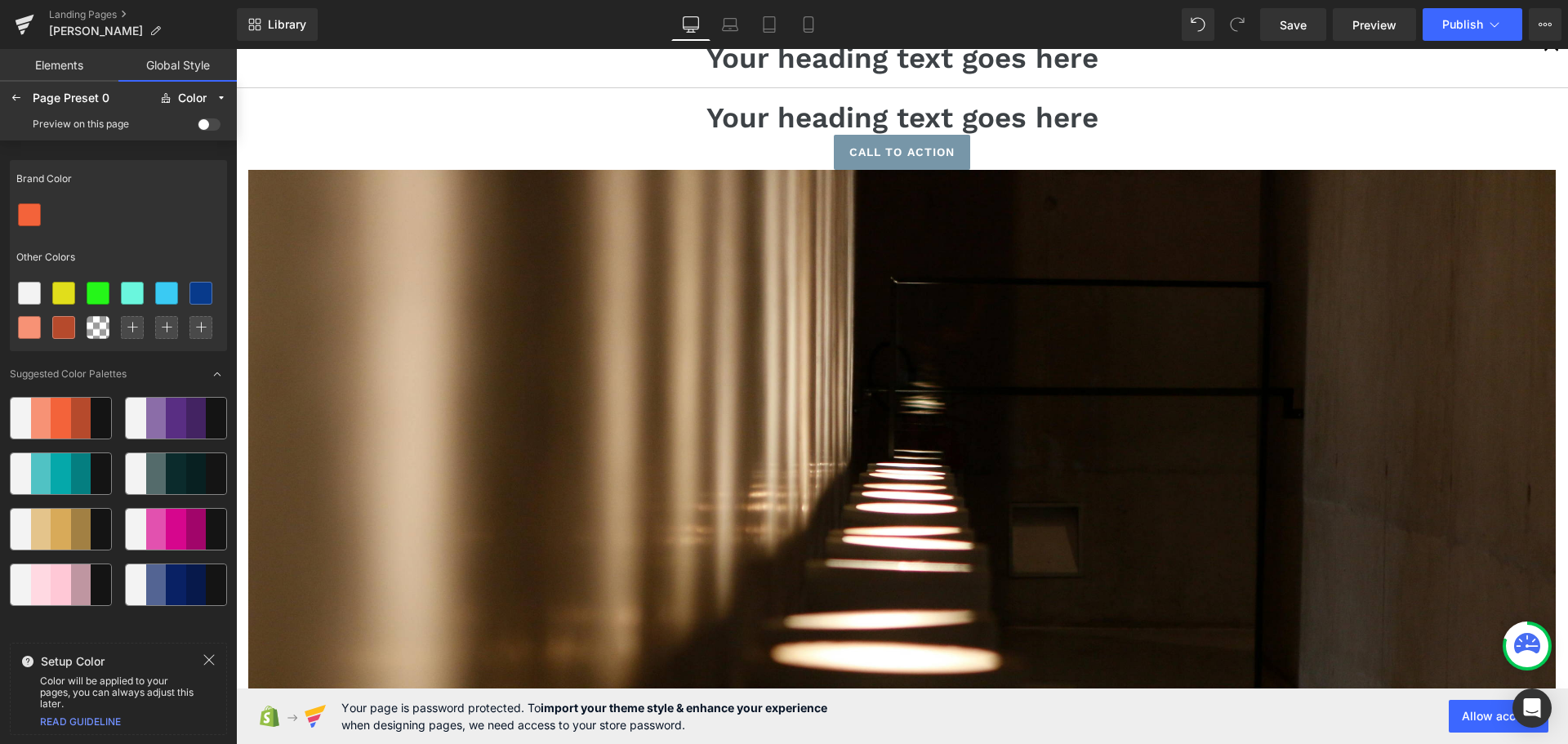
click at [209, 126] on span at bounding box center [208, 124] width 23 height 12
click at [197, 127] on input "checkbox" at bounding box center [197, 127] width 0 height 0
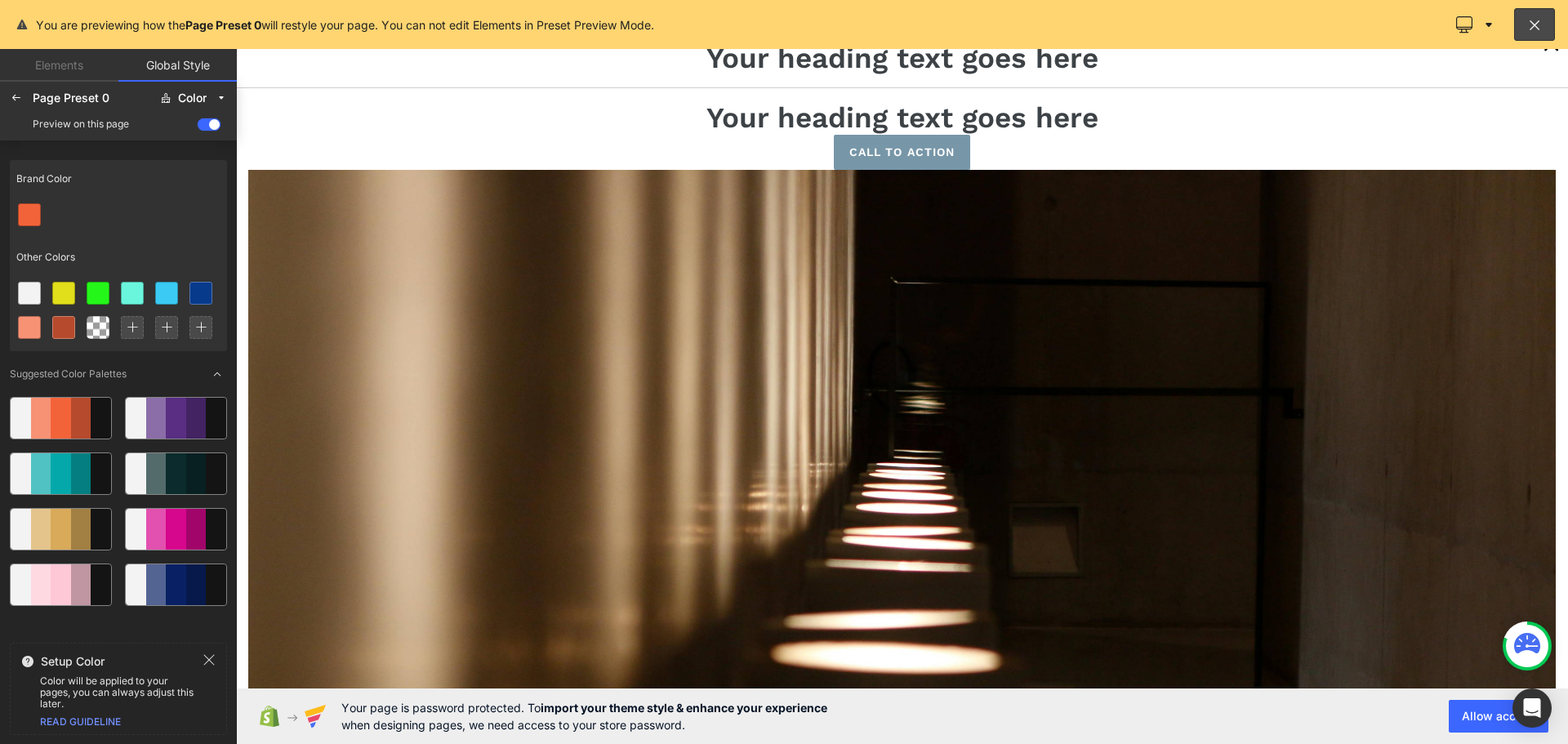
scroll to position [2507, 0]
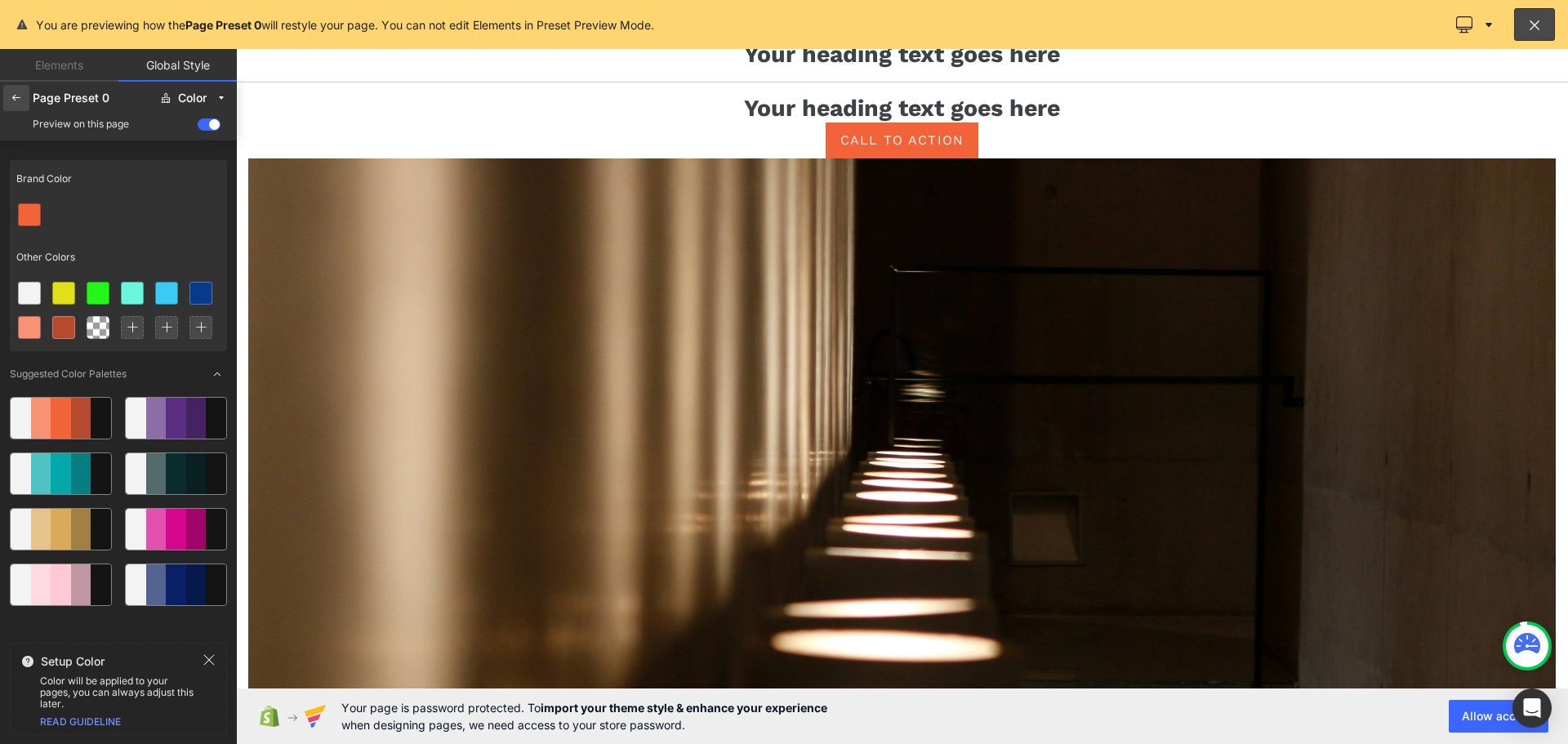
click at [17, 92] on icon at bounding box center [16, 97] width 13 height 13
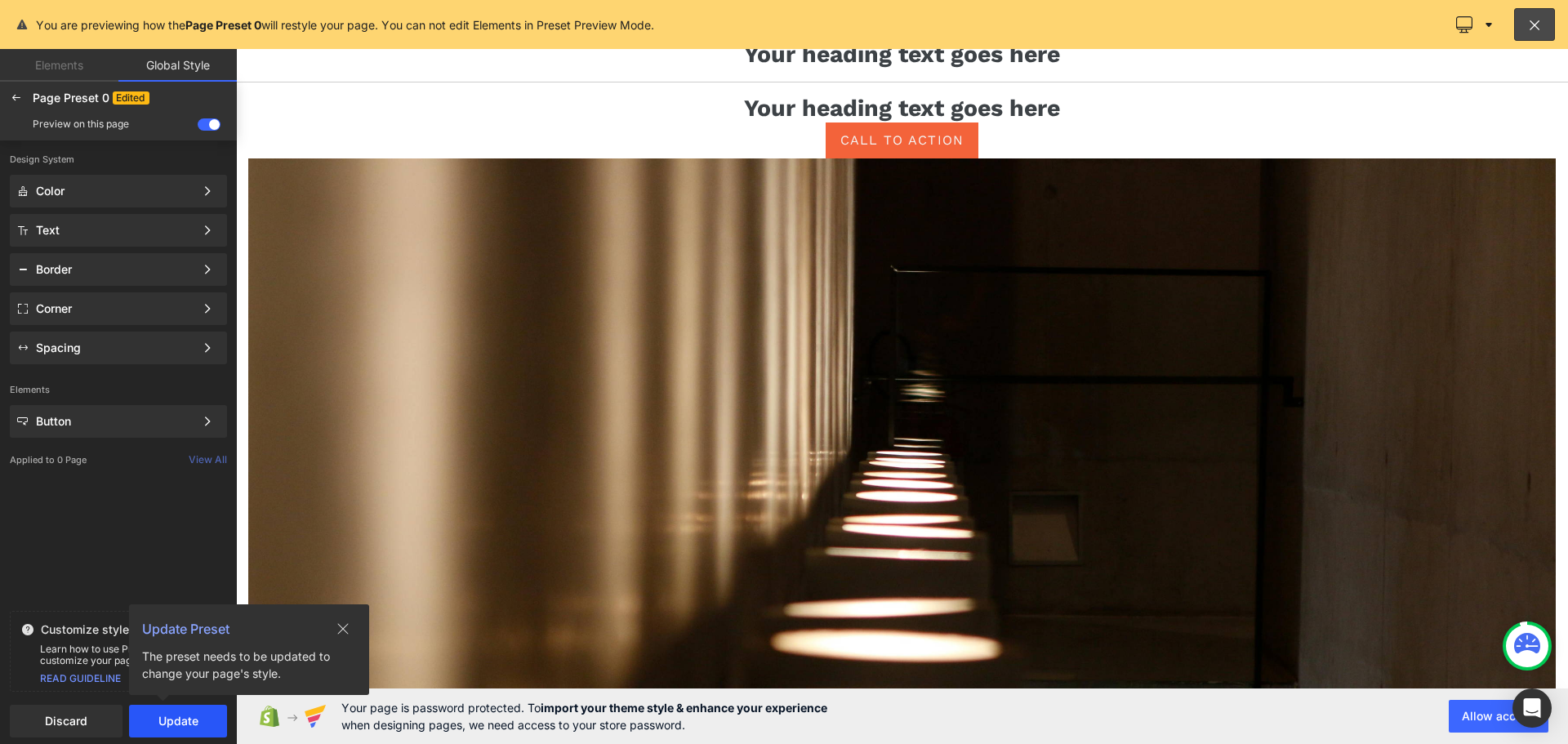
click at [181, 714] on button "Update" at bounding box center [178, 721] width 98 height 33
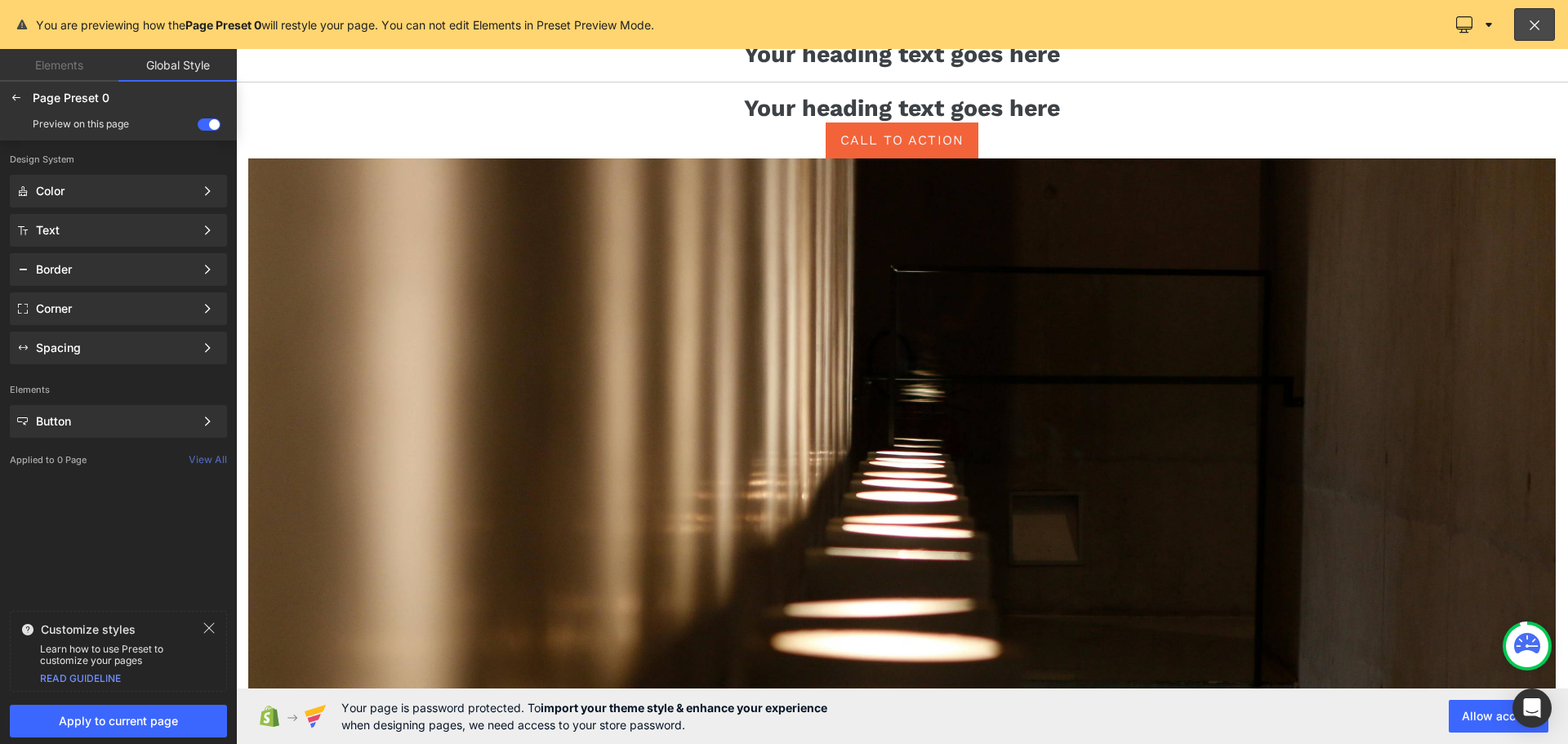
click at [71, 678] on link "READ GUIDELINE" at bounding box center [80, 679] width 81 height 12
click at [194, 459] on div "View All" at bounding box center [212, 460] width 49 height 12
click at [205, 459] on div "View All" at bounding box center [212, 460] width 49 height 12
click at [22, 459] on p "Applied to 0 Page" at bounding box center [99, 460] width 179 height 12
click at [21, 99] on icon at bounding box center [16, 97] width 13 height 13
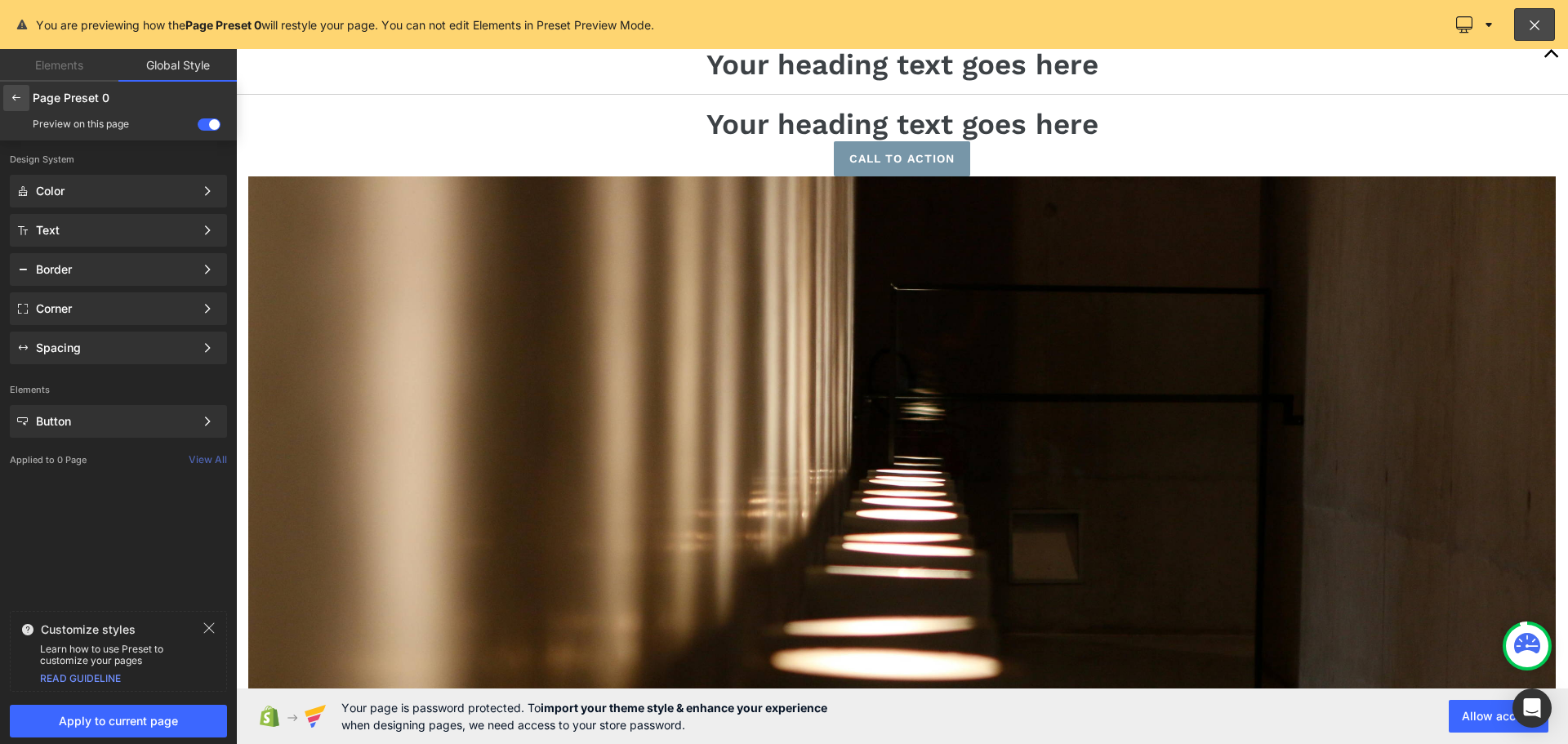
scroll to position [2514, 0]
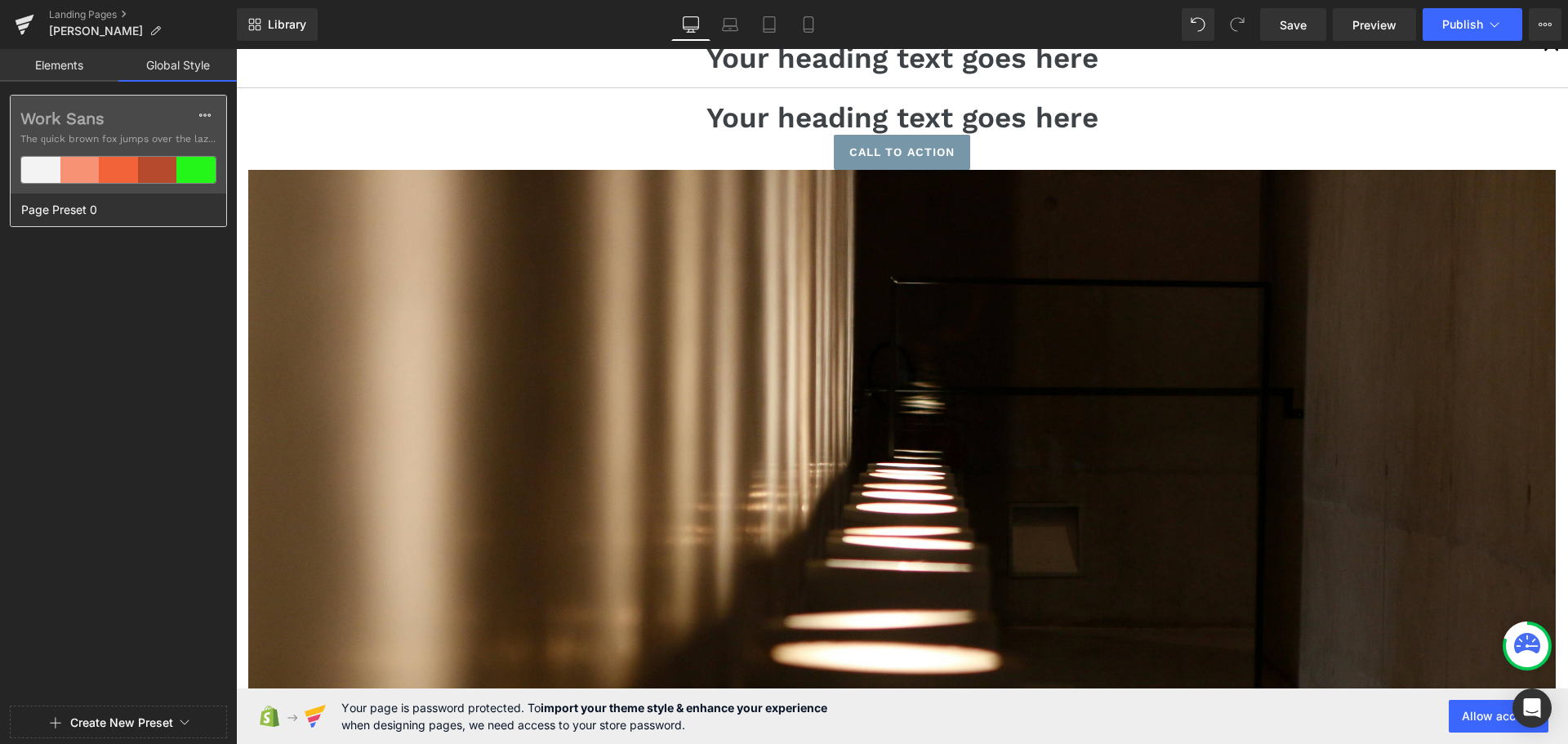
click at [132, 127] on label "Work Sans" at bounding box center [119, 119] width 196 height 20
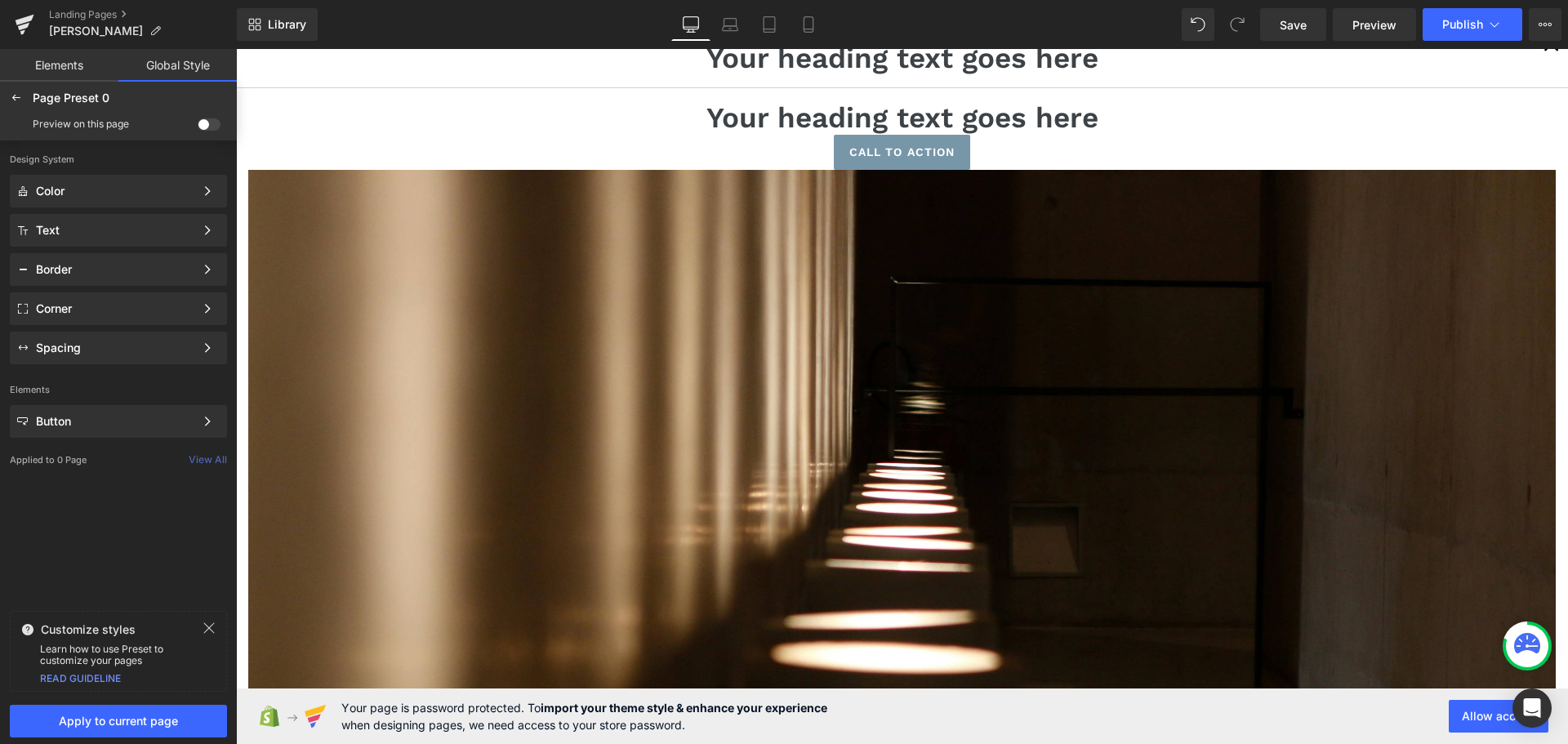
click at [202, 124] on span at bounding box center [208, 124] width 23 height 12
click at [197, 127] on input "checkbox" at bounding box center [197, 127] width 0 height 0
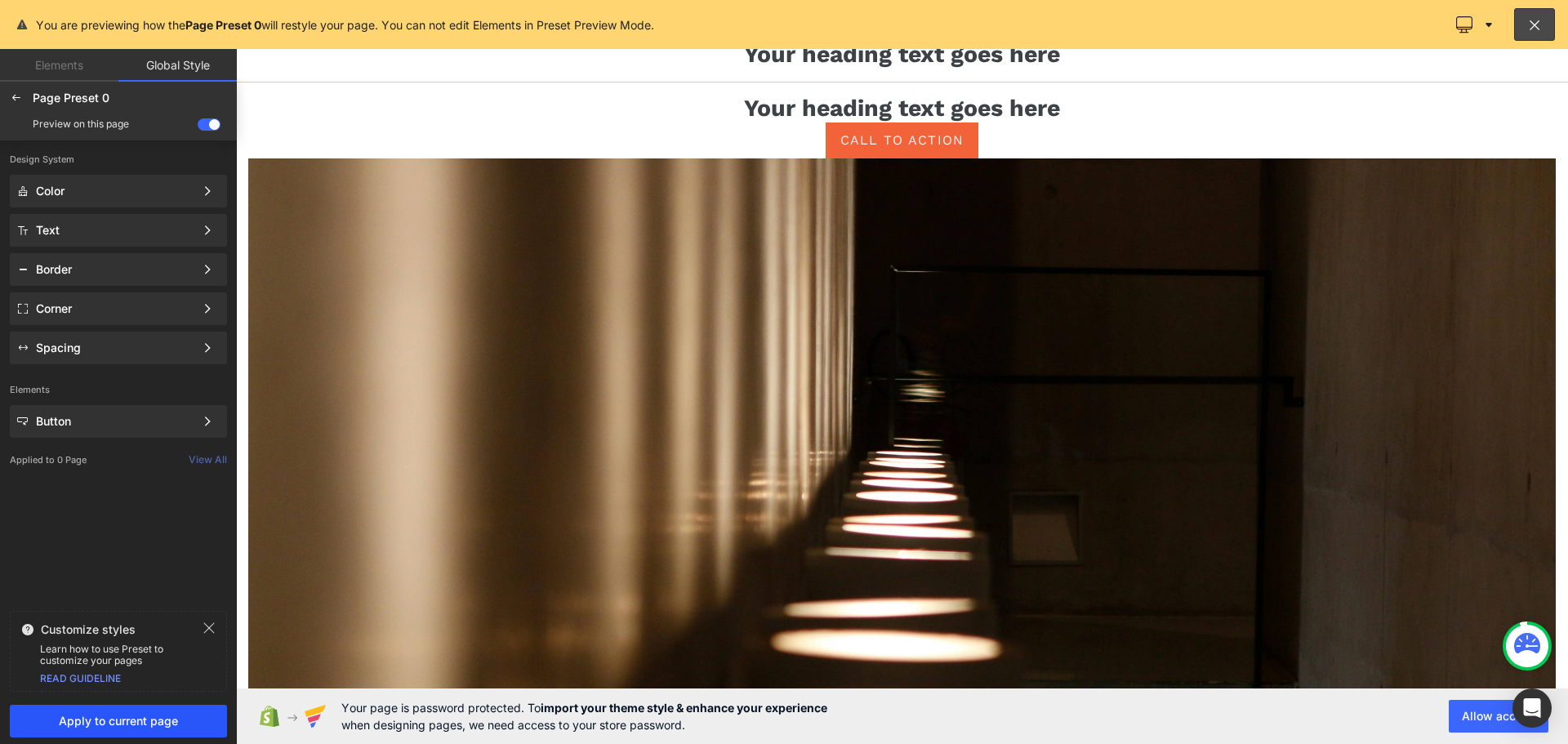
click at [172, 724] on span "Apply to current page" at bounding box center [118, 720] width 197 height 13
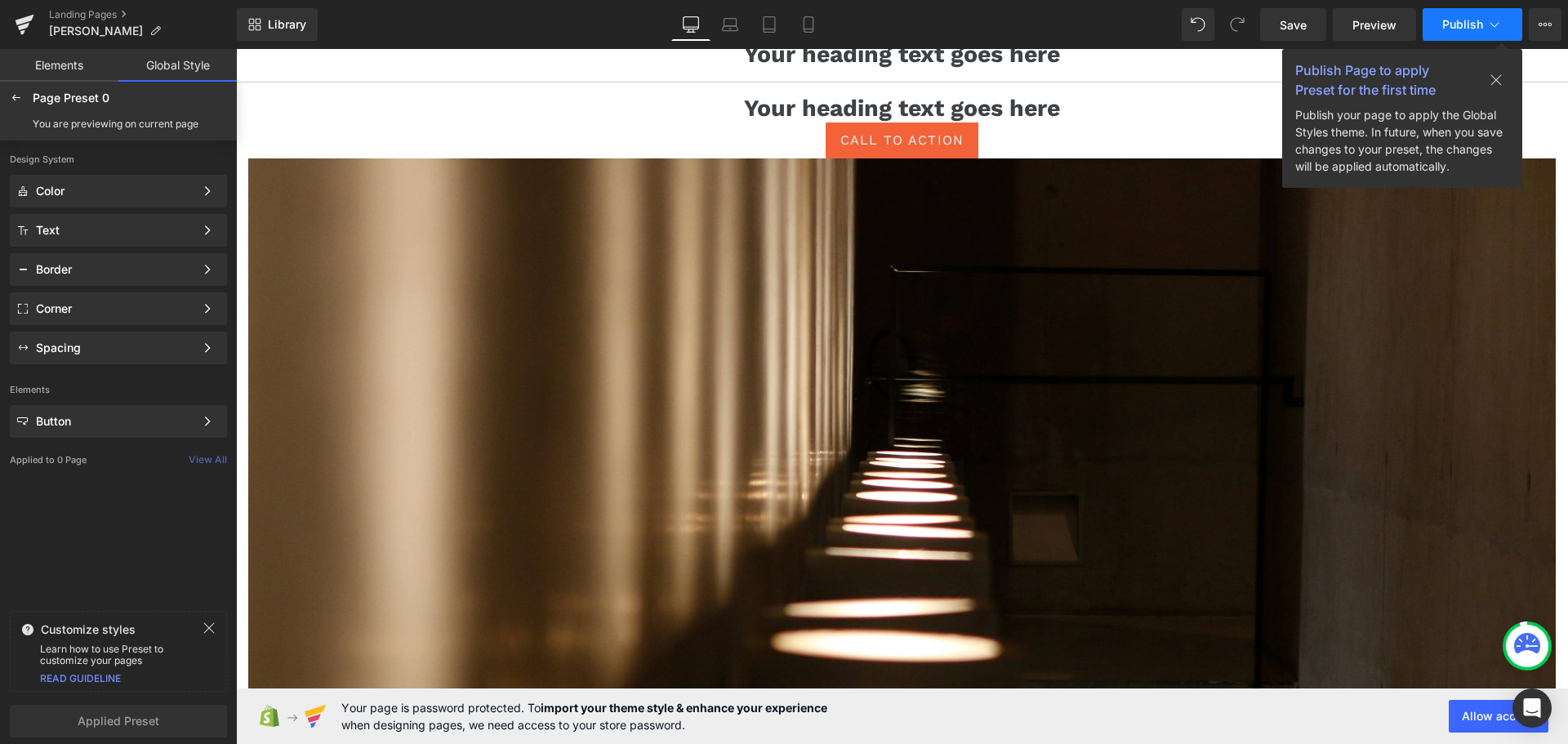
click at [1449, 26] on span "Publish" at bounding box center [1462, 24] width 41 height 13
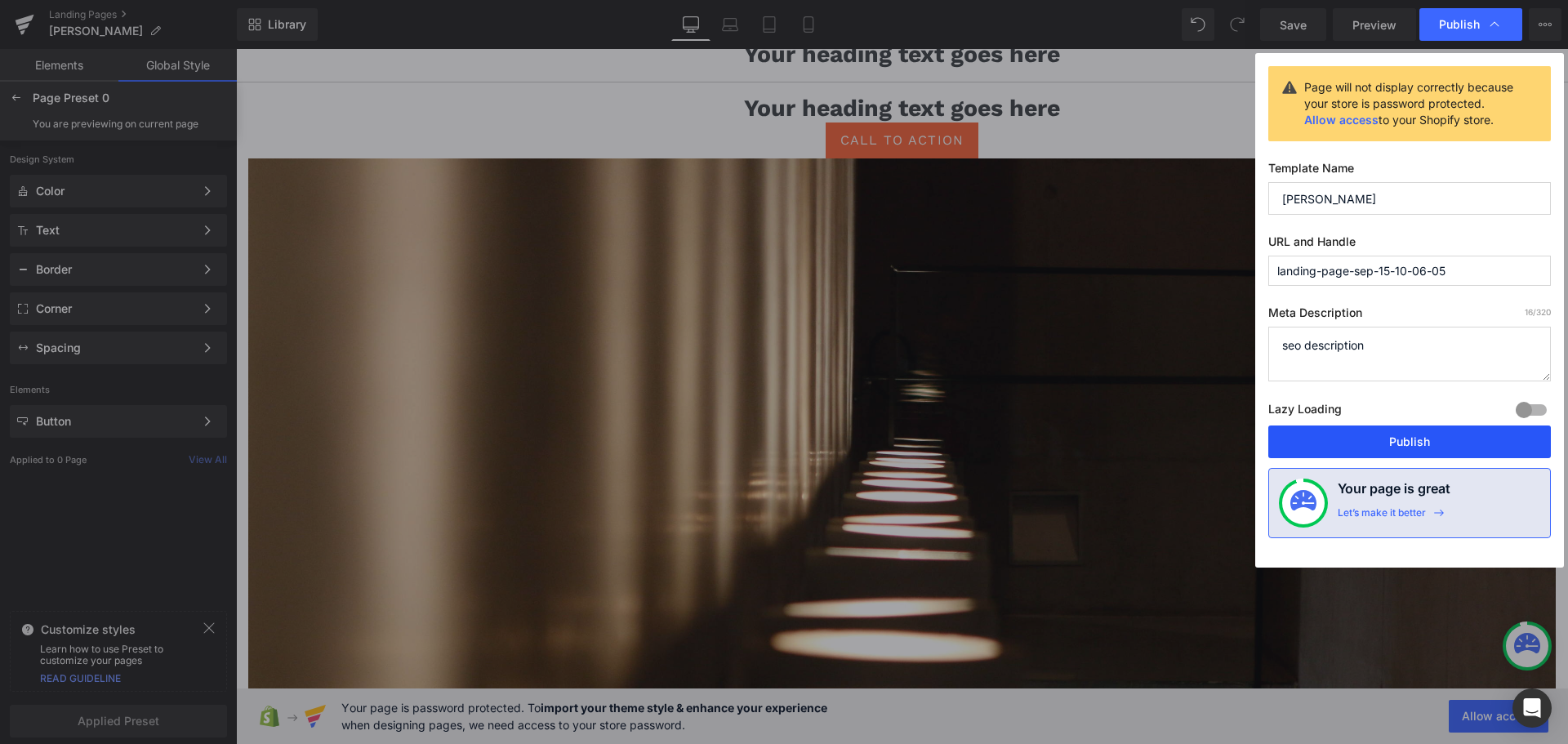
click at [1400, 434] on button "Publish" at bounding box center [1409, 441] width 283 height 33
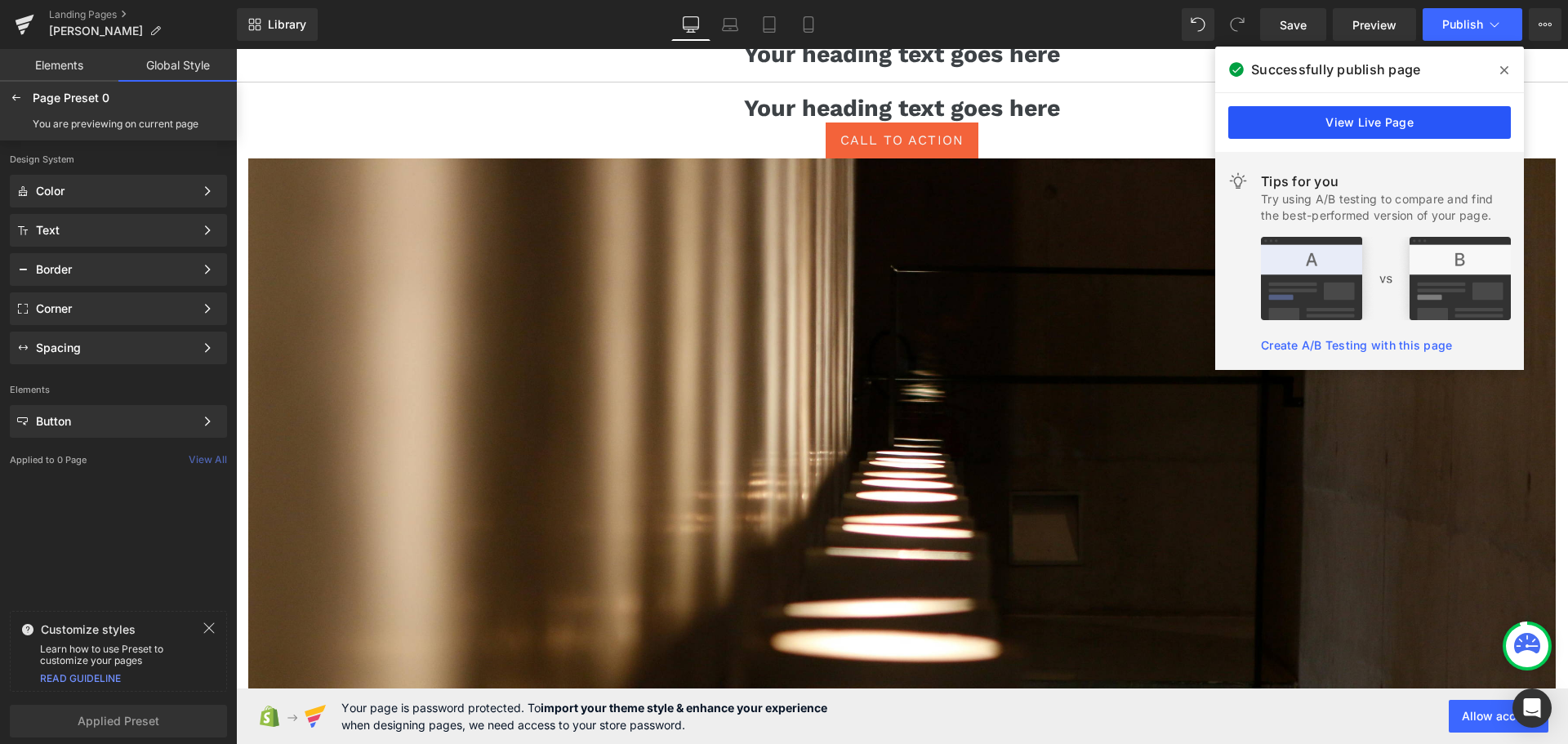
click at [1246, 123] on link "View Live Page" at bounding box center [1369, 122] width 283 height 33
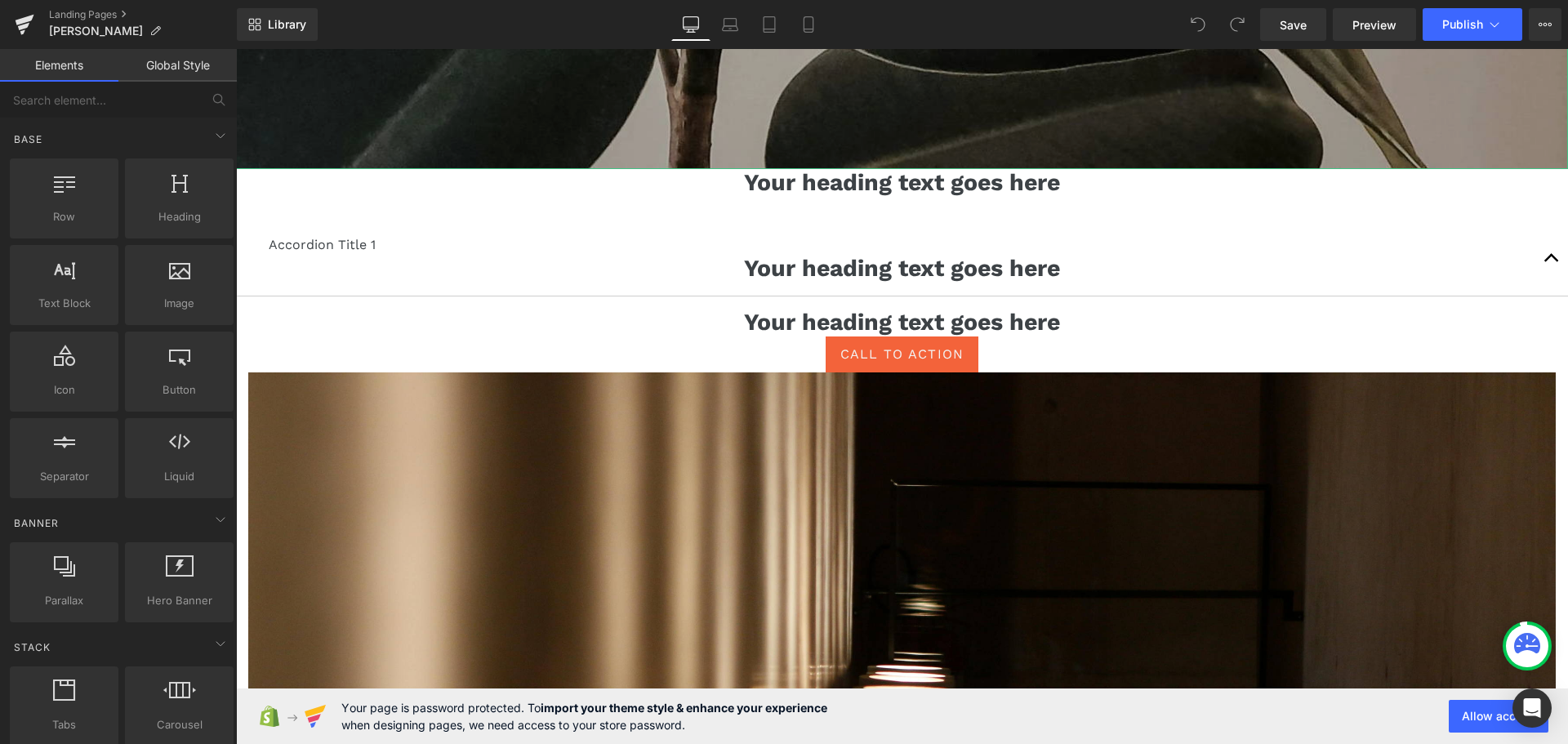
scroll to position [2778, 0]
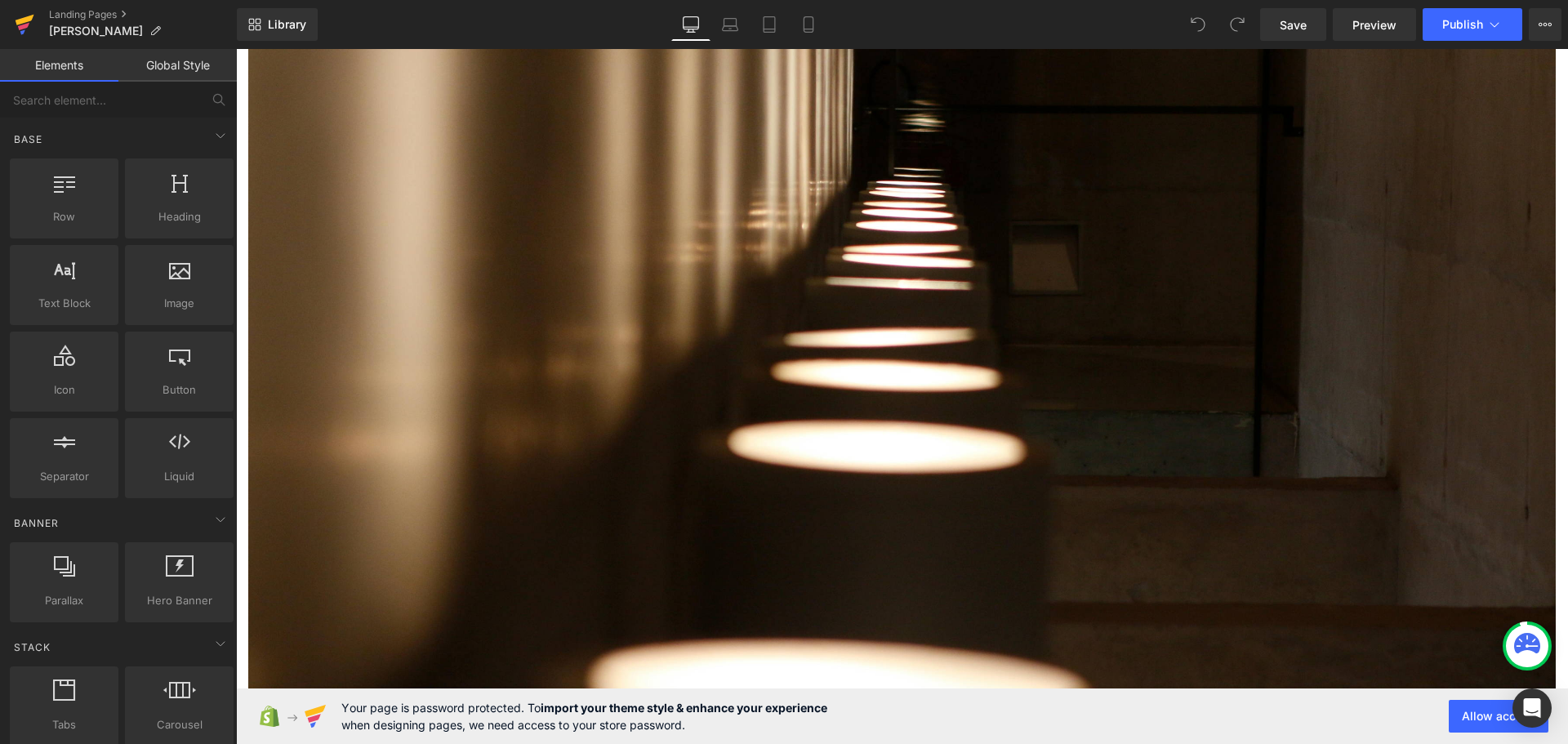
click at [22, 26] on icon at bounding box center [24, 26] width 12 height 7
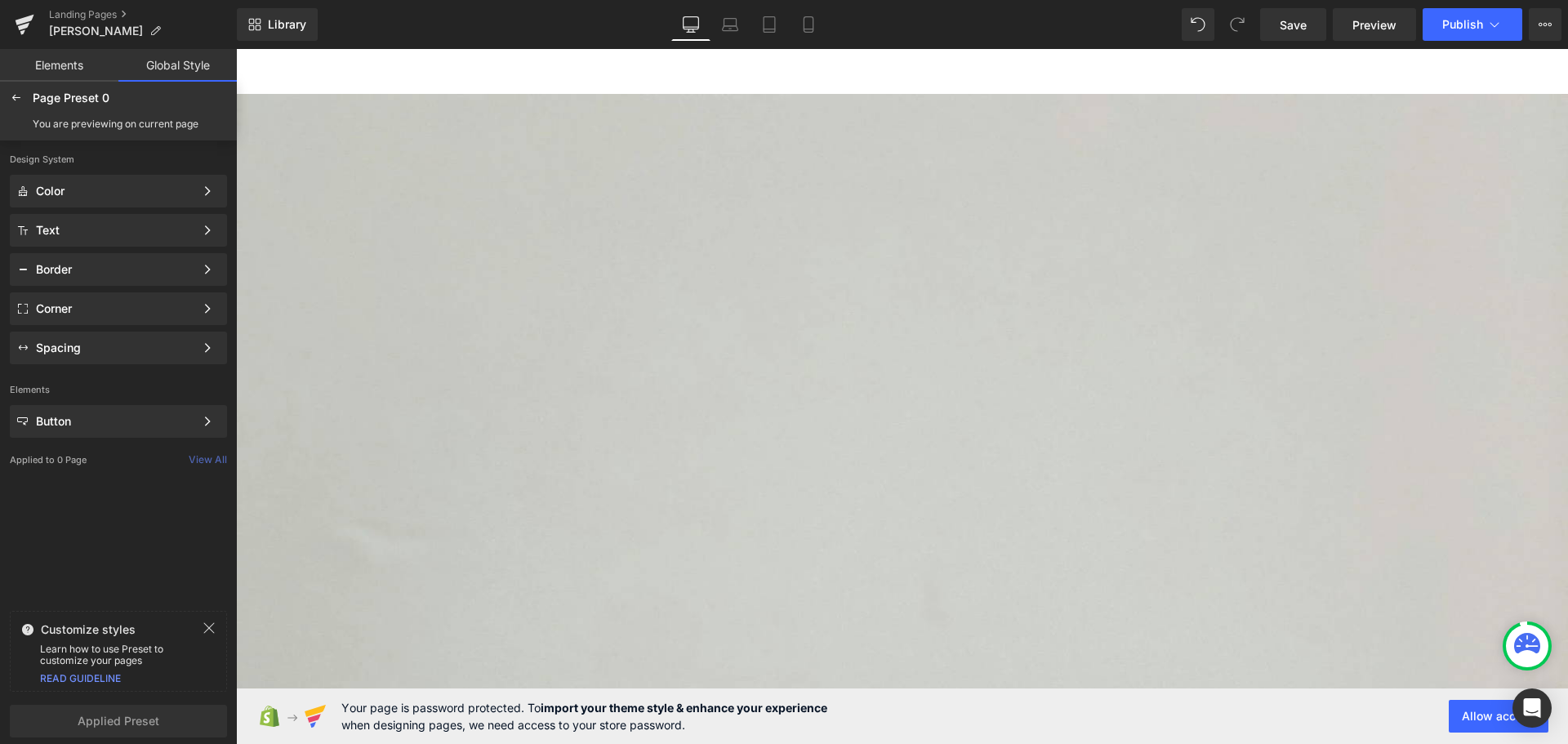
scroll to position [2507, 0]
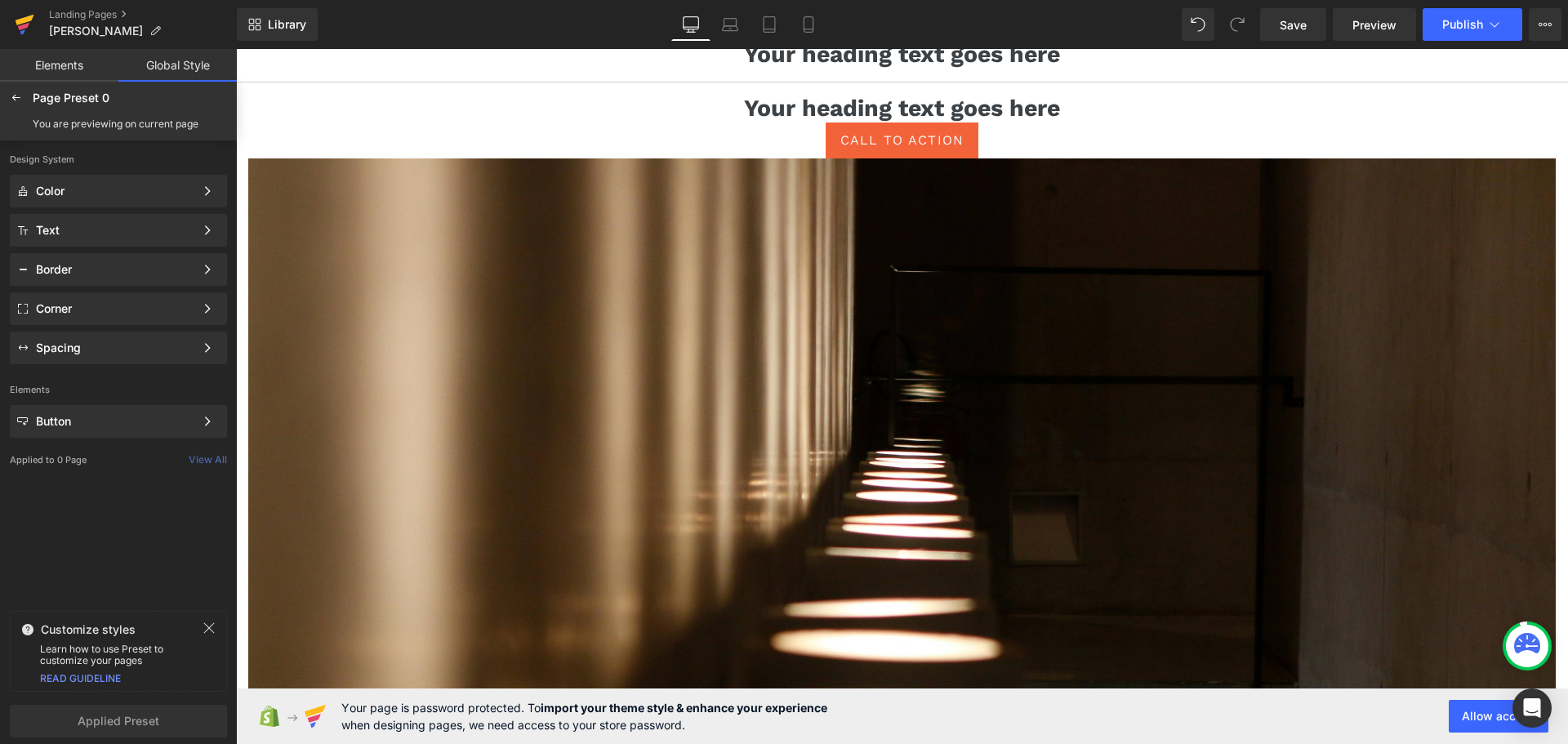
click at [21, 24] on icon at bounding box center [25, 20] width 19 height 11
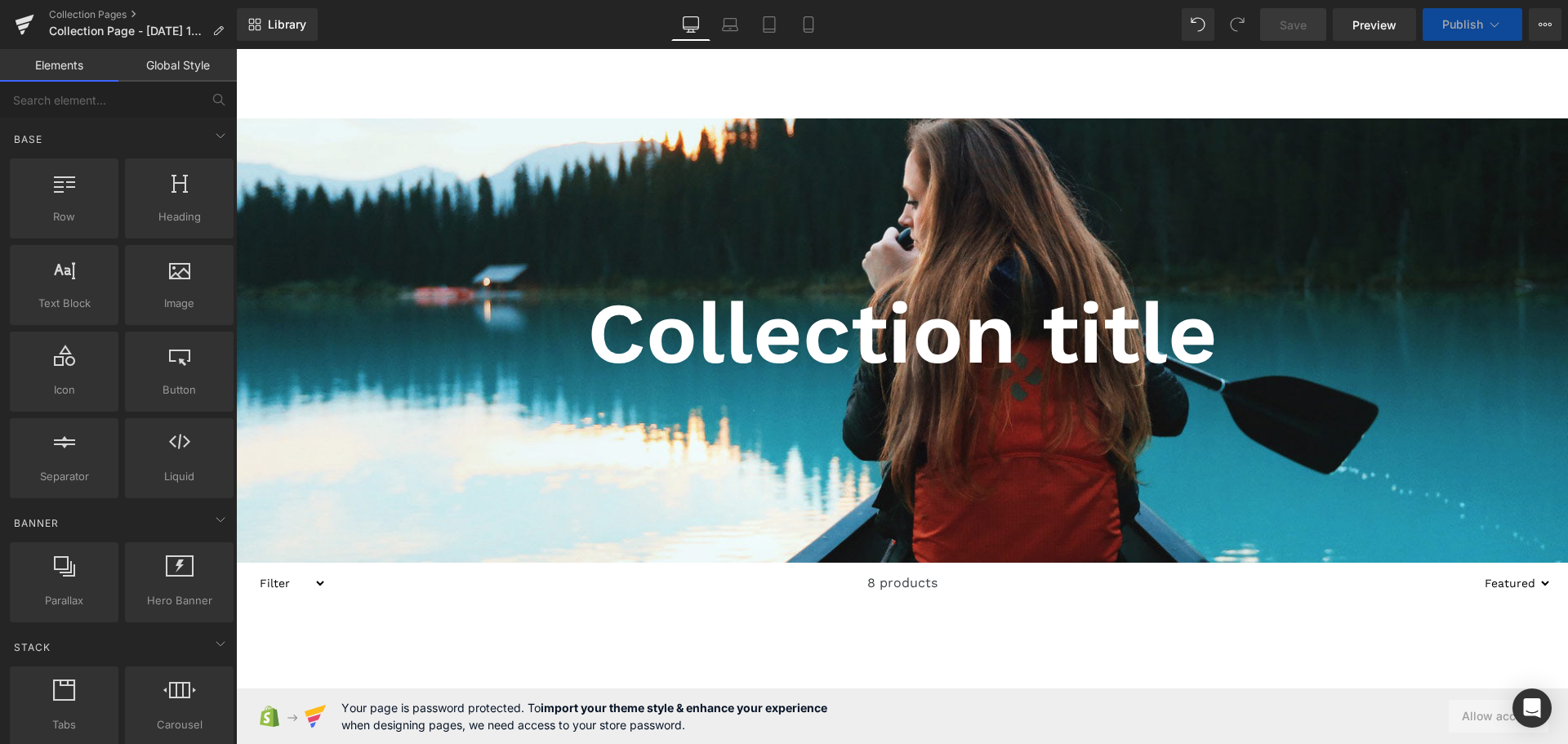
click at [1442, 19] on span "Publish" at bounding box center [1462, 24] width 41 height 13
click at [1489, 19] on icon at bounding box center [1495, 24] width 16 height 16
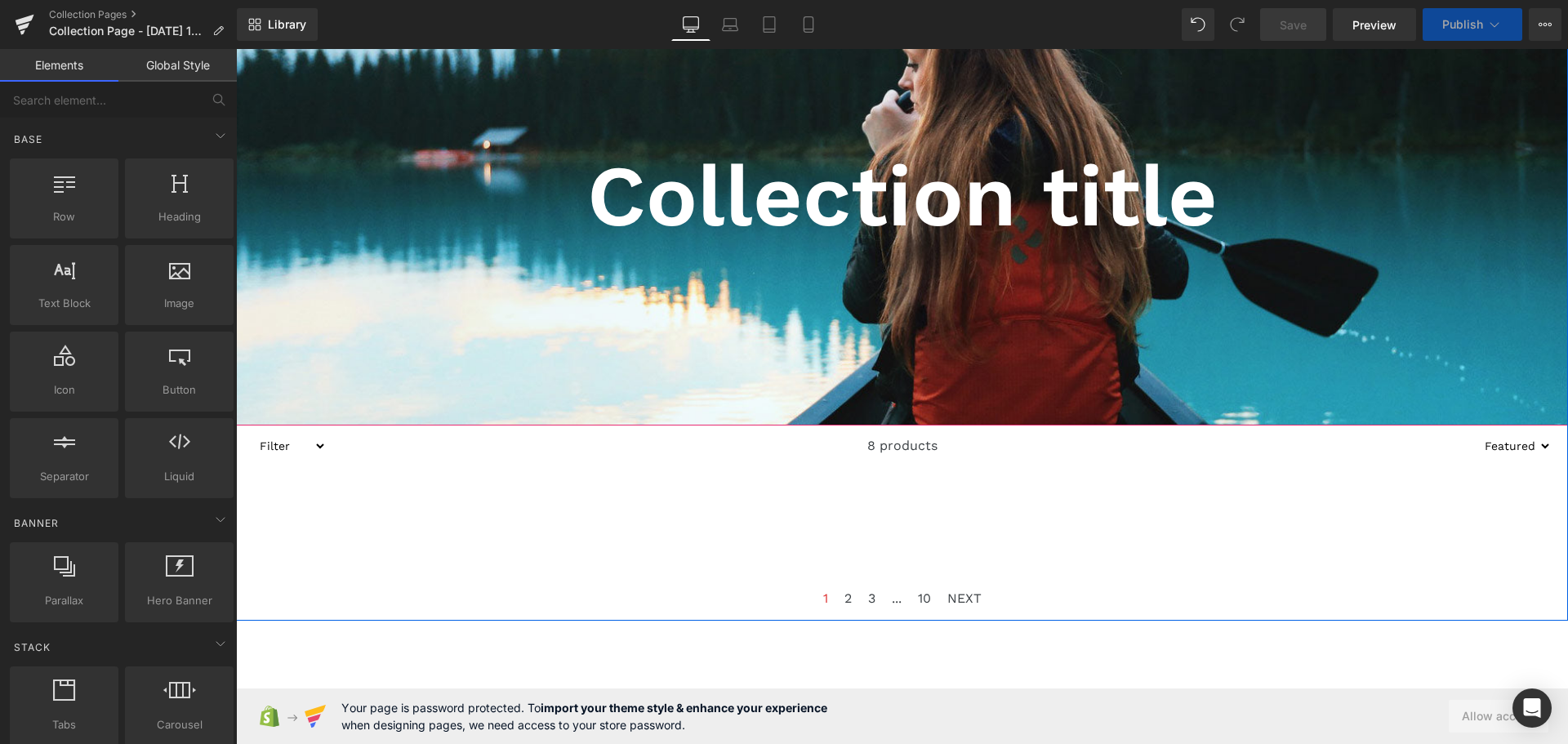
scroll to position [254, 0]
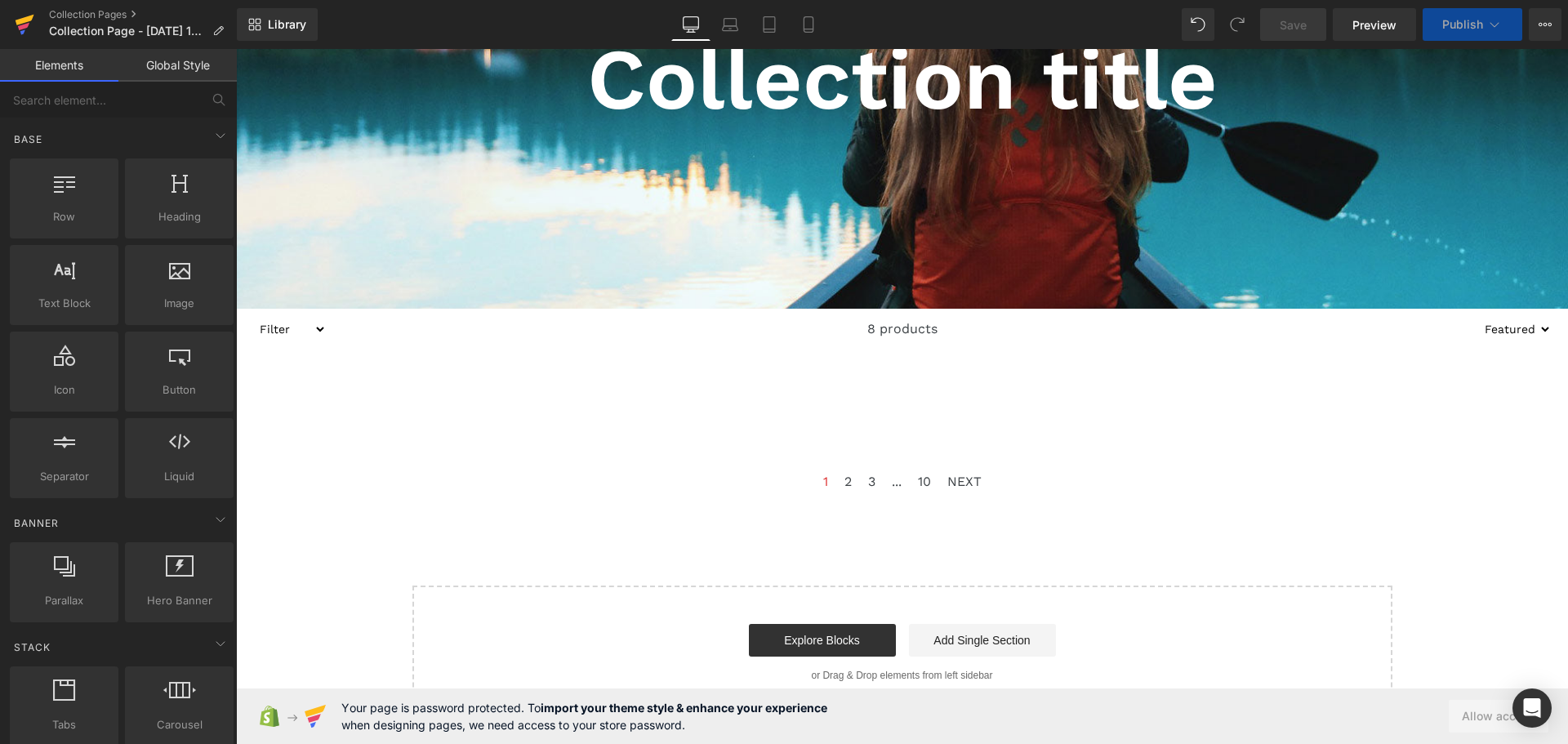
click at [23, 26] on icon at bounding box center [24, 26] width 12 height 7
